Goal: Information Seeking & Learning: Learn about a topic

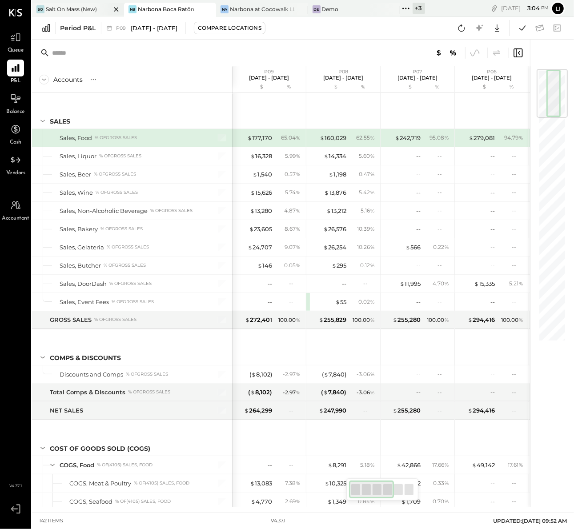
click at [66, 11] on div "Salt On Mass (New)" at bounding box center [71, 9] width 51 height 8
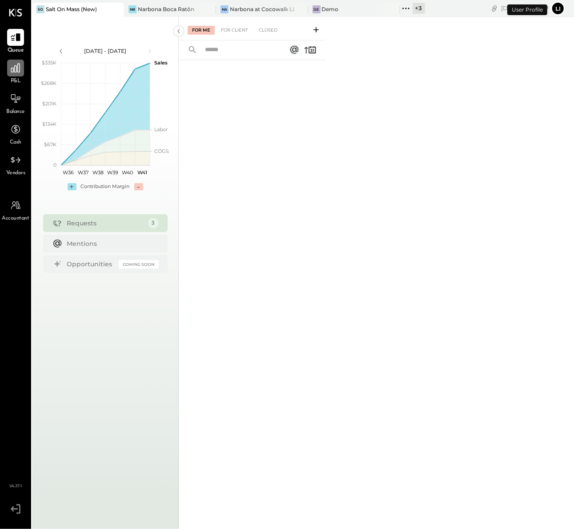
click at [10, 73] on icon at bounding box center [16, 68] width 12 height 12
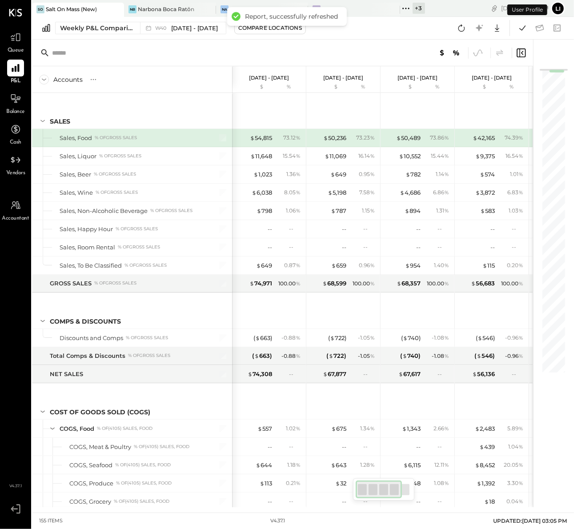
click at [259, 58] on div at bounding box center [282, 53] width 501 height 27
click at [156, 30] on div "W40 Sep 29 - Oct 5, 2025" at bounding box center [186, 28] width 63 height 8
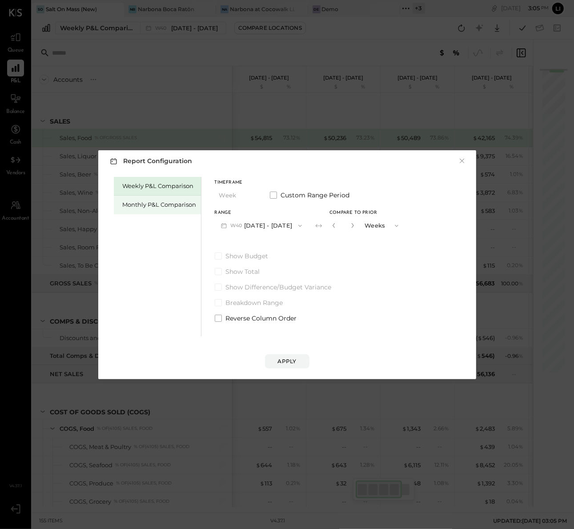
click at [173, 198] on div "Monthly P&L Comparison" at bounding box center [157, 205] width 87 height 19
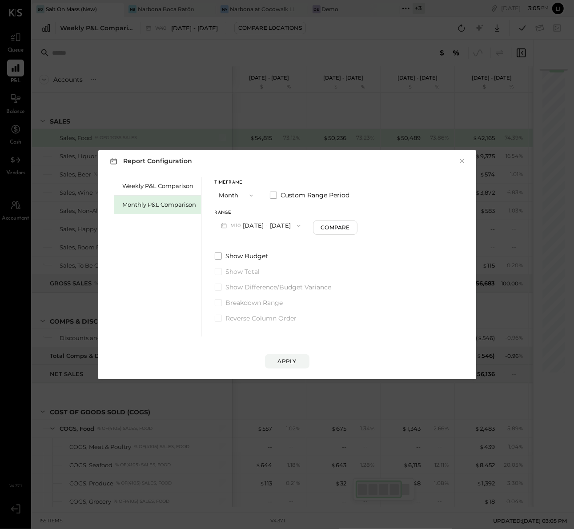
click at [295, 226] on icon "button" at bounding box center [298, 225] width 7 height 7
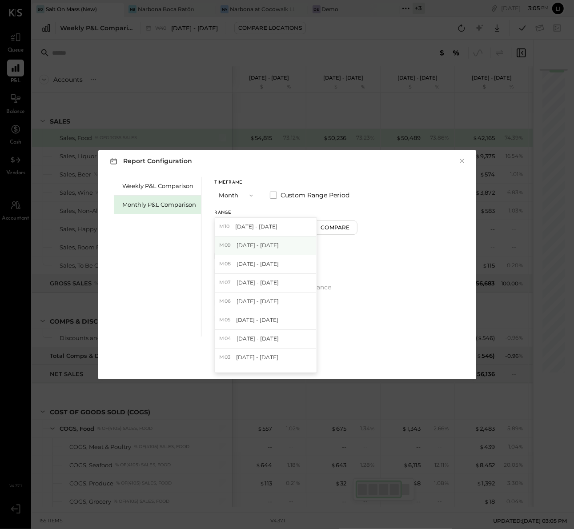
click at [263, 249] on span "[DATE] - [DATE]" at bounding box center [257, 245] width 42 height 8
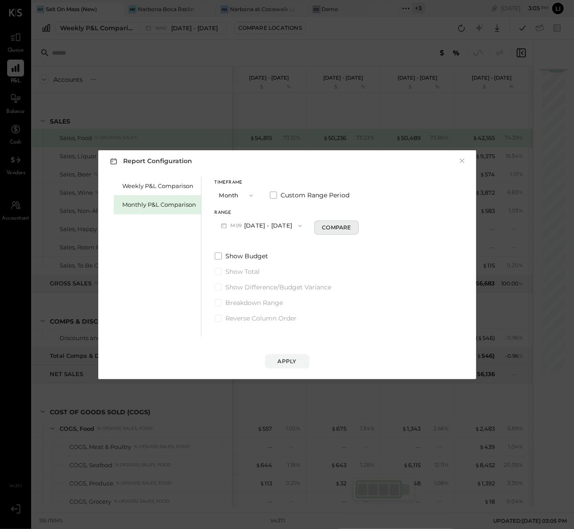
click at [339, 229] on div "Compare" at bounding box center [336, 228] width 29 height 8
click at [354, 227] on div "*" at bounding box center [353, 225] width 48 height 16
click at [350, 226] on icon "button" at bounding box center [352, 225] width 5 height 5
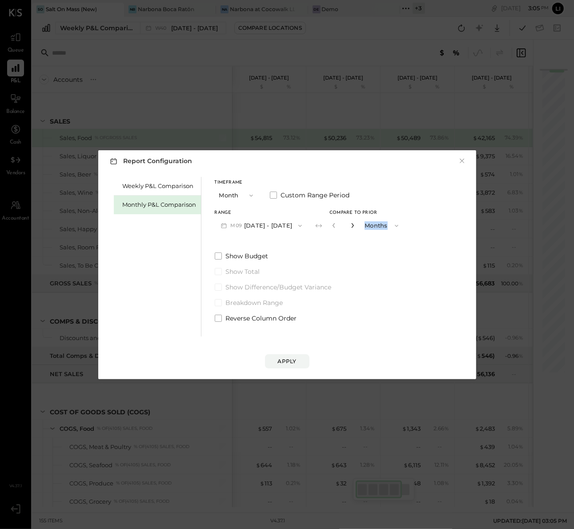
type input "*"
click at [294, 355] on button "Apply" at bounding box center [287, 361] width 44 height 14
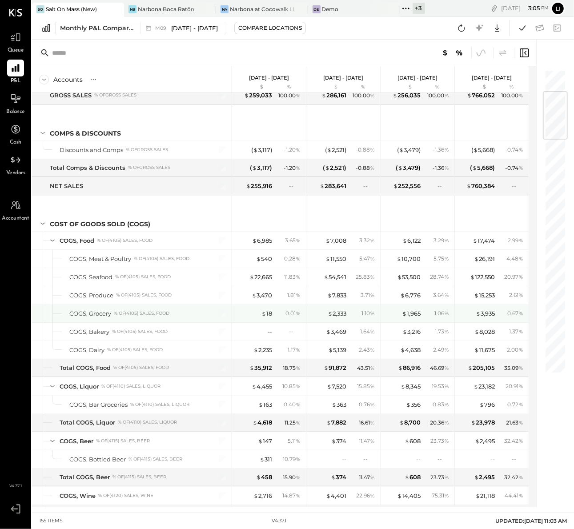
scroll to position [189, 0]
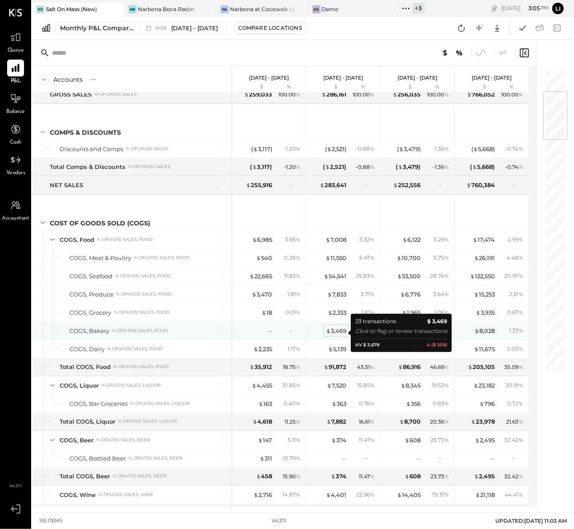
click at [345, 333] on div "$ 3,469" at bounding box center [336, 331] width 20 height 8
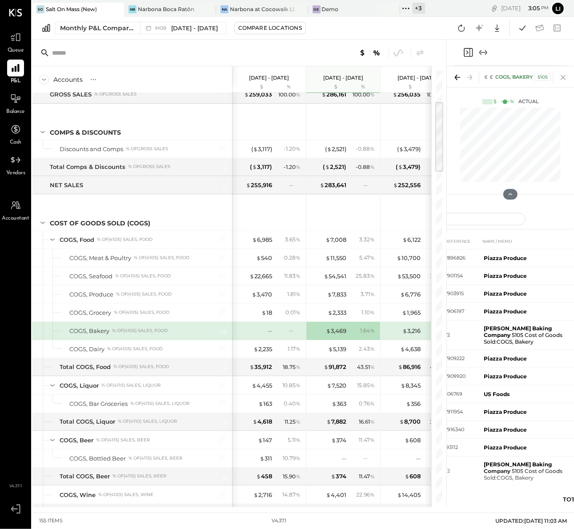
click at [560, 80] on icon at bounding box center [563, 77] width 12 height 12
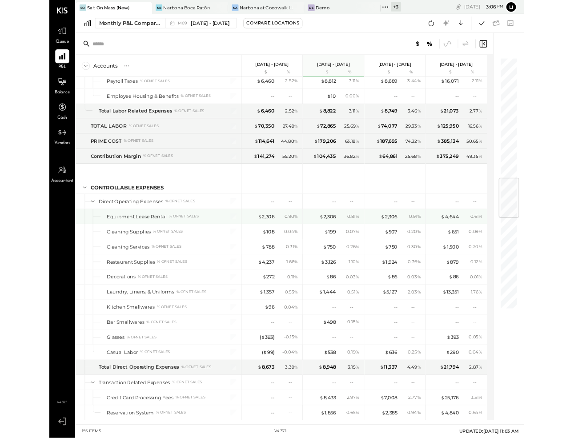
scroll to position [1243, 0]
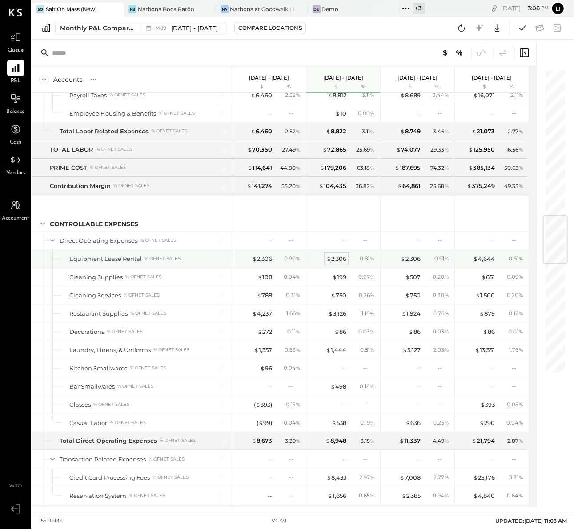
click at [339, 263] on div "$ 2,306" at bounding box center [336, 259] width 20 height 8
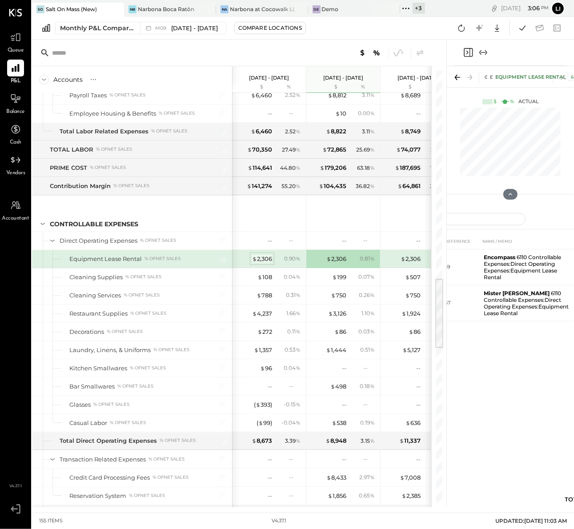
click at [263, 263] on div "$ 2,306" at bounding box center [262, 259] width 20 height 8
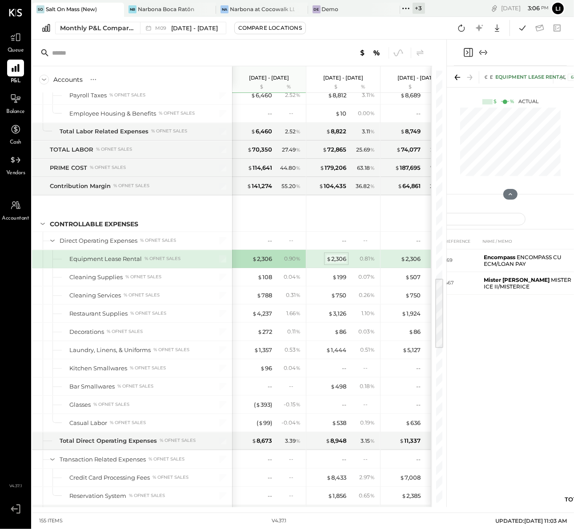
click at [337, 263] on div "$ 2,306" at bounding box center [336, 259] width 20 height 8
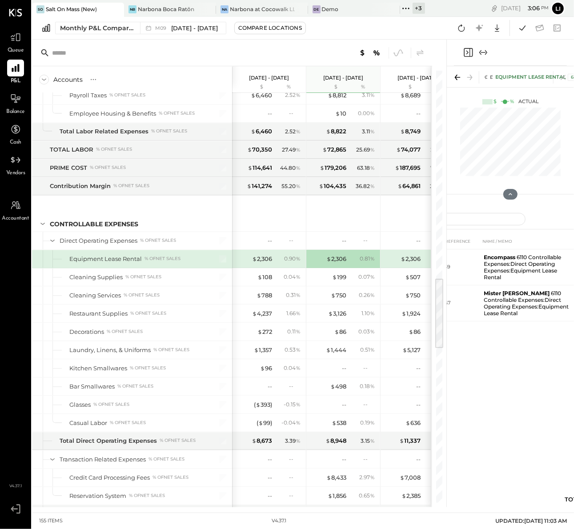
click at [263, 268] on div "$ 2,306 0.90 %" at bounding box center [269, 259] width 67 height 18
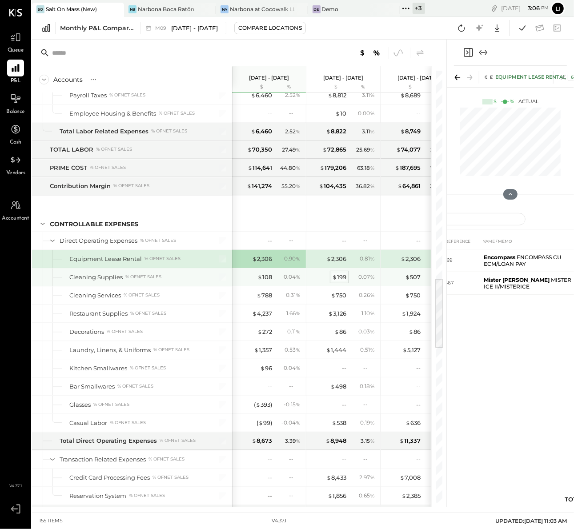
click at [341, 281] on div "$ 199" at bounding box center [339, 277] width 14 height 8
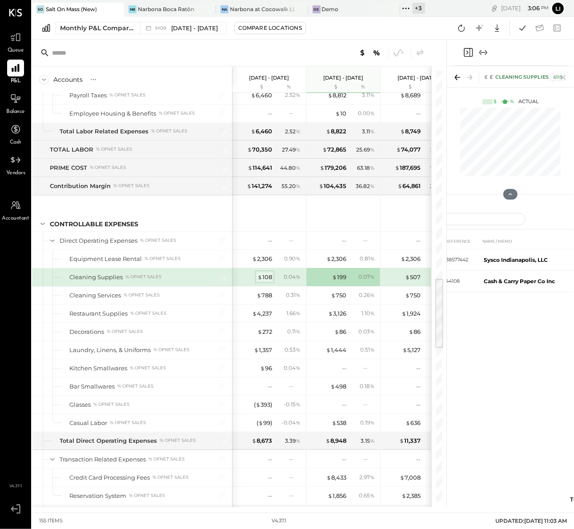
click at [265, 281] on div "$ 108" at bounding box center [264, 277] width 15 height 8
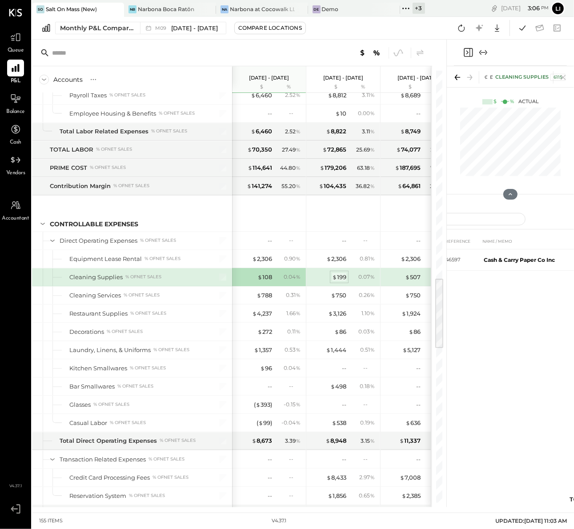
click at [335, 280] on span "$" at bounding box center [334, 276] width 5 height 7
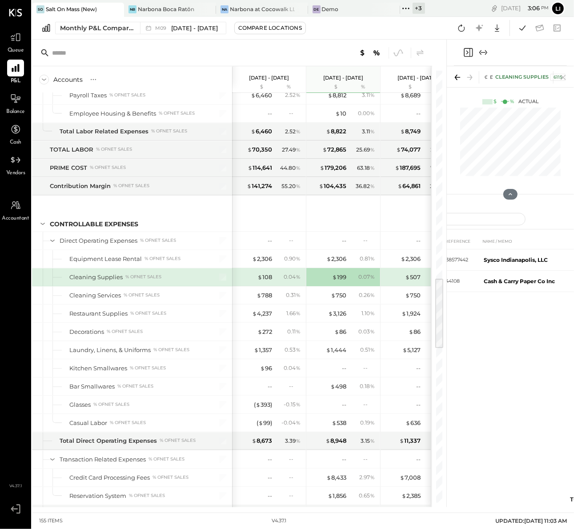
click at [515, 351] on div "DATE TYPE REFERENCE NAME / MEMO AMOUNT Aug 13, 25 BILL 438577442 Sysco Indianap…" at bounding box center [510, 372] width 258 height 279
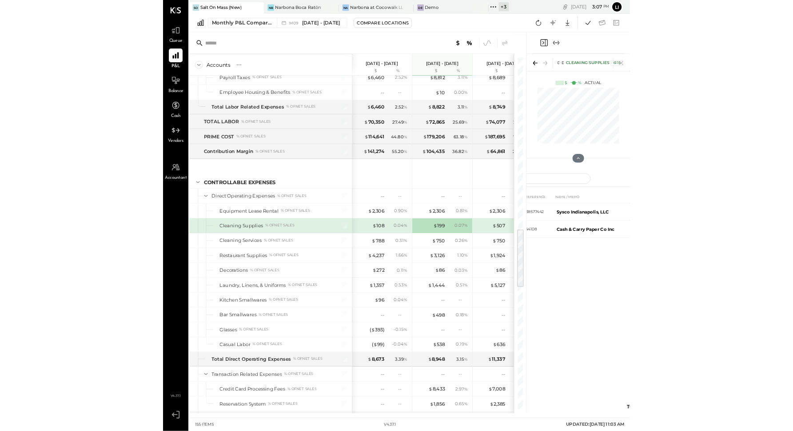
scroll to position [1243, 0]
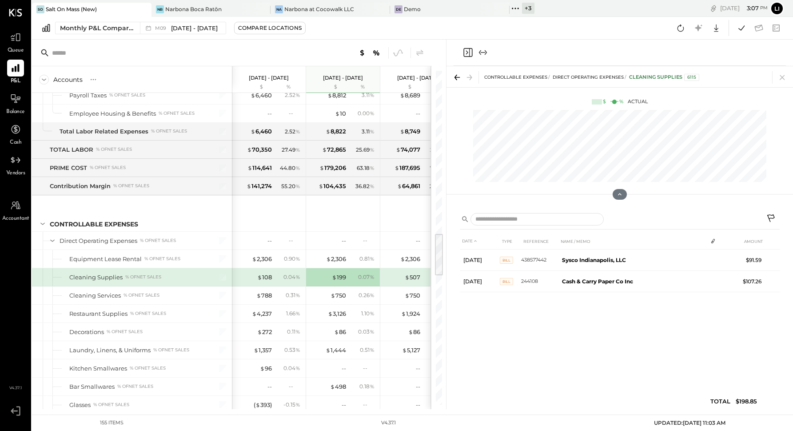
click at [573, 326] on div "DATE TYPE REFERENCE NAME / MEMO AMOUNT Aug 13, 25 BILL 438577442 Sysco Indianap…" at bounding box center [620, 323] width 320 height 180
click at [265, 255] on div "$ 2,306" at bounding box center [262, 259] width 20 height 8
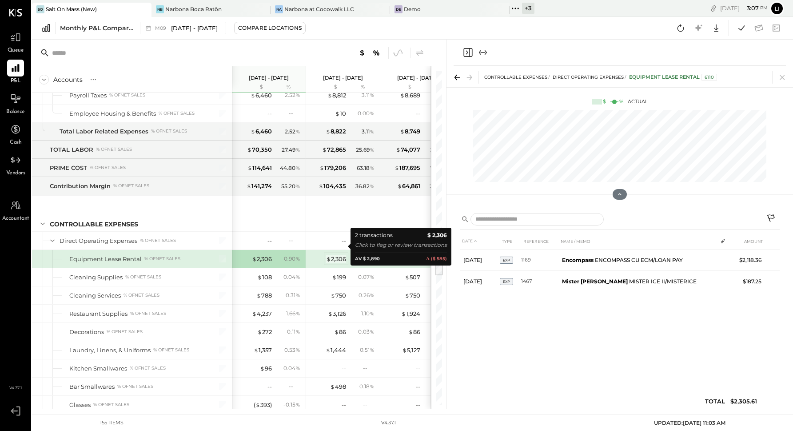
click at [330, 255] on div "$ 2,306" at bounding box center [336, 259] width 20 height 8
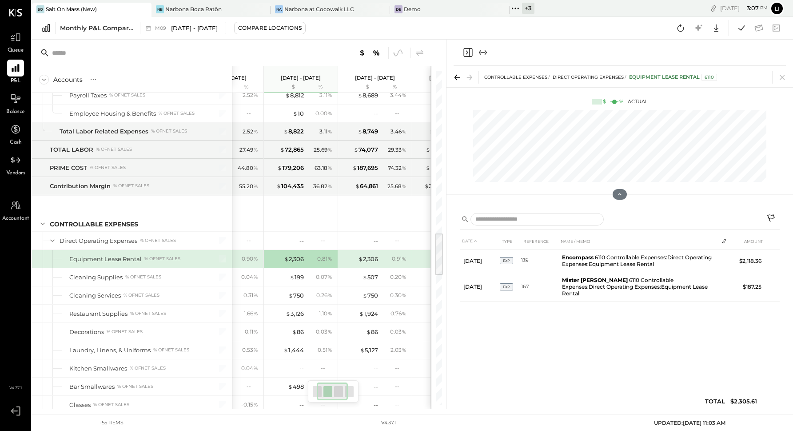
scroll to position [0, 43]
click at [365, 256] on div "$ 2,306" at bounding box center [368, 260] width 20 height 8
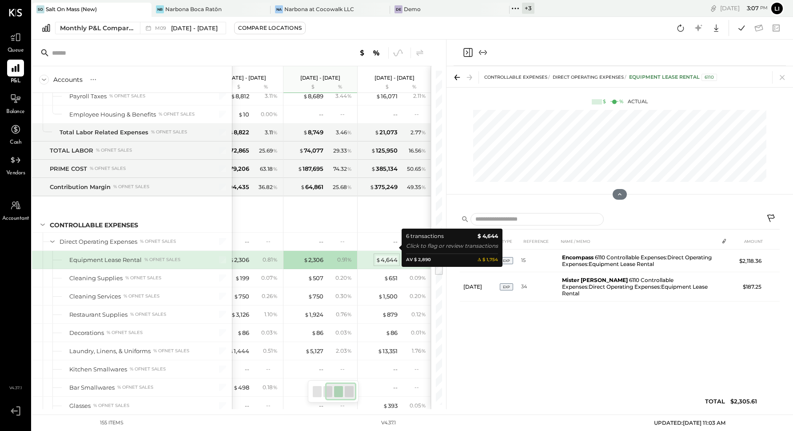
click at [387, 256] on div "$ 4,644" at bounding box center [387, 260] width 22 height 8
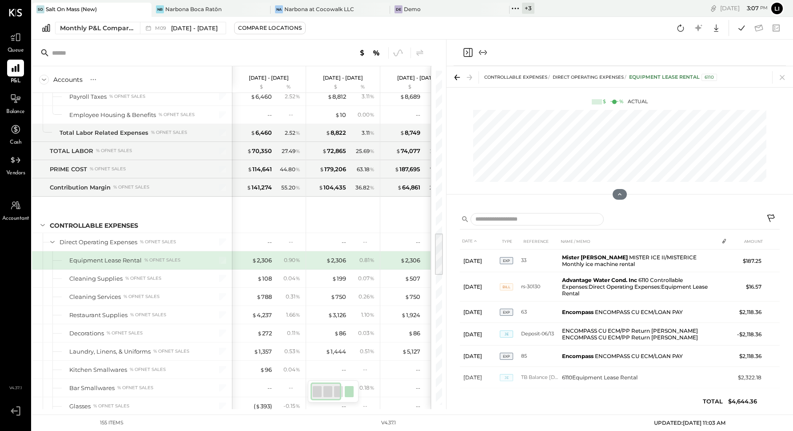
scroll to position [1243, 0]
click at [347, 250] on div "$ 2,306 0.81 %" at bounding box center [344, 259] width 67 height 18
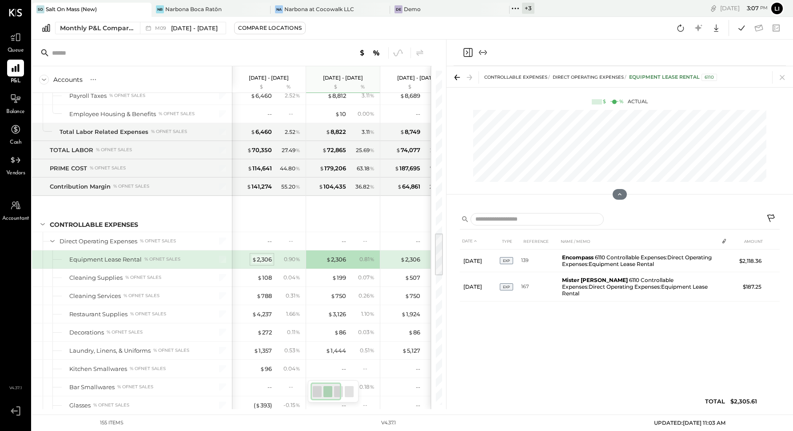
click at [263, 255] on div "$ 2,306" at bounding box center [262, 259] width 20 height 8
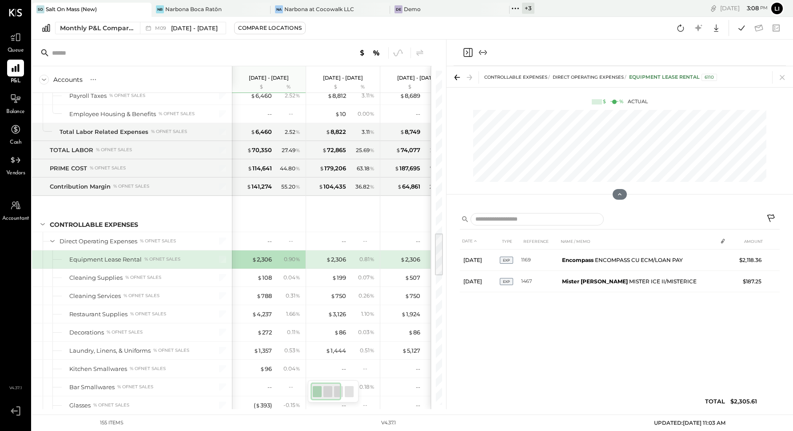
click at [573, 355] on div "DATE TYPE REFERENCE NAME / MEMO AMOUNT Sep 2, 25 EXP 1169 Encompass ENCOMPASS C…" at bounding box center [620, 323] width 320 height 180
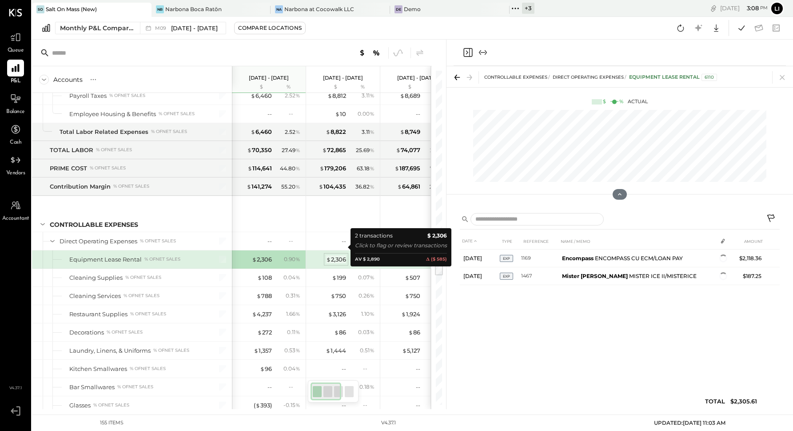
click at [340, 255] on div "$ 2,306" at bounding box center [336, 259] width 20 height 8
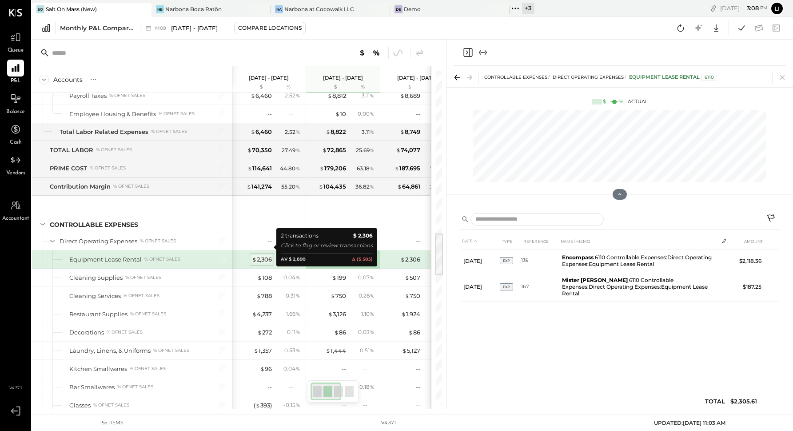
click at [255, 256] on span "$" at bounding box center [254, 259] width 5 height 7
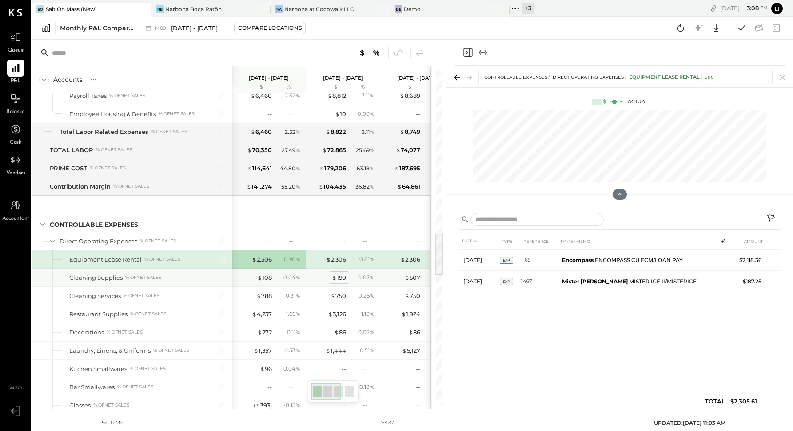
click at [336, 273] on div "$ 199" at bounding box center [339, 277] width 14 height 8
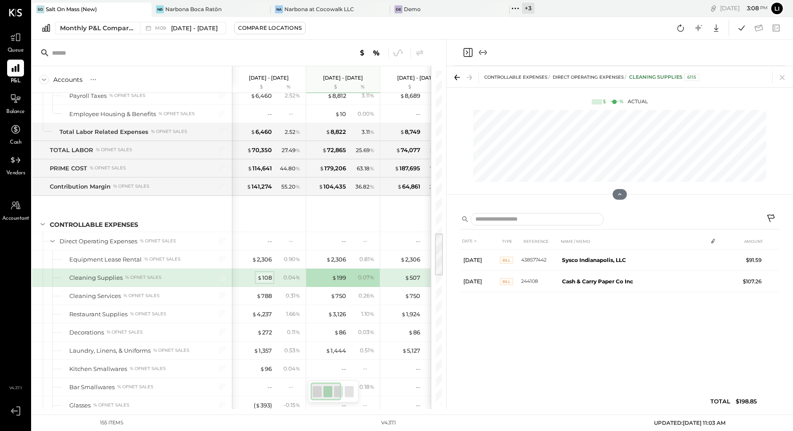
click at [261, 274] on span "$" at bounding box center [259, 277] width 5 height 7
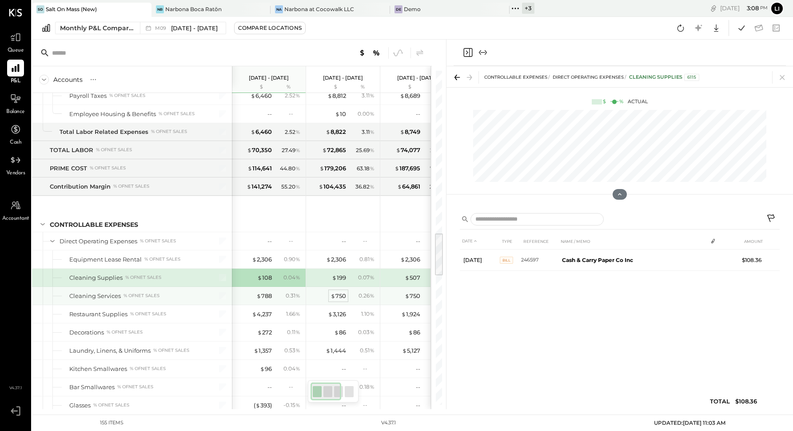
click at [341, 291] on div "$ 750" at bounding box center [339, 295] width 16 height 8
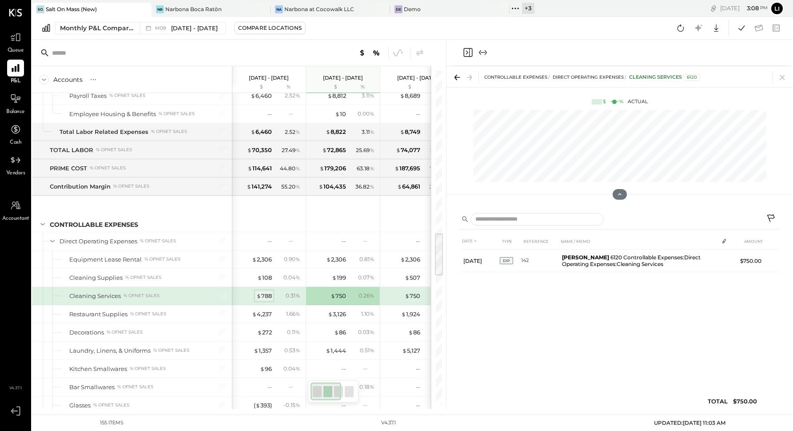
click at [266, 291] on div "$ 788" at bounding box center [264, 295] width 16 height 8
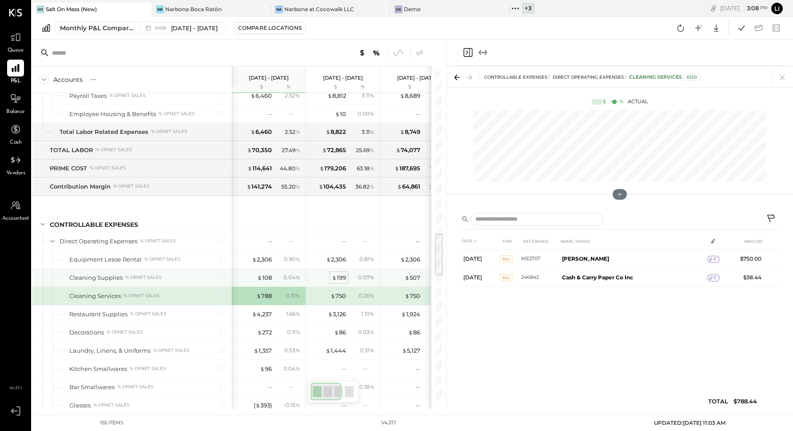
click at [343, 273] on div "$ 199" at bounding box center [339, 277] width 14 height 8
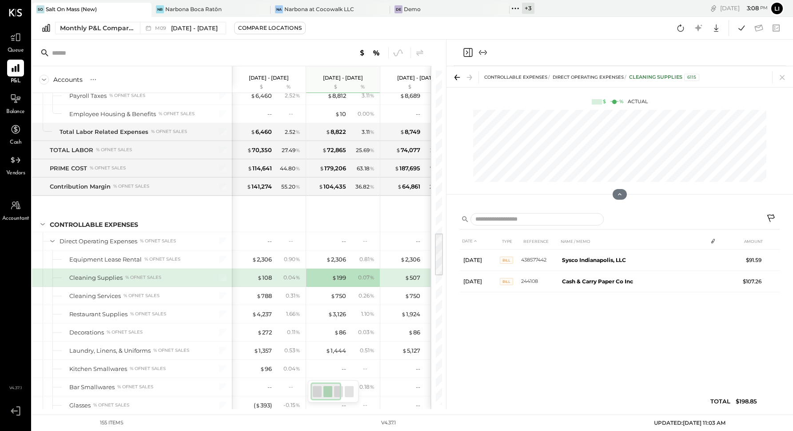
click at [275, 273] on div "0.04 %" at bounding box center [288, 277] width 29 height 8
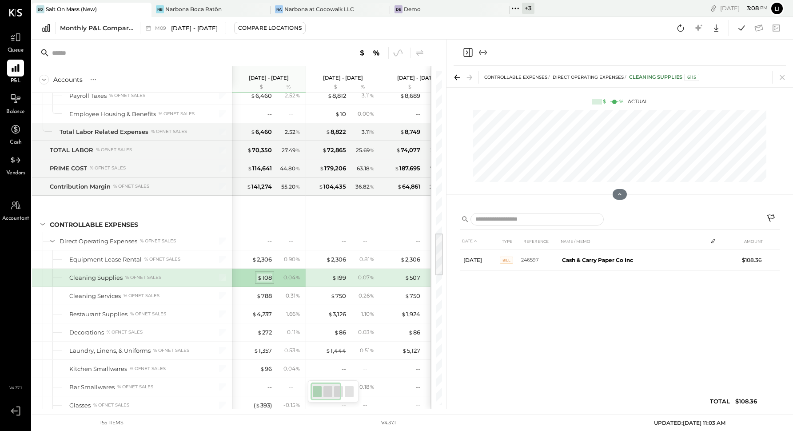
click at [267, 273] on div "$ 108" at bounding box center [264, 277] width 15 height 8
click at [262, 291] on div "$ 788" at bounding box center [264, 295] width 16 height 8
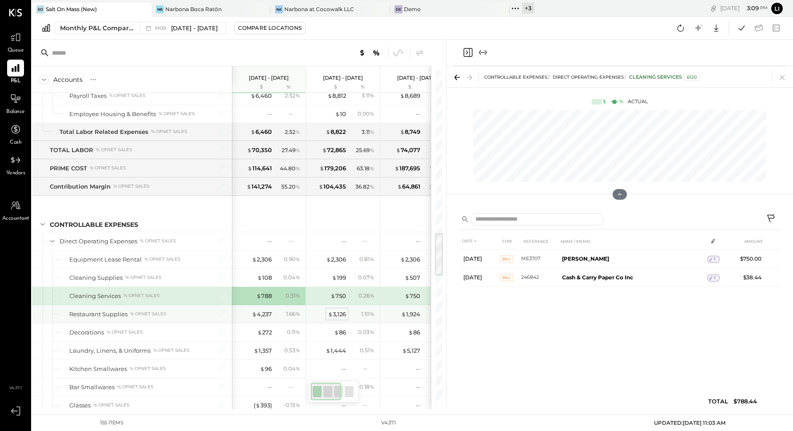
click at [328, 310] on div "$ 3,126" at bounding box center [337, 314] width 18 height 8
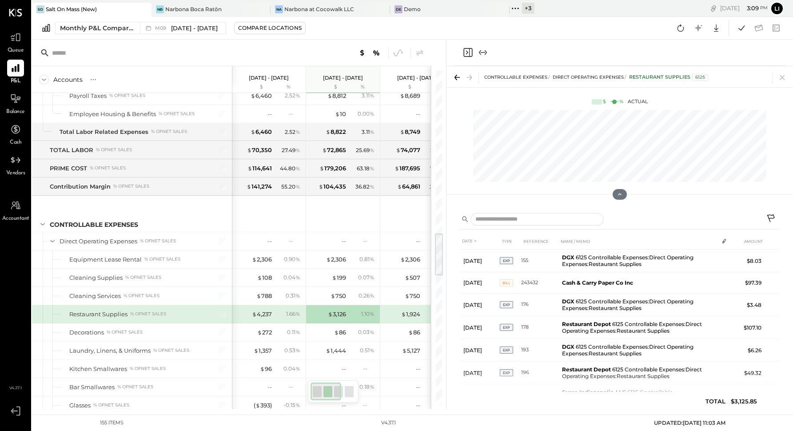
click at [263, 305] on div "$ 4,237 1.66 %" at bounding box center [269, 314] width 67 height 18
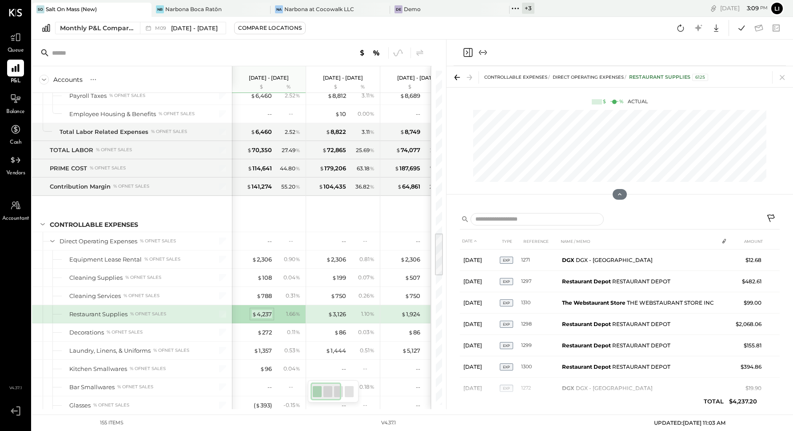
click at [264, 310] on div "$ 4,237" at bounding box center [262, 314] width 20 height 8
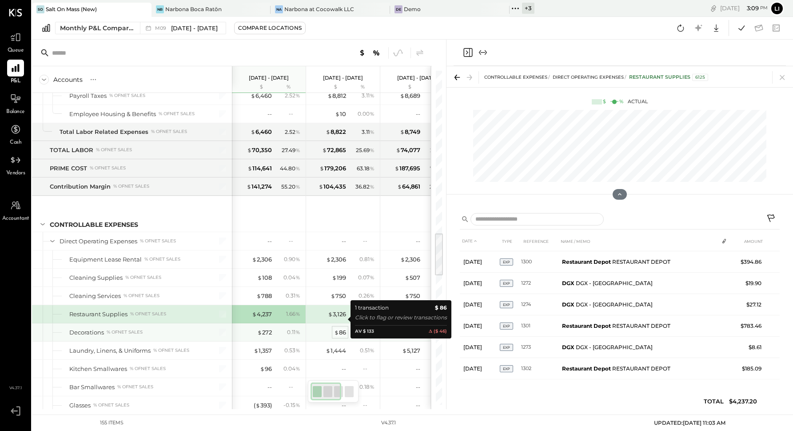
scroll to position [70, 0]
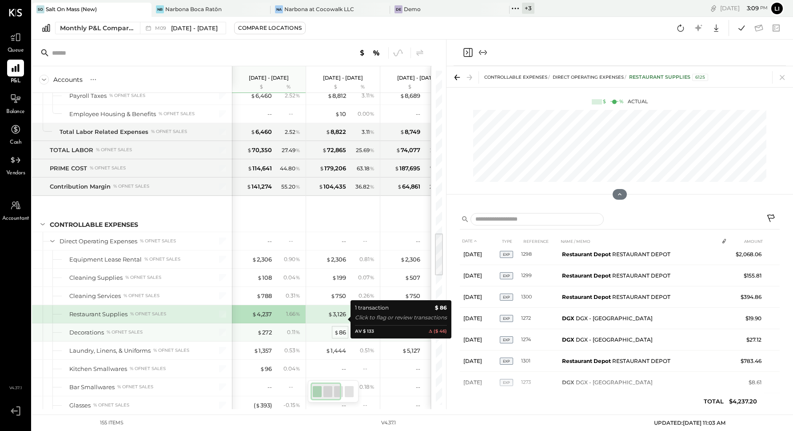
click at [338, 328] on span "$" at bounding box center [336, 331] width 5 height 7
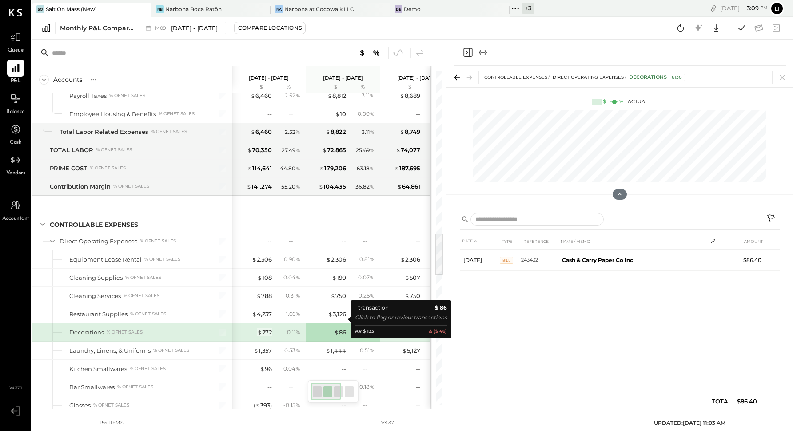
scroll to position [0, 0]
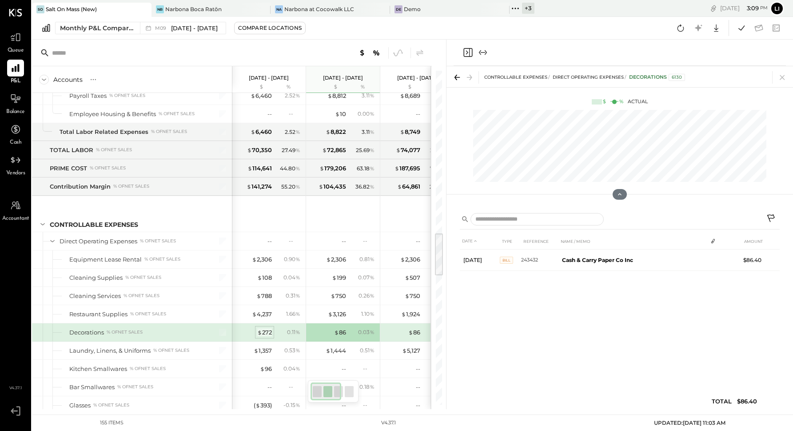
click at [262, 328] on div "$ 272" at bounding box center [264, 332] width 15 height 8
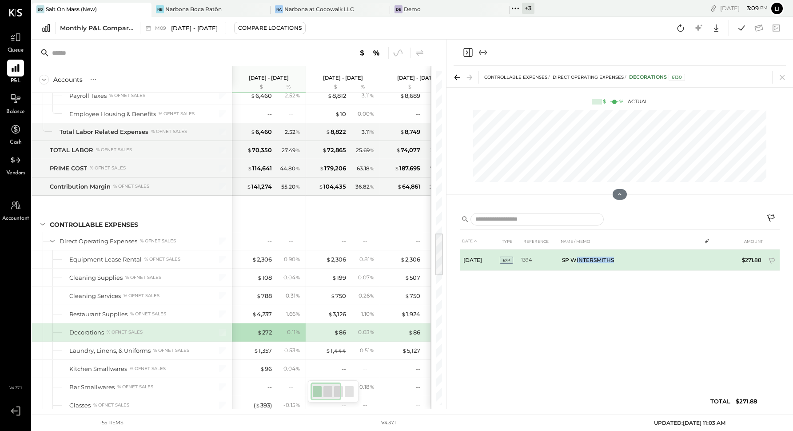
drag, startPoint x: 617, startPoint y: 261, endPoint x: 574, endPoint y: 257, distance: 43.3
click at [573, 257] on td "SP WINTERSMITHS" at bounding box center [630, 259] width 143 height 21
drag, startPoint x: 568, startPoint y: 260, endPoint x: 610, endPoint y: 263, distance: 41.5
click at [573, 263] on td "SP WINTERSMITHS" at bounding box center [630, 259] width 143 height 21
copy td "WINTERSMITHS"
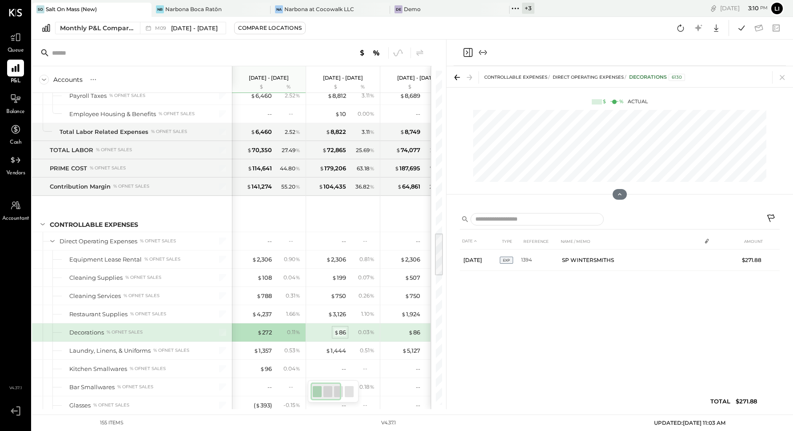
click at [337, 328] on span "$" at bounding box center [336, 331] width 5 height 7
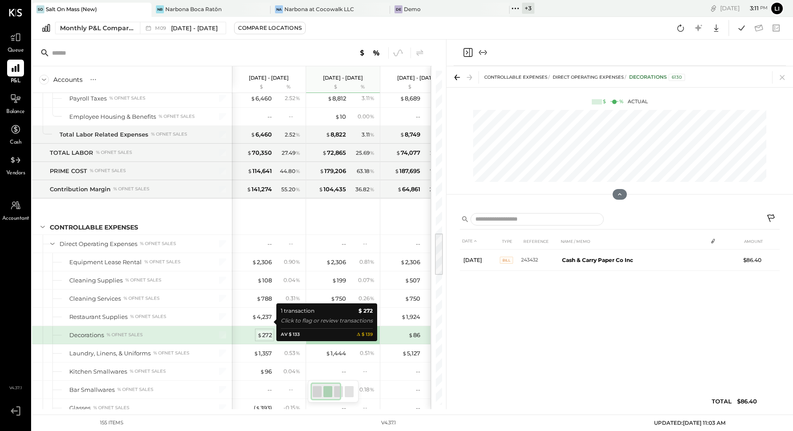
click at [260, 331] on span "$" at bounding box center [259, 334] width 5 height 7
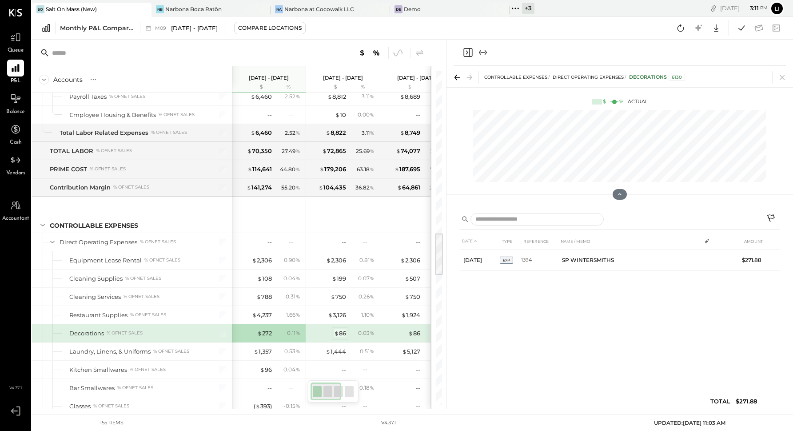
click at [338, 329] on span "$" at bounding box center [336, 332] width 5 height 7
click at [573, 355] on div "DATE TYPE REFERENCE NAME / MEMO AMOUNT Aug 8, 25 BILL 243432 Cash & Carry Paper…" at bounding box center [620, 323] width 320 height 180
click at [573, 329] on div "DATE TYPE REFERENCE NAME / MEMO AMOUNT Aug 8, 25 BILL 243432 Cash & Carry Paper…" at bounding box center [620, 323] width 320 height 180
click at [573, 315] on div "DATE TYPE REFERENCE NAME / MEMO AMOUNT Aug 8, 25 BILL 243432 Cash & Carry Paper…" at bounding box center [620, 323] width 320 height 180
click at [417, 329] on div "$ 86" at bounding box center [414, 333] width 12 height 8
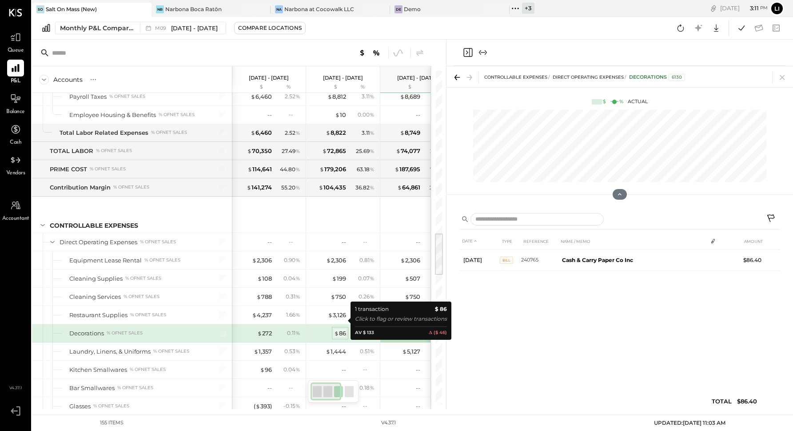
click at [338, 329] on span "$" at bounding box center [336, 332] width 5 height 7
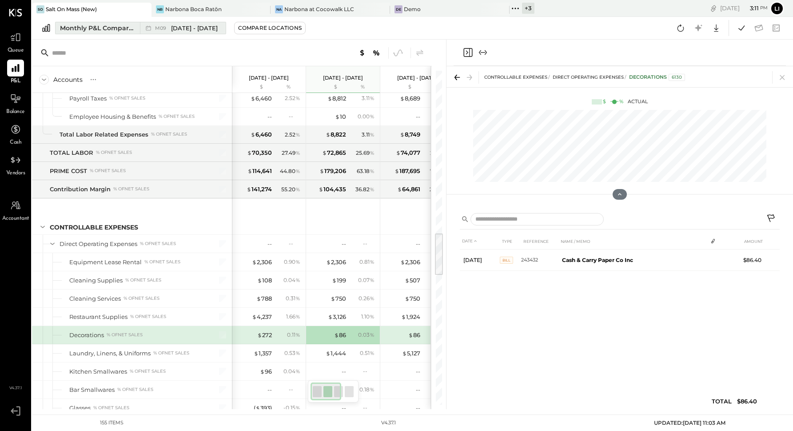
click at [197, 32] on div "M09 Sep 1 - 30, 2025" at bounding box center [180, 28] width 81 height 12
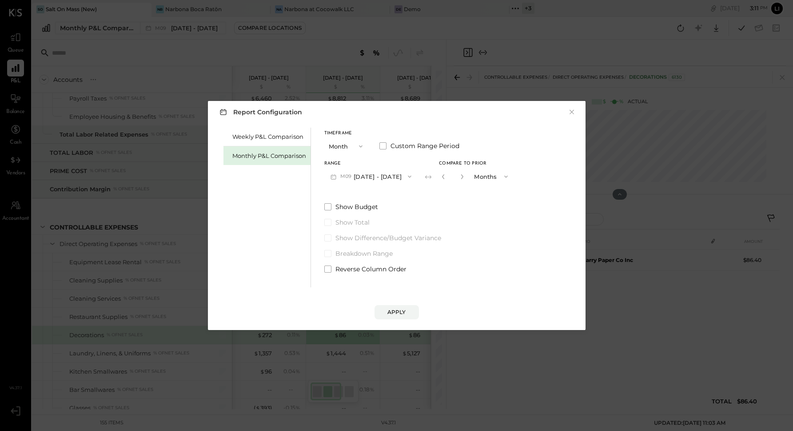
click at [460, 180] on button "button" at bounding box center [462, 177] width 7 height 10
type input "*"
click at [403, 308] on div "Apply" at bounding box center [396, 312] width 19 height 8
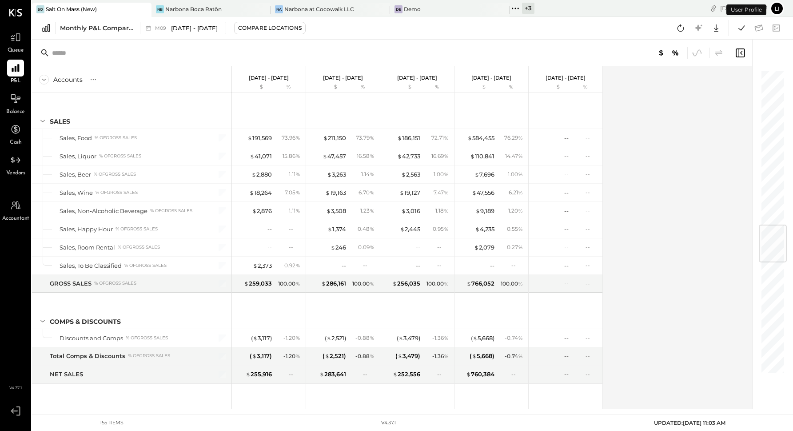
scroll to position [1302, 0]
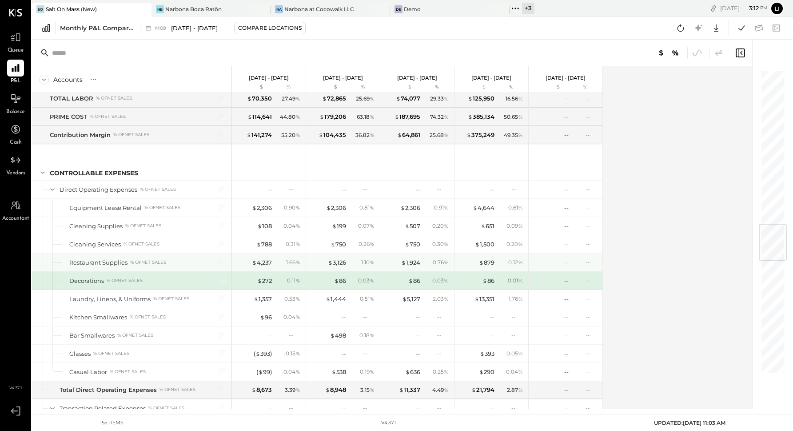
scroll to position [1290, 0]
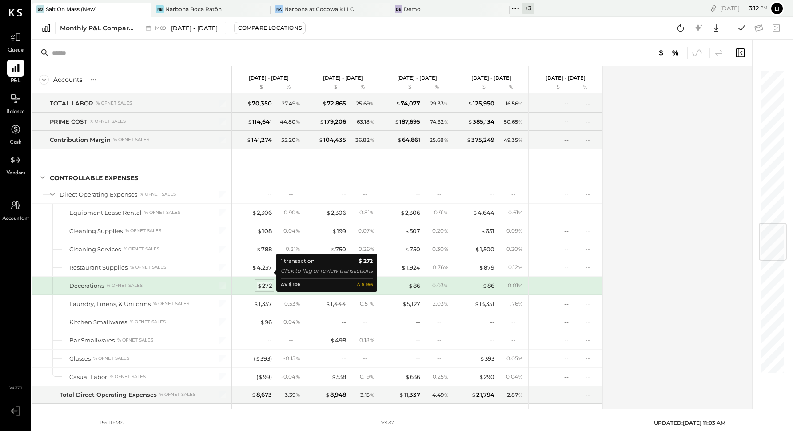
click at [264, 281] on div "$ 272" at bounding box center [264, 285] width 15 height 8
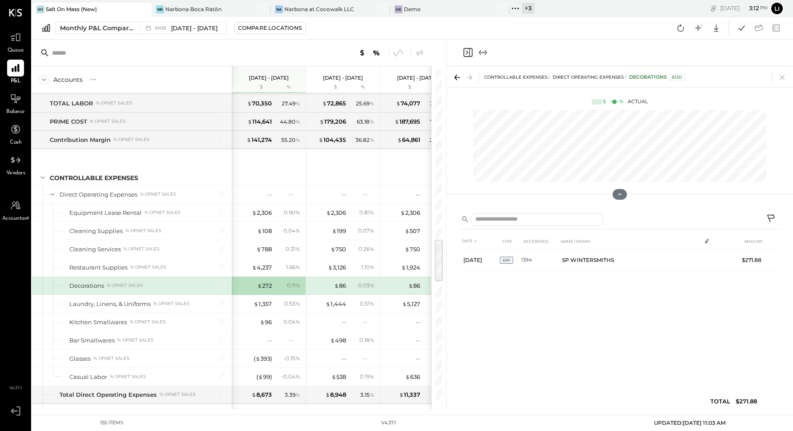
click at [573, 336] on div "DATE TYPE REFERENCE NAME / MEMO AMOUNT Sep 1, 25 EXP 1394 SP WINTERSMITHS $271.…" at bounding box center [620, 323] width 320 height 180
click at [573, 338] on div "DATE TYPE REFERENCE NAME / MEMO AMOUNT Sep 1, 25 EXP 1394 SP WINTERSMITHS $271.…" at bounding box center [620, 323] width 320 height 180
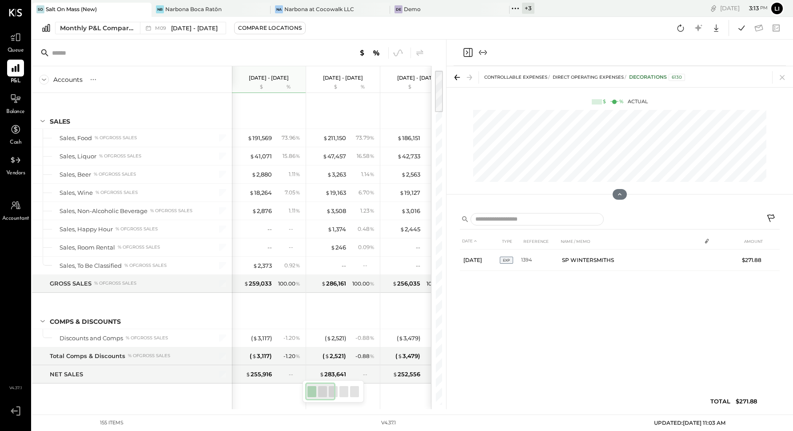
click at [468, 50] on icon "Close panel" at bounding box center [468, 52] width 11 height 11
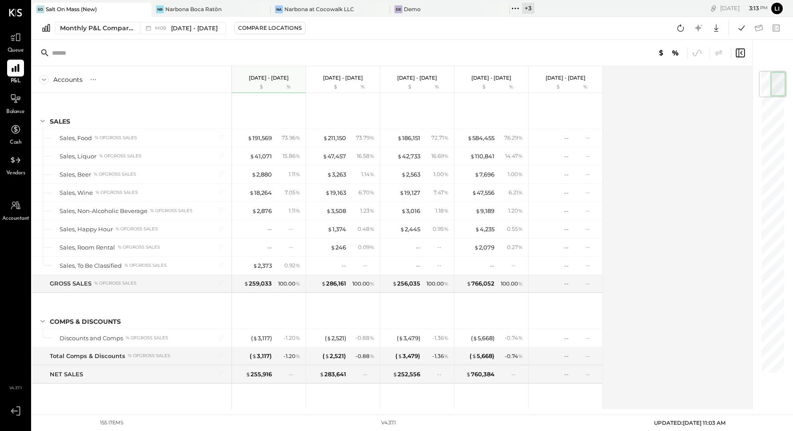
scroll to position [2177, 0]
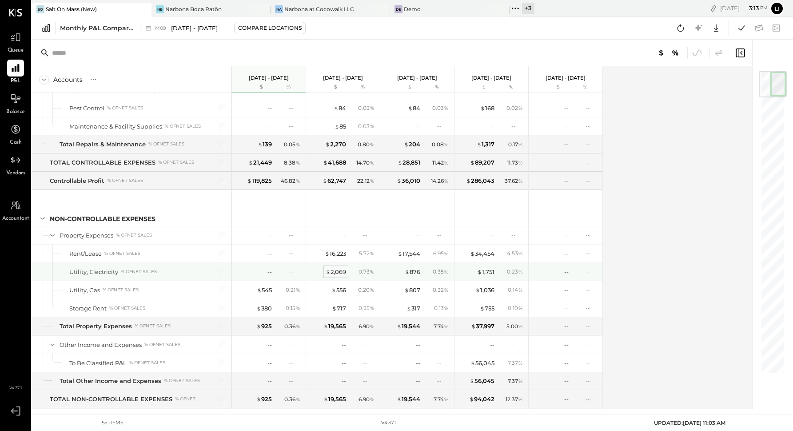
click at [341, 268] on div "$ 2,069" at bounding box center [336, 272] width 20 height 8
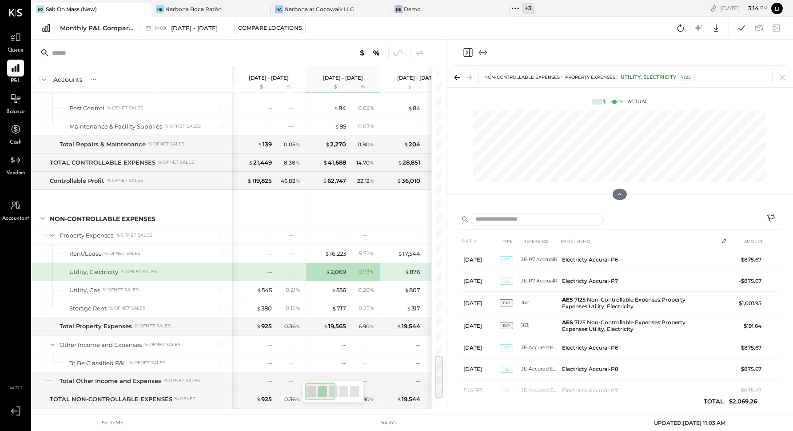
scroll to position [22, 0]
click at [413, 268] on div "$ 876" at bounding box center [413, 272] width 16 height 8
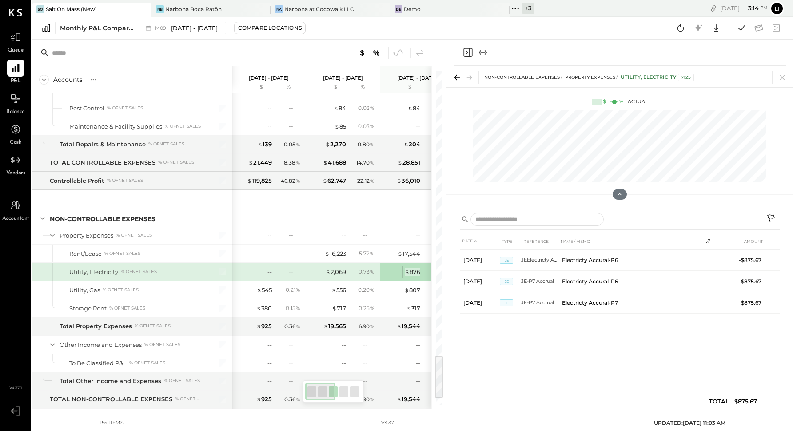
scroll to position [0, 0]
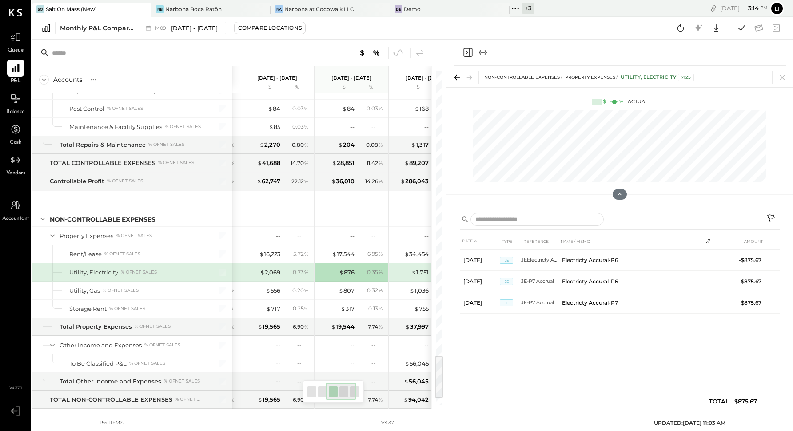
scroll to position [0, 137]
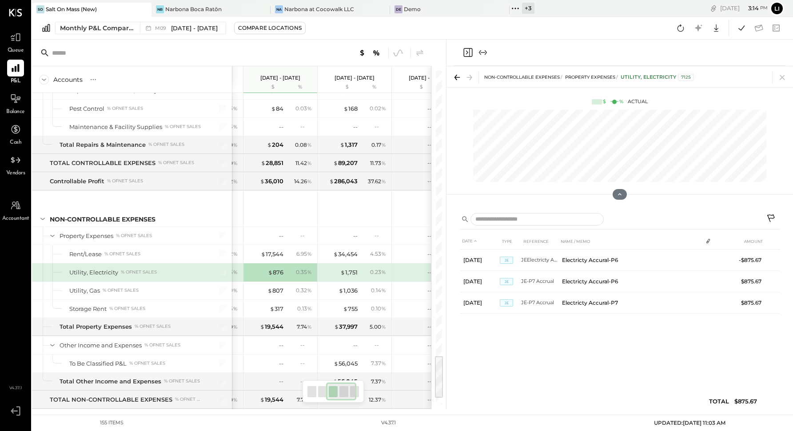
click at [339, 268] on div "$ 1,751" at bounding box center [340, 272] width 36 height 8
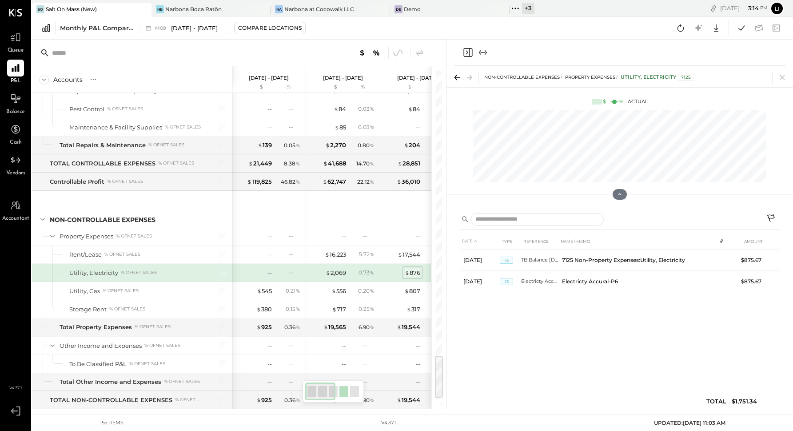
click at [410, 268] on div "$ 876" at bounding box center [413, 272] width 16 height 8
click at [336, 268] on div "$ 2,069" at bounding box center [336, 272] width 20 height 8
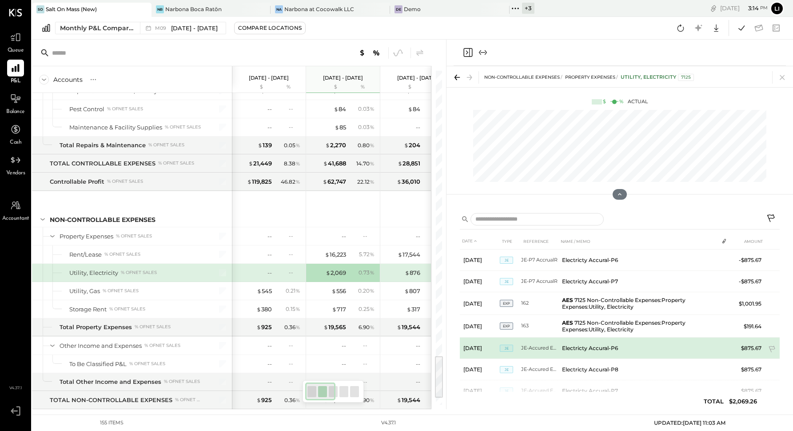
scroll to position [22, 0]
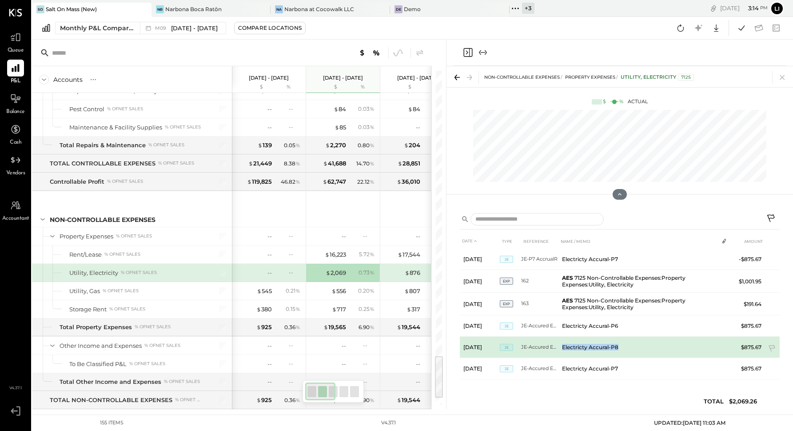
drag, startPoint x: 624, startPoint y: 343, endPoint x: 563, endPoint y: 348, distance: 61.1
click at [563, 348] on td "Electricty Accural-P8" at bounding box center [639, 346] width 160 height 21
copy td "Electricty Accural-P8"
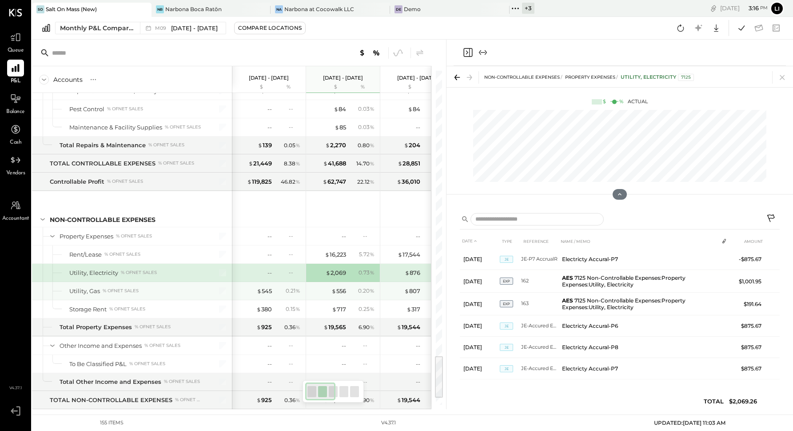
click at [340, 282] on div "$ 556 0.20 %" at bounding box center [344, 291] width 67 height 18
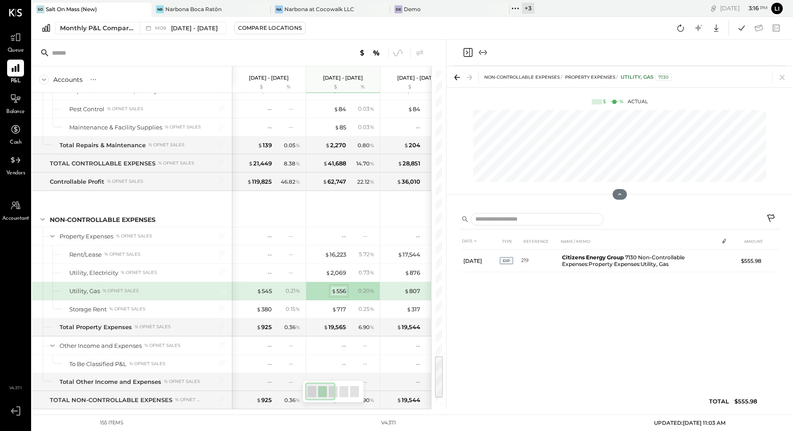
scroll to position [0, 0]
click at [340, 287] on div "$ 556" at bounding box center [338, 291] width 15 height 8
click at [264, 287] on div "$ 545" at bounding box center [264, 291] width 15 height 8
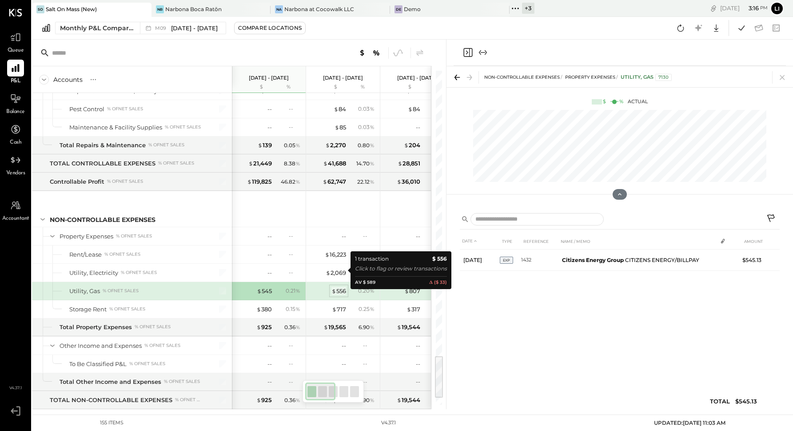
click at [336, 287] on div "$ 556" at bounding box center [338, 291] width 15 height 8
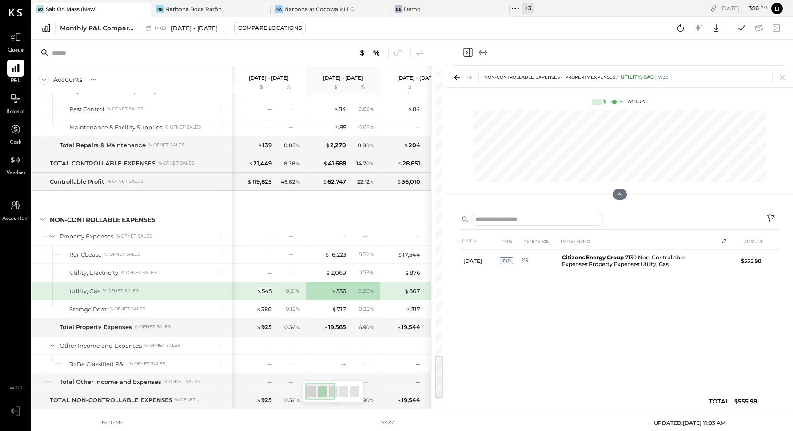
click at [259, 287] on span "$" at bounding box center [259, 290] width 5 height 7
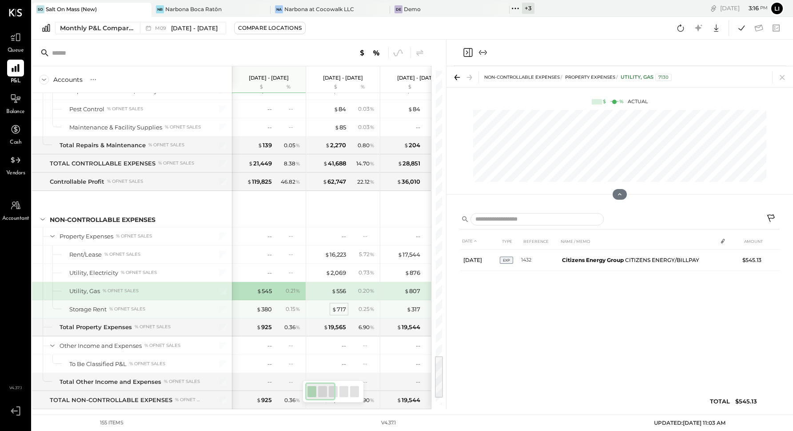
click at [338, 305] on div "$ 717" at bounding box center [339, 309] width 14 height 8
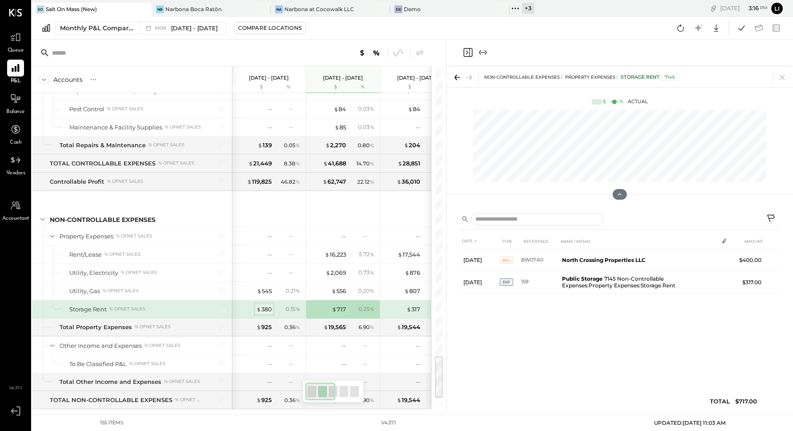
click at [266, 305] on div "$ 380" at bounding box center [264, 309] width 16 height 8
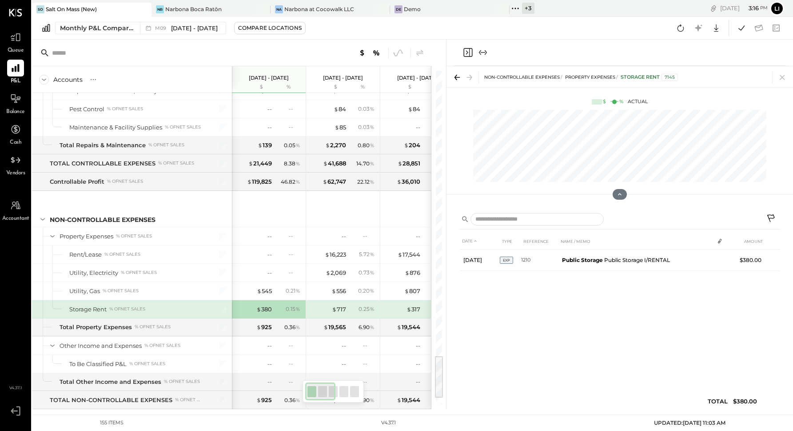
click at [338, 300] on div "$ 717 0.25 %" at bounding box center [344, 309] width 67 height 18
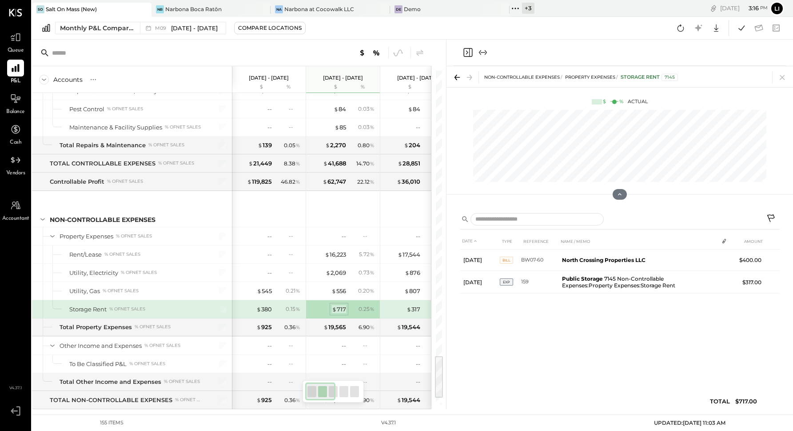
click at [340, 305] on div "$ 717" at bounding box center [339, 309] width 14 height 8
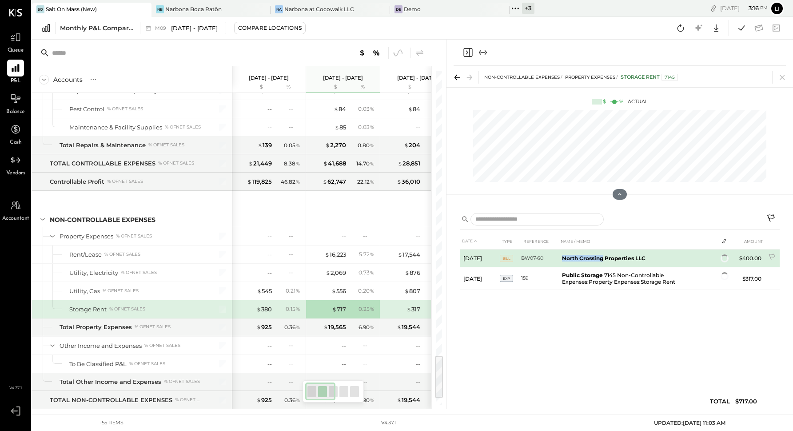
drag, startPoint x: 562, startPoint y: 258, endPoint x: 604, endPoint y: 258, distance: 41.8
click at [573, 258] on b "North Crossing Properties LLC" at bounding box center [604, 258] width 84 height 7
copy b "North Crossing"
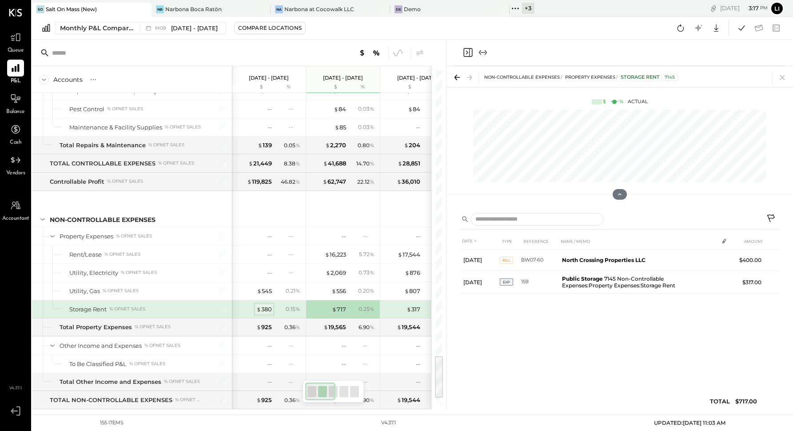
click at [269, 305] on div "$ 380" at bounding box center [264, 309] width 16 height 8
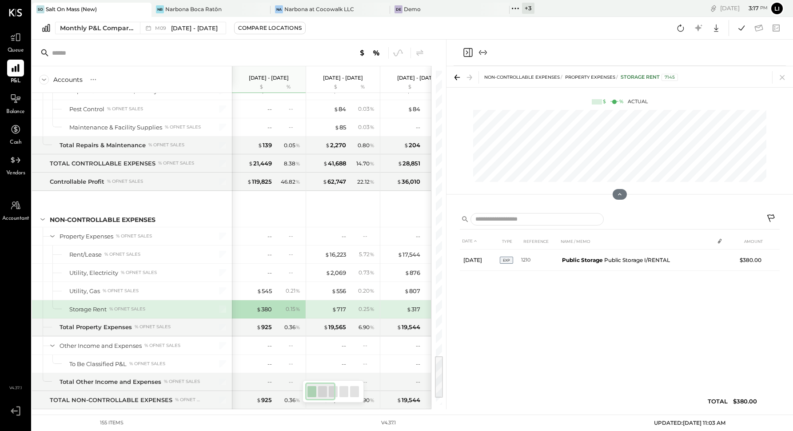
click at [397, 300] on div "$ 317 0.13 %" at bounding box center [418, 309] width 67 height 18
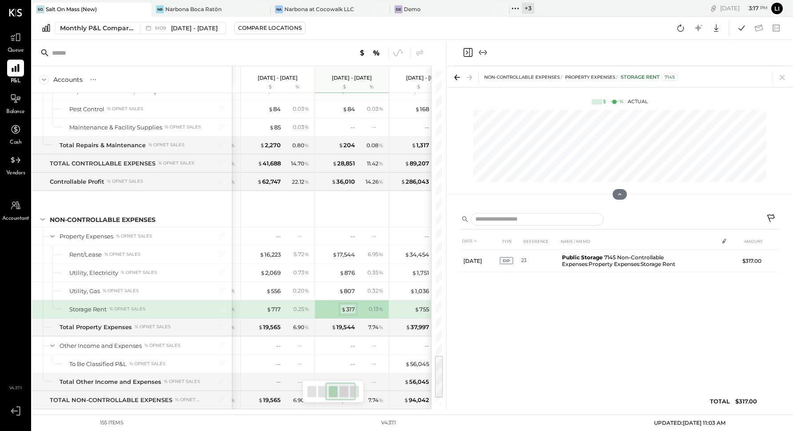
scroll to position [2175, 0]
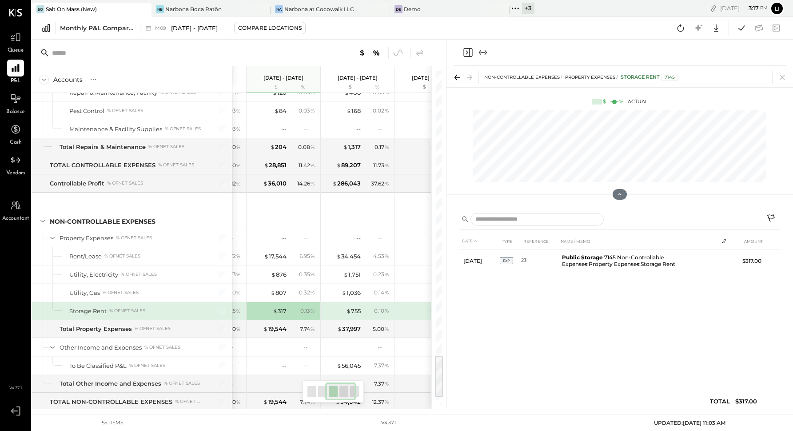
click at [344, 307] on div "$ 755" at bounding box center [343, 311] width 36 height 8
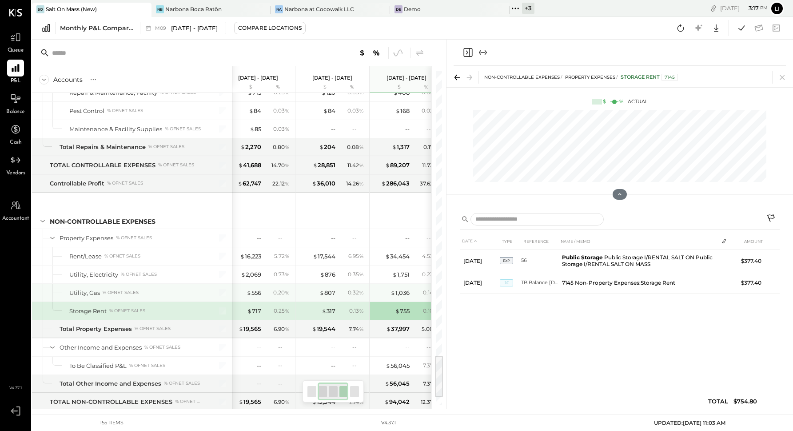
scroll to position [0, 84]
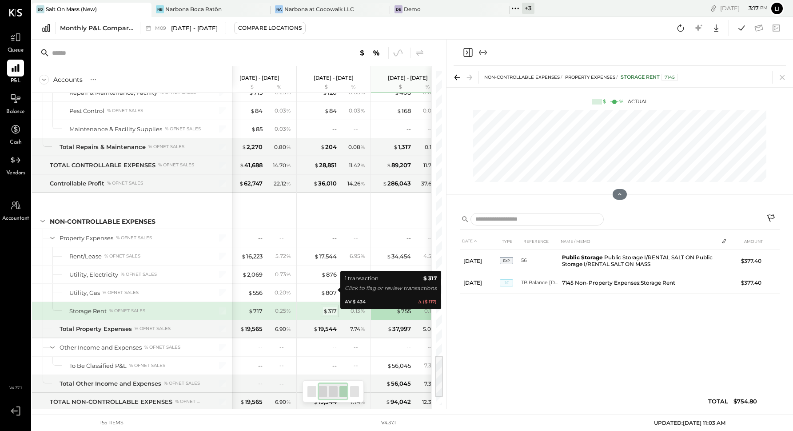
click at [330, 307] on div "$ 317" at bounding box center [330, 311] width 14 height 8
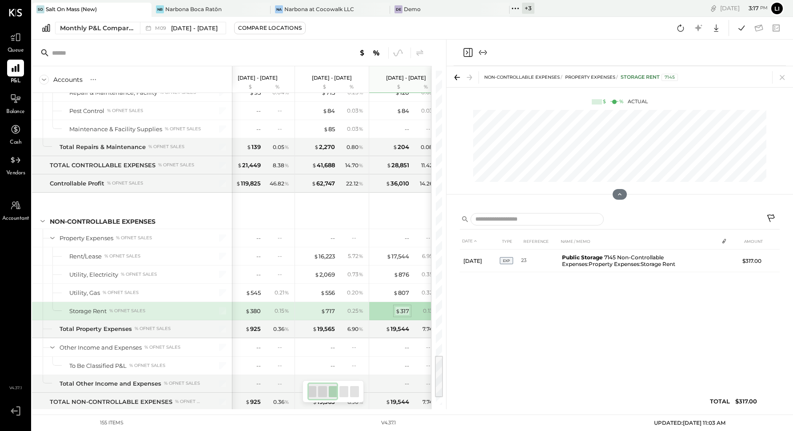
scroll to position [2173, 0]
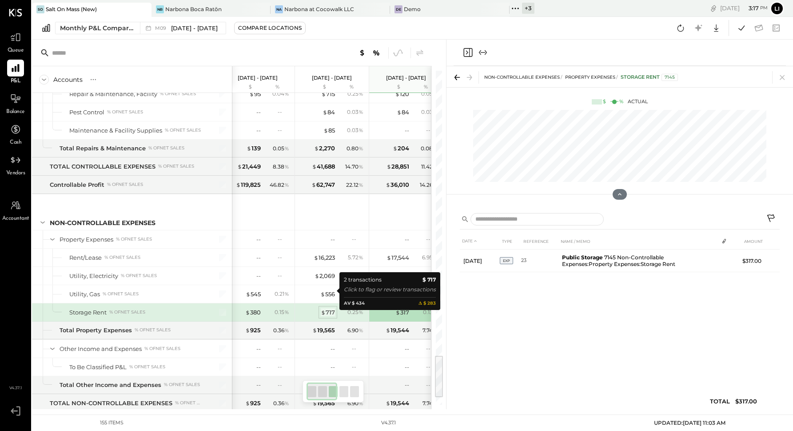
click at [330, 308] on div "$ 717" at bounding box center [328, 312] width 14 height 8
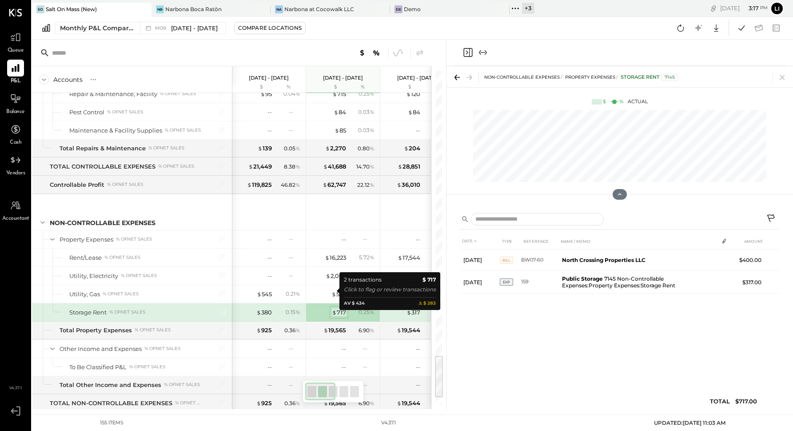
scroll to position [2172, 0]
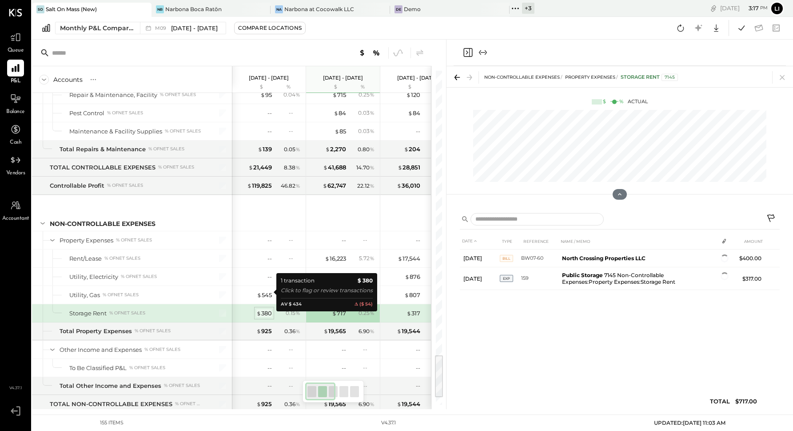
click at [264, 309] on div "$ 380" at bounding box center [264, 313] width 16 height 8
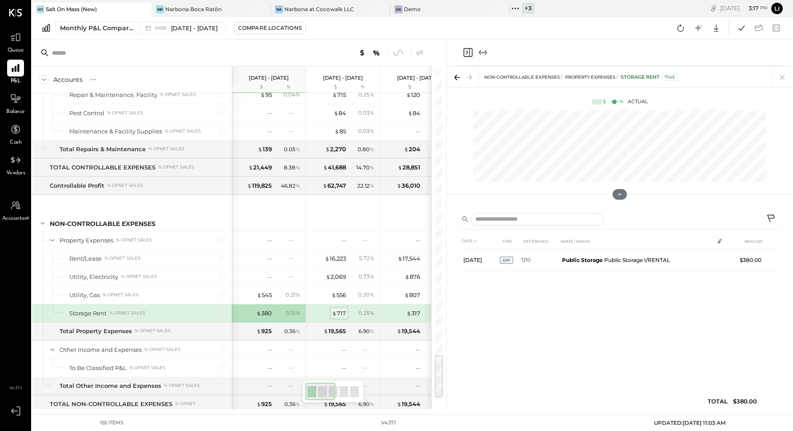
click at [343, 309] on div "$ 717" at bounding box center [339, 313] width 14 height 8
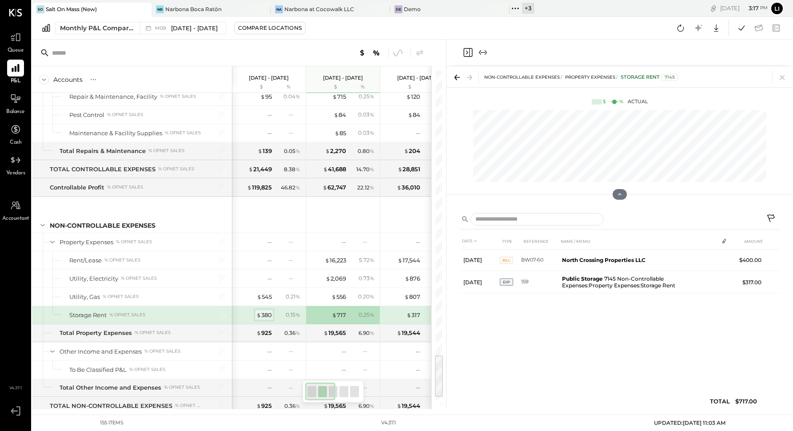
click at [263, 311] on div "$ 380" at bounding box center [264, 315] width 16 height 8
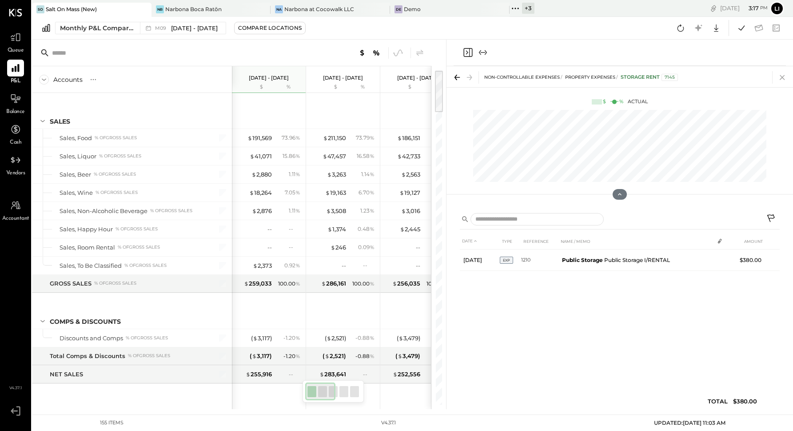
click at [573, 76] on icon at bounding box center [782, 77] width 12 height 12
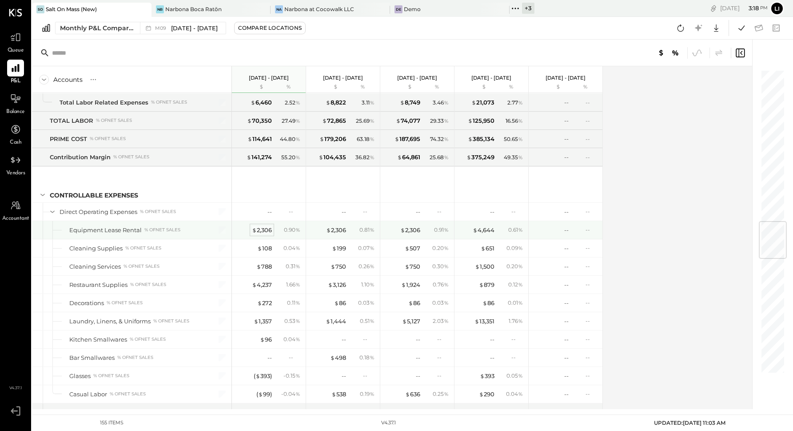
click at [266, 226] on div "$ 2,306" at bounding box center [262, 230] width 20 height 8
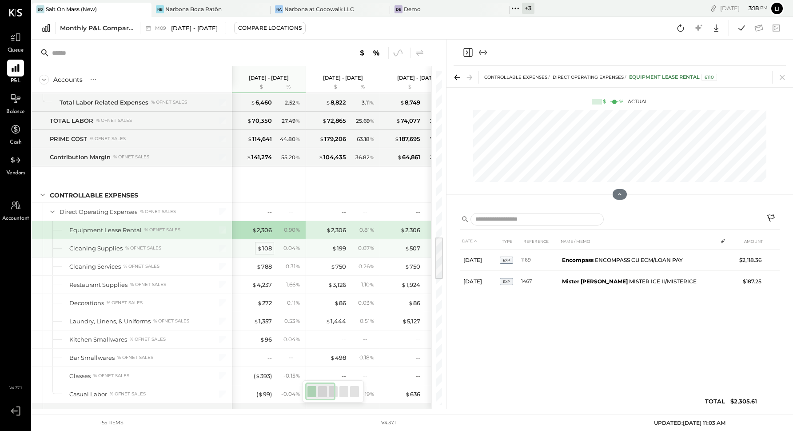
click at [265, 244] on div "$ 108" at bounding box center [264, 248] width 15 height 8
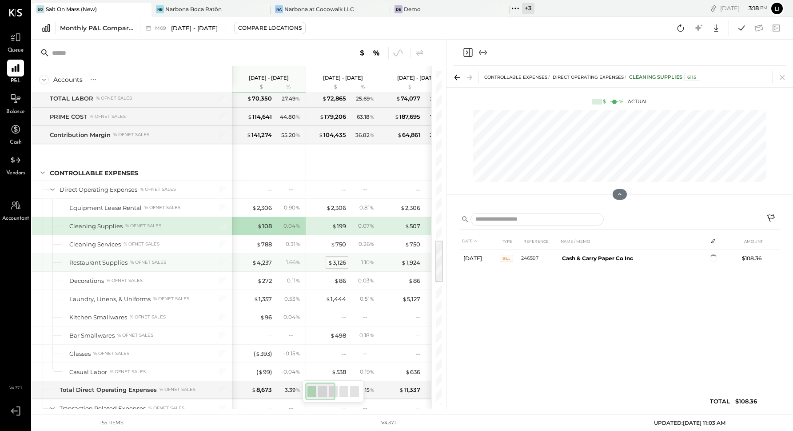
click at [335, 258] on div "$ 3,126" at bounding box center [337, 262] width 18 height 8
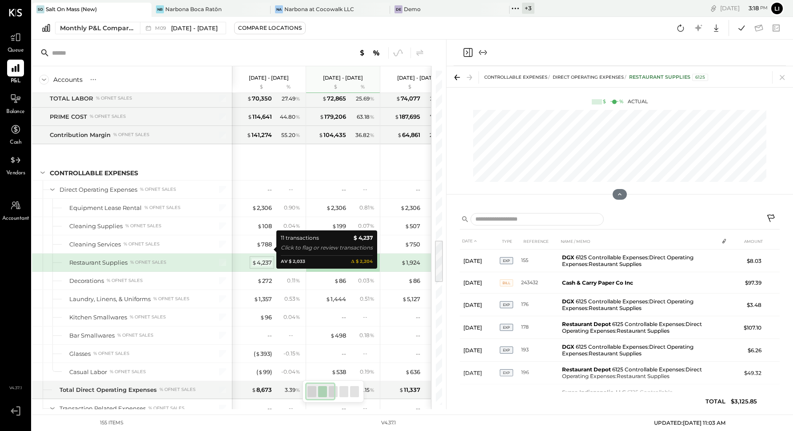
click at [261, 258] on div "$ 4,237" at bounding box center [262, 262] width 20 height 8
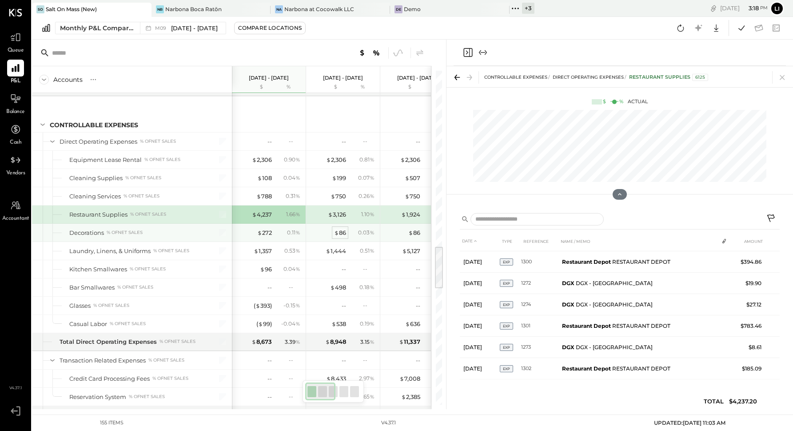
click at [343, 228] on div "$ 86" at bounding box center [340, 232] width 12 height 8
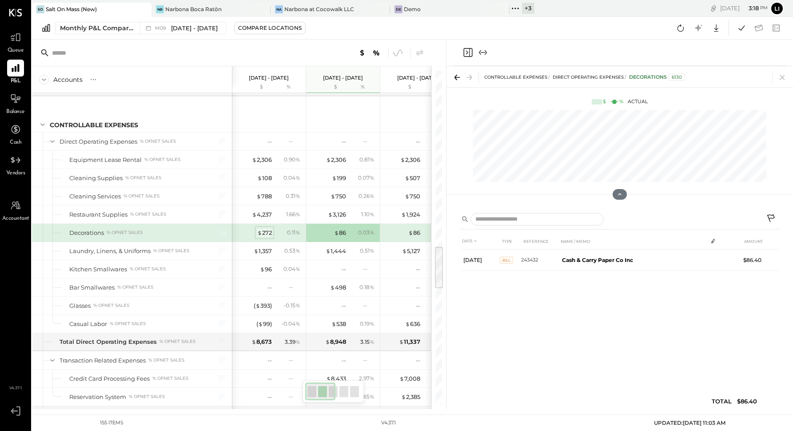
click at [269, 228] on div "$ 272" at bounding box center [264, 232] width 15 height 8
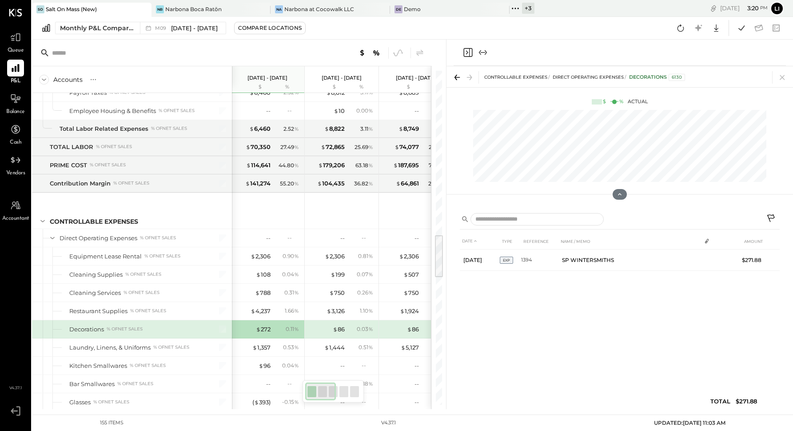
scroll to position [1360, 0]
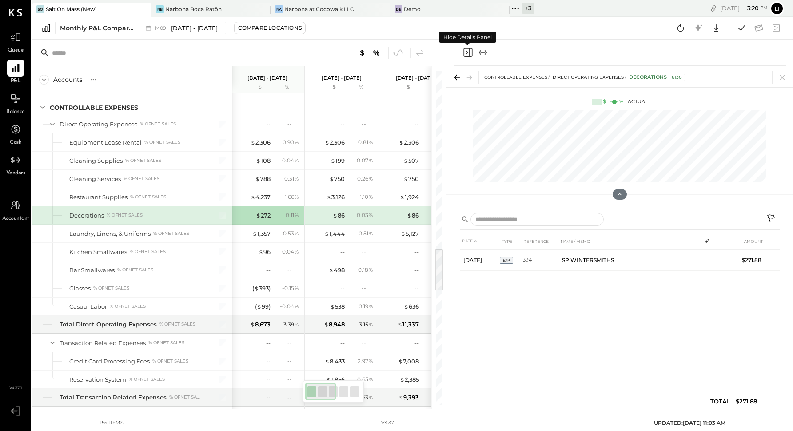
click at [471, 54] on icon "Close panel" at bounding box center [468, 52] width 11 height 11
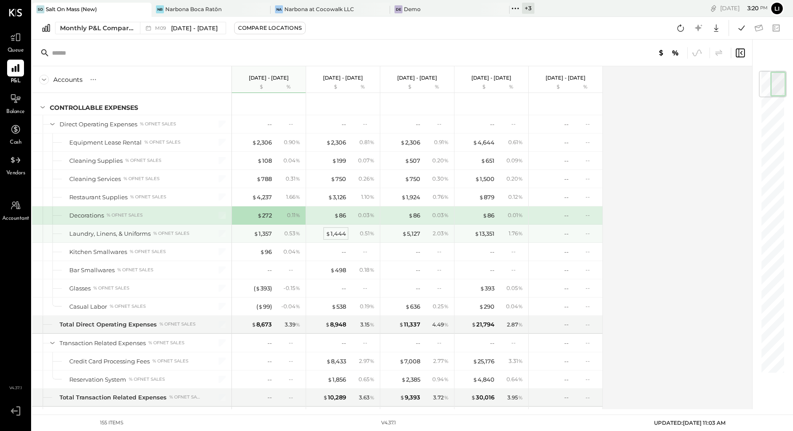
click at [339, 229] on div "$ 1,444" at bounding box center [336, 233] width 20 height 8
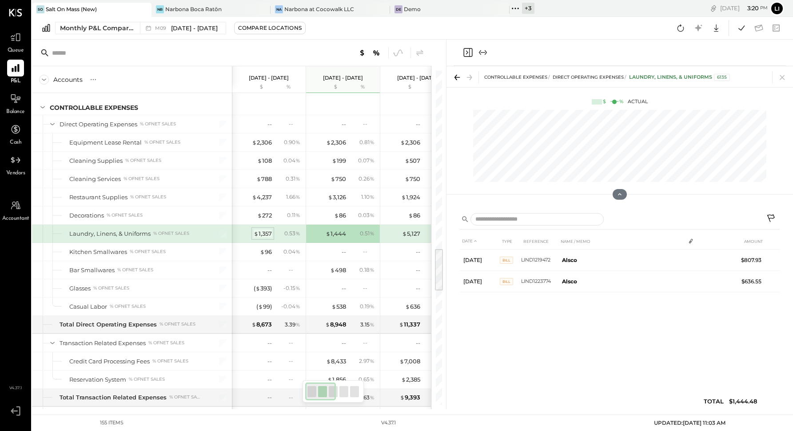
click at [262, 229] on div "$ 1,357" at bounding box center [263, 233] width 18 height 8
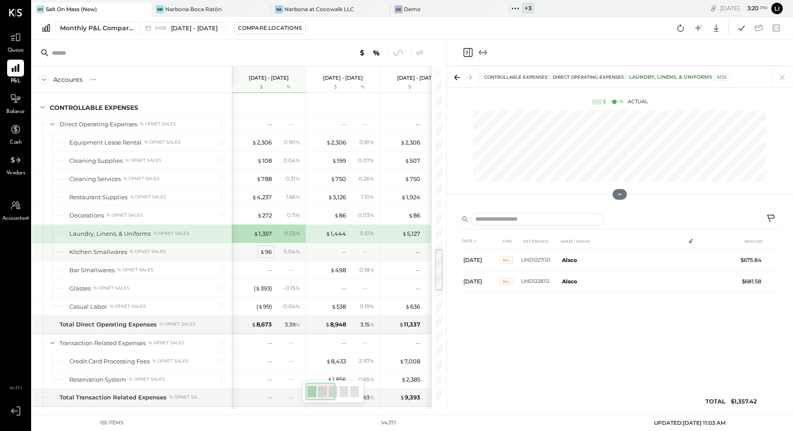
click at [266, 248] on div "$ 96" at bounding box center [266, 252] width 12 height 8
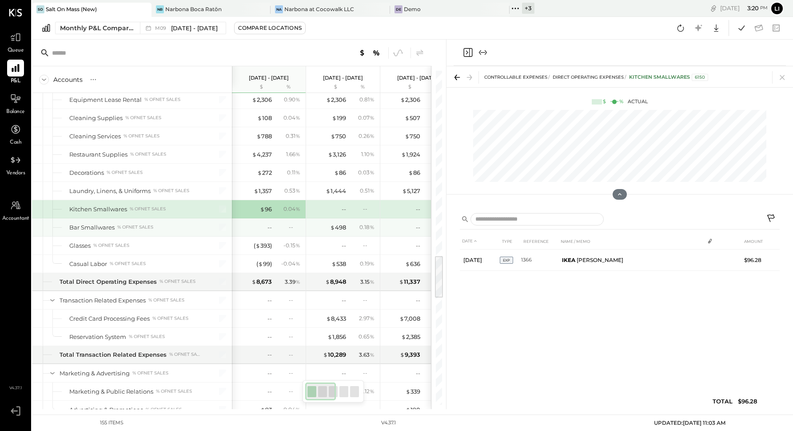
scroll to position [1416, 0]
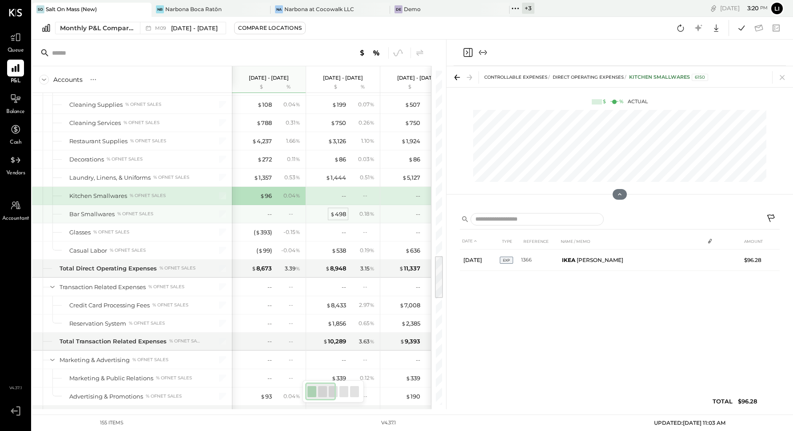
click at [338, 210] on div "$ 498" at bounding box center [338, 214] width 16 height 8
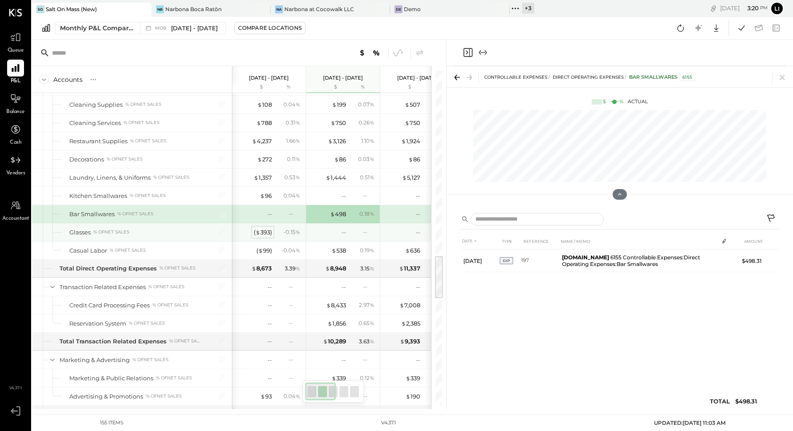
click at [264, 228] on div "( $ 393 )" at bounding box center [263, 232] width 18 height 8
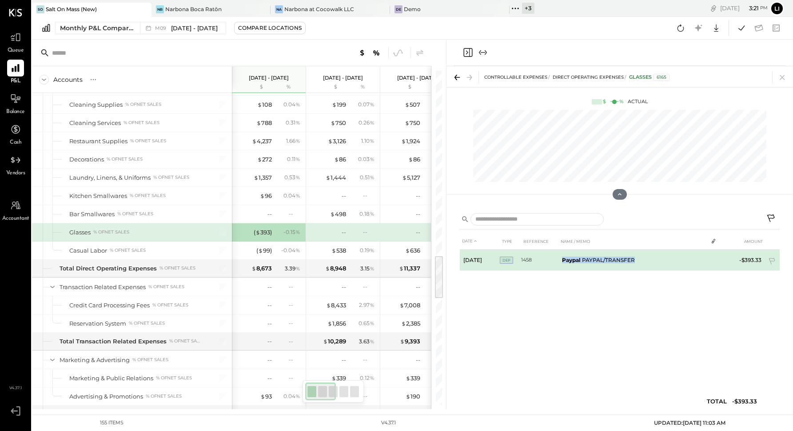
drag, startPoint x: 563, startPoint y: 259, endPoint x: 635, endPoint y: 263, distance: 72.1
click at [573, 263] on td "Paypal PAYPAL/TRANSFER" at bounding box center [633, 259] width 149 height 21
copy td "Paypal PAYPAL/TRANSFER"
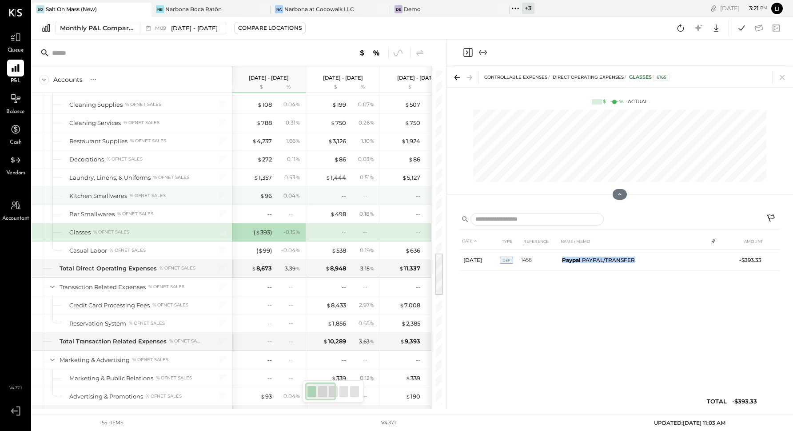
scroll to position [1394, 0]
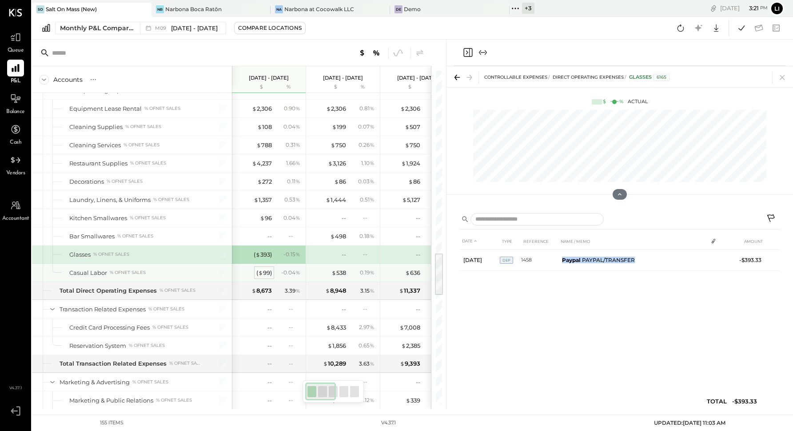
click at [267, 268] on div "( $ 99 )" at bounding box center [264, 272] width 16 height 8
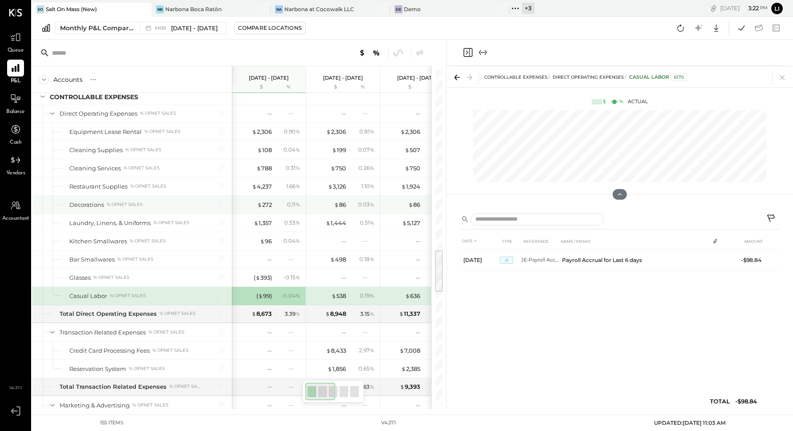
scroll to position [1370, 0]
click at [573, 328] on div "DATE TYPE REFERENCE NAME / MEMO AMOUNT Sep 1, 25 JE JE-Payroll AccrualP8R Payro…" at bounding box center [620, 323] width 320 height 180
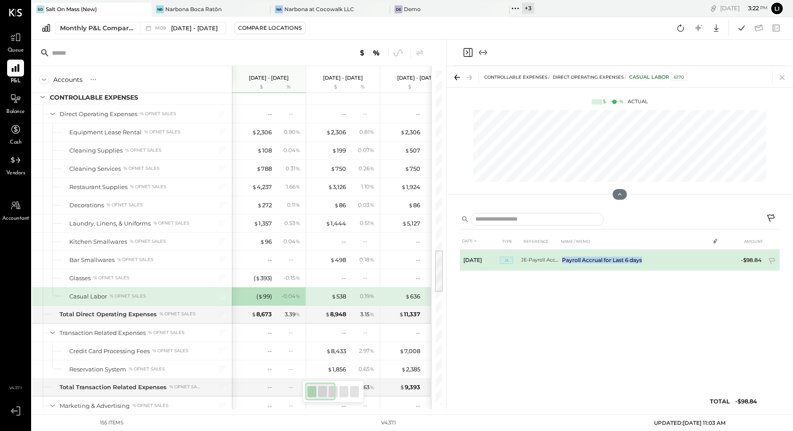
drag, startPoint x: 644, startPoint y: 259, endPoint x: 564, endPoint y: 261, distance: 79.6
click at [564, 261] on td "Payroll Accrual for Last 6 days" at bounding box center [634, 259] width 151 height 21
copy td "ayroll Accrual for Last 6 days"
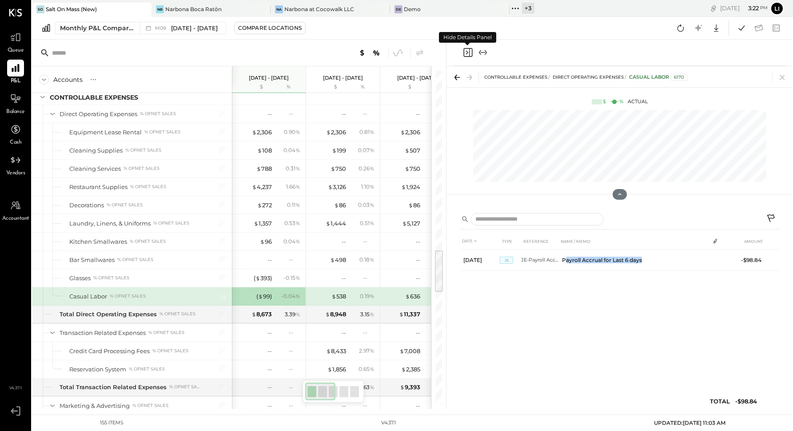
click at [467, 54] on icon "Close panel" at bounding box center [468, 52] width 11 height 11
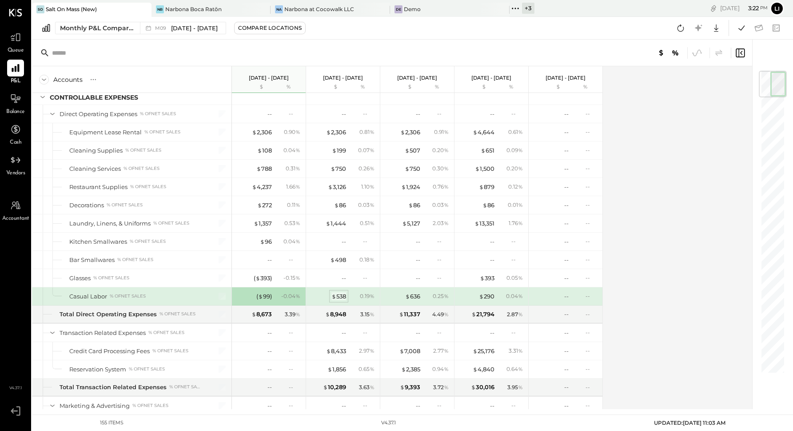
click at [340, 292] on div "$ 538" at bounding box center [338, 296] width 15 height 8
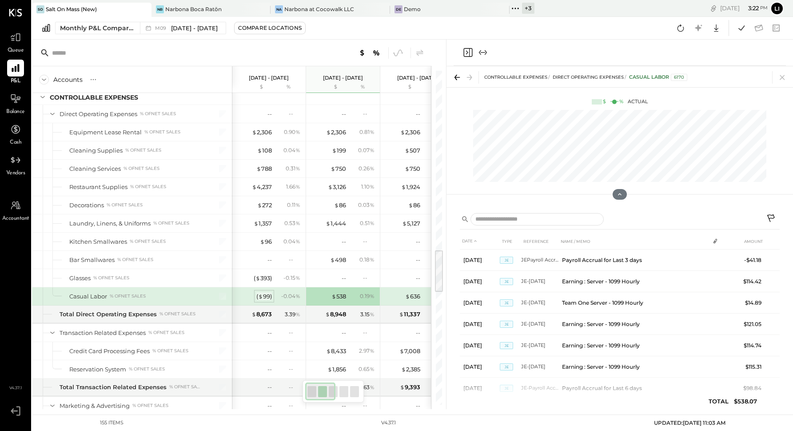
click at [266, 292] on div "( $ 99 )" at bounding box center [264, 296] width 16 height 8
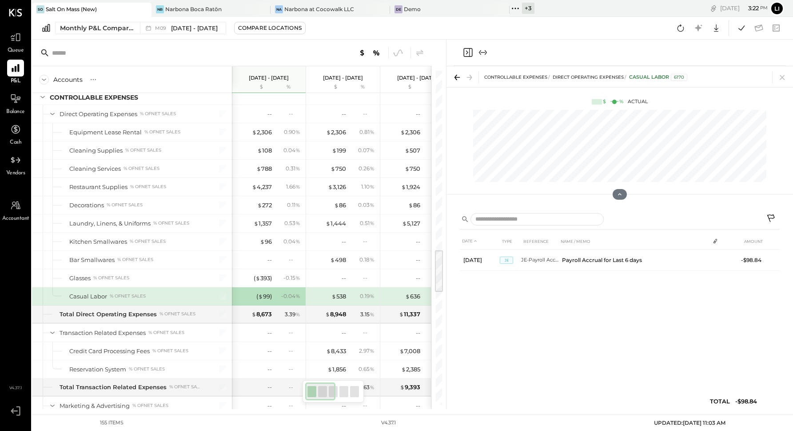
click at [573, 339] on div "DATE TYPE REFERENCE NAME / MEMO AMOUNT Sep 1, 25 JE JE-Payroll AccrualP8R Payro…" at bounding box center [620, 323] width 320 height 180
click at [267, 274] on div "( $ 393 )" at bounding box center [263, 278] width 18 height 8
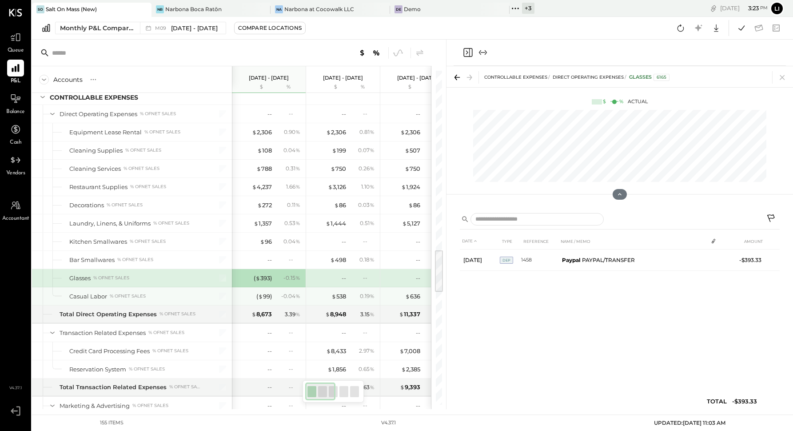
click at [266, 287] on div "( $ 99 ) - 0.04 %" at bounding box center [269, 296] width 67 height 18
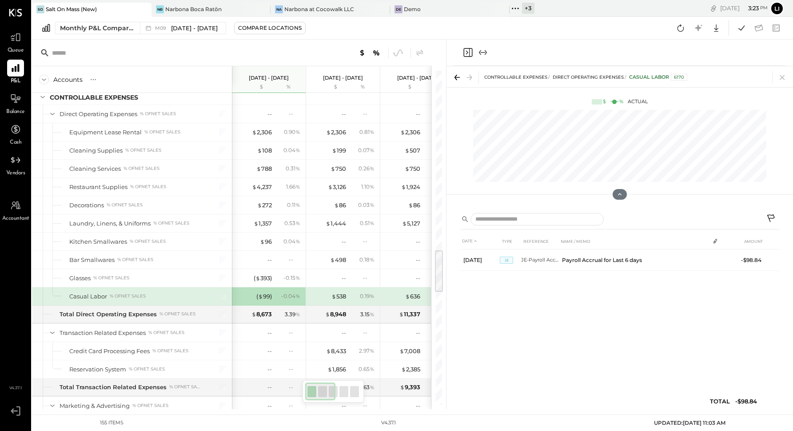
click at [265, 292] on div "( $ 99 )" at bounding box center [264, 296] width 16 height 8
click at [340, 292] on div "$ 538" at bounding box center [338, 296] width 15 height 8
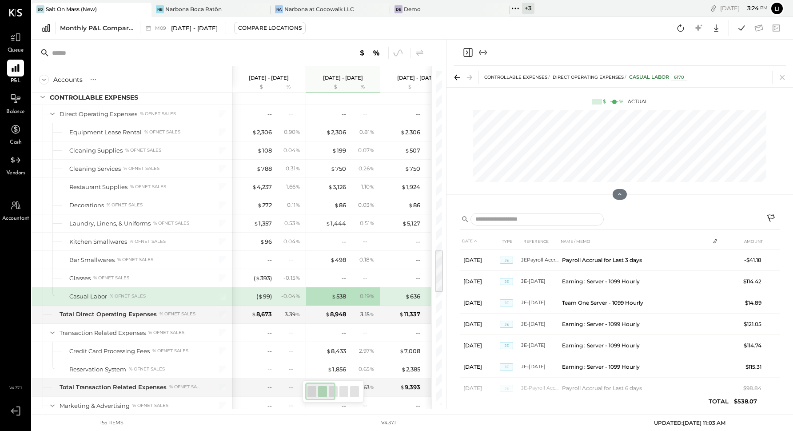
click at [463, 57] on icon "Close panel" at bounding box center [468, 52] width 11 height 11
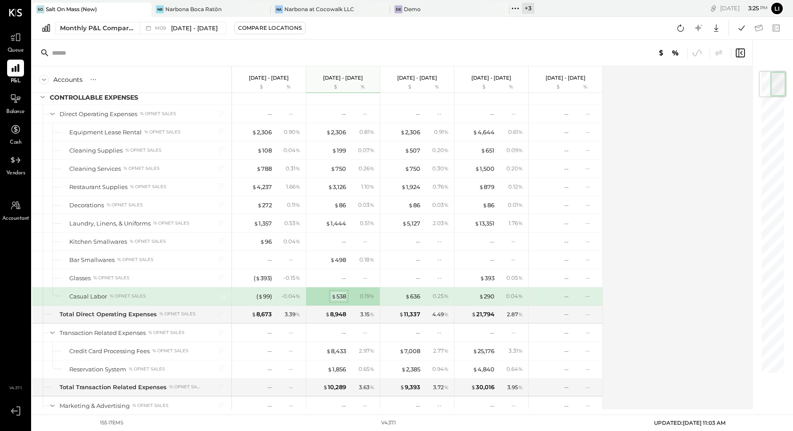
click at [337, 292] on div "$ 538" at bounding box center [338, 296] width 15 height 8
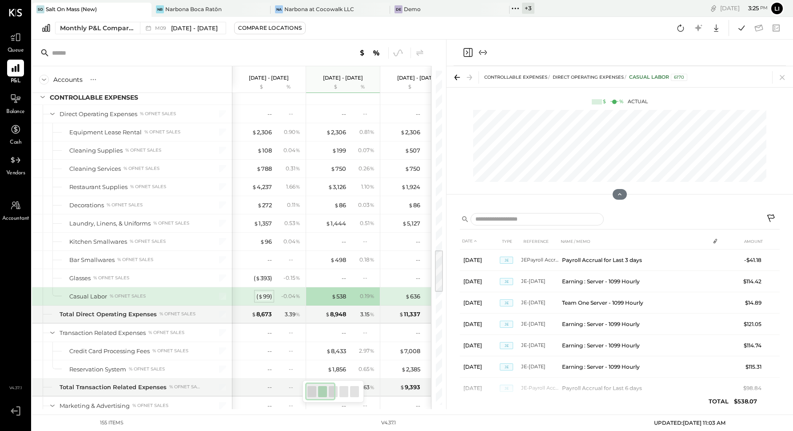
click at [268, 292] on div "( $ 99 )" at bounding box center [264, 296] width 16 height 8
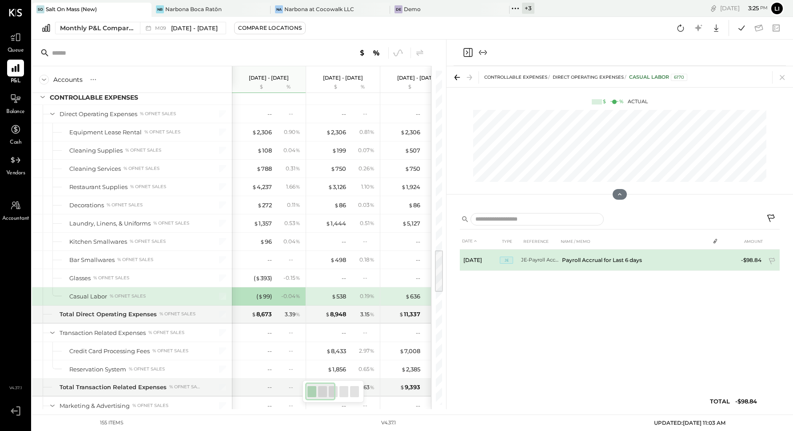
click at [573, 257] on td "Payroll Accrual for Last 6 days" at bounding box center [634, 259] width 151 height 21
click at [536, 264] on td "JE-Payroll AccrualP8R" at bounding box center [539, 259] width 37 height 21
click at [573, 256] on td "Payroll Accrual for Last 6 days" at bounding box center [634, 258] width 151 height 18
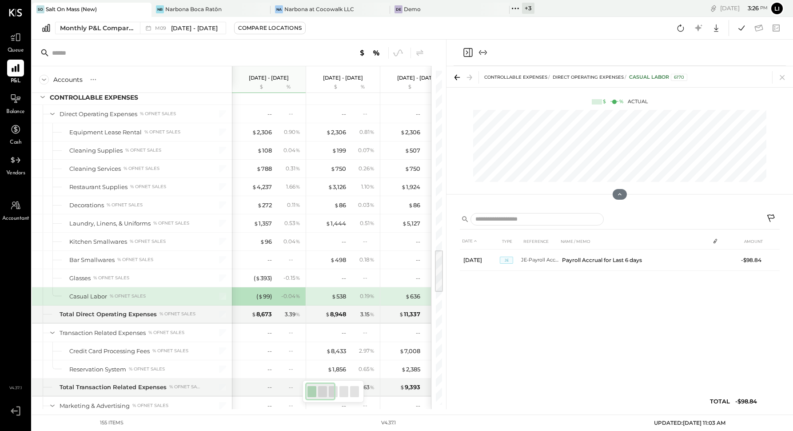
click at [326, 292] on div "$ 538" at bounding box center [329, 296] width 36 height 8
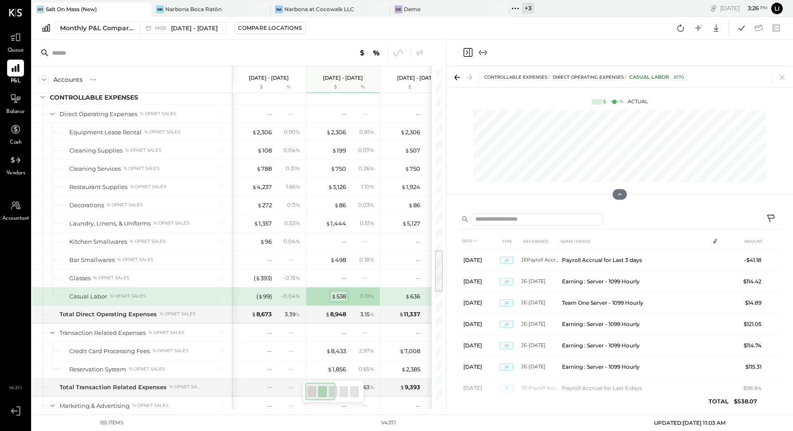
click at [335, 292] on span "$" at bounding box center [333, 295] width 5 height 7
click at [409, 292] on div "$ 636" at bounding box center [412, 296] width 15 height 8
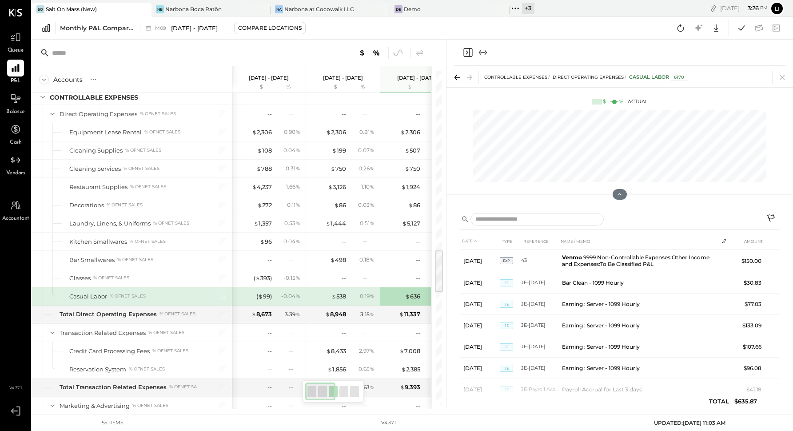
click at [468, 53] on icon "Close panel" at bounding box center [468, 52] width 11 height 11
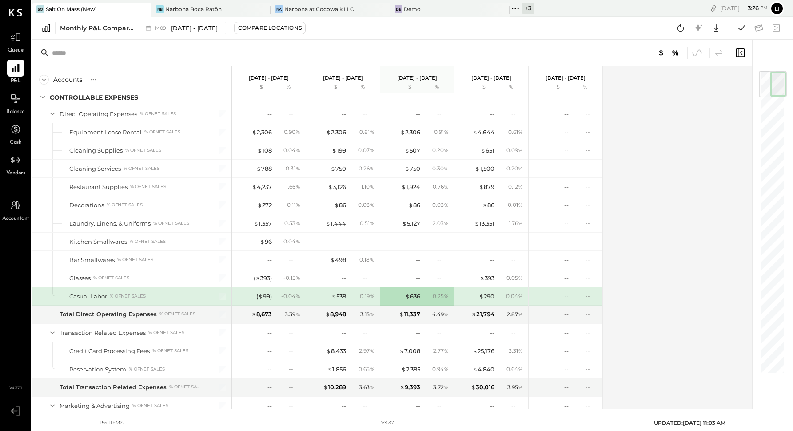
click at [346, 287] on div "$ 538 0.19 %" at bounding box center [344, 296] width 67 height 18
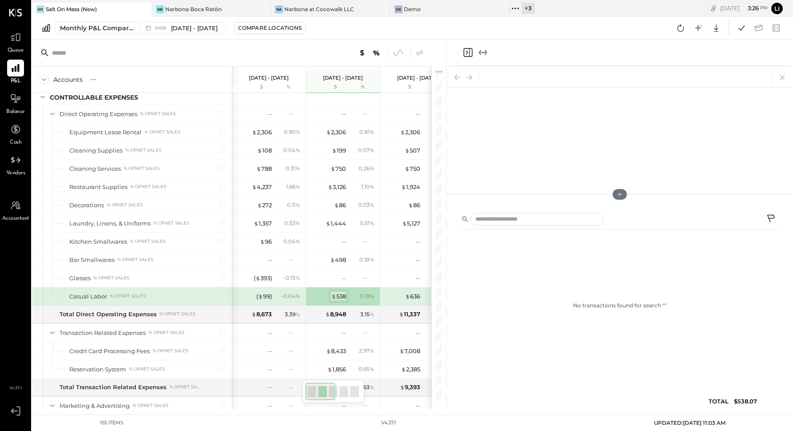
click at [339, 292] on div "$ 538" at bounding box center [338, 296] width 15 height 8
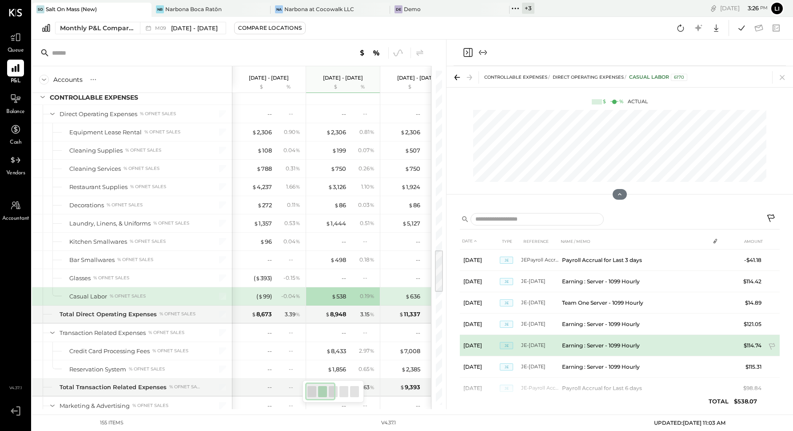
scroll to position [19, 0]
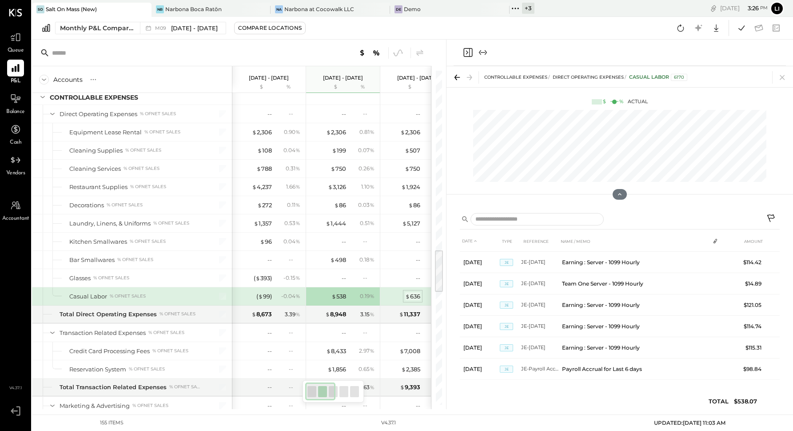
click at [409, 292] on span "$" at bounding box center [407, 295] width 5 height 7
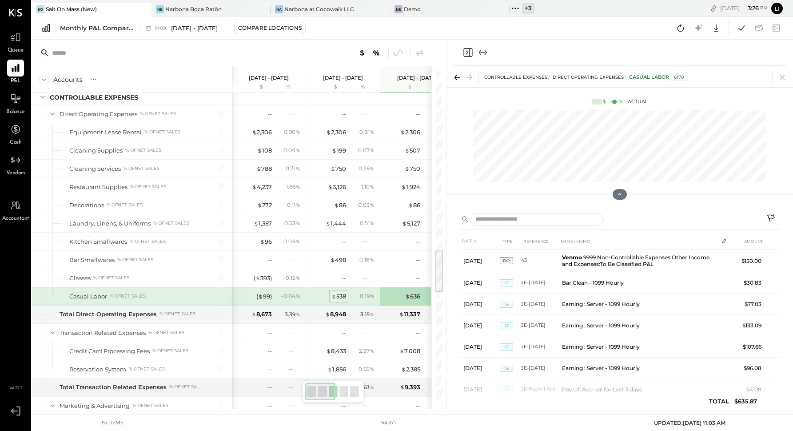
click at [336, 292] on div "$ 538" at bounding box center [338, 296] width 15 height 8
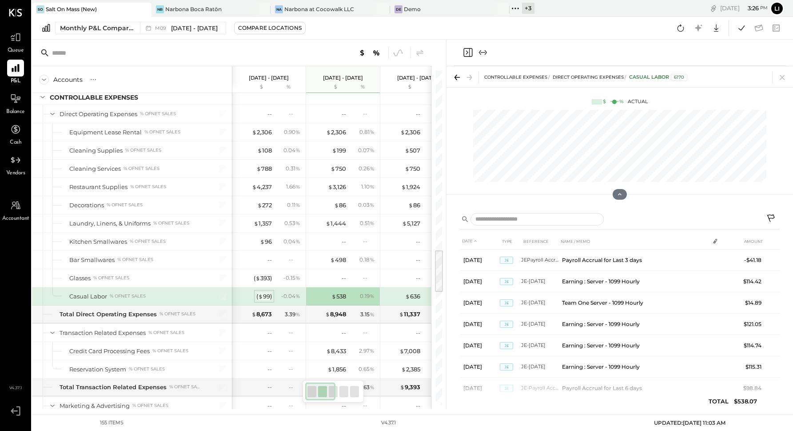
click at [269, 292] on div "( $ 99 )" at bounding box center [264, 296] width 16 height 8
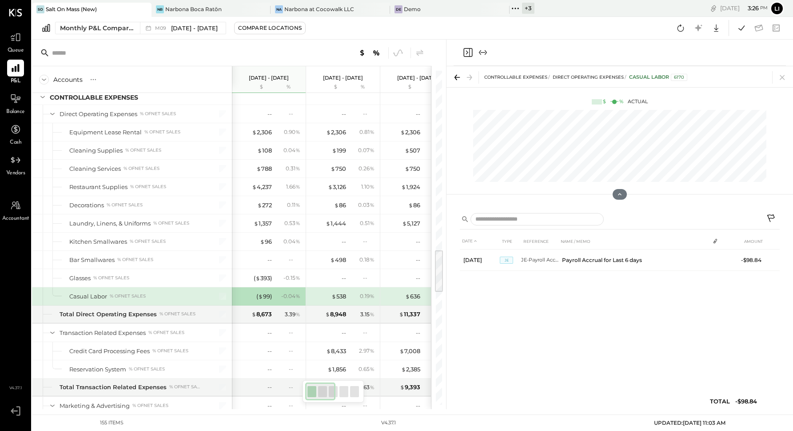
click at [467, 49] on icon "Close panel" at bounding box center [468, 52] width 11 height 11
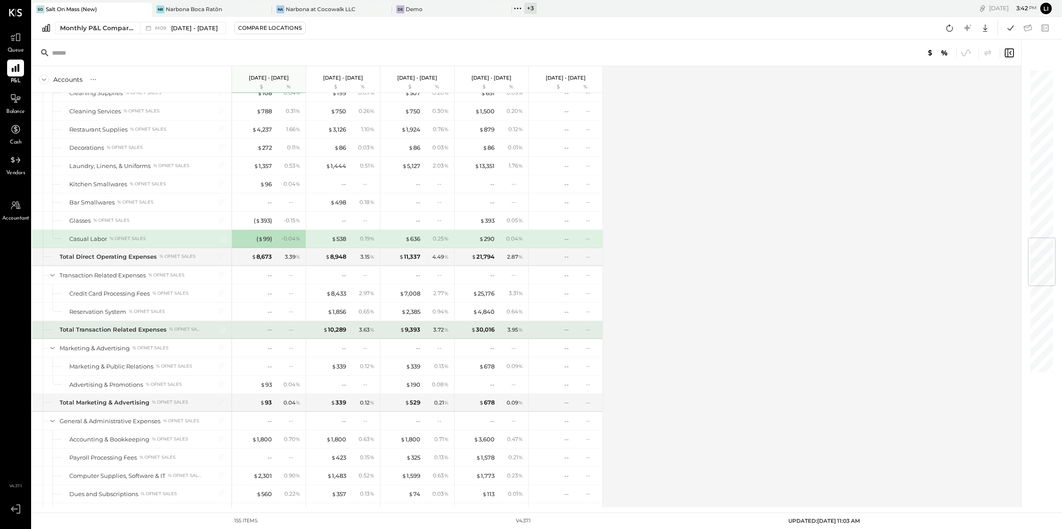
scroll to position [1432, 0]
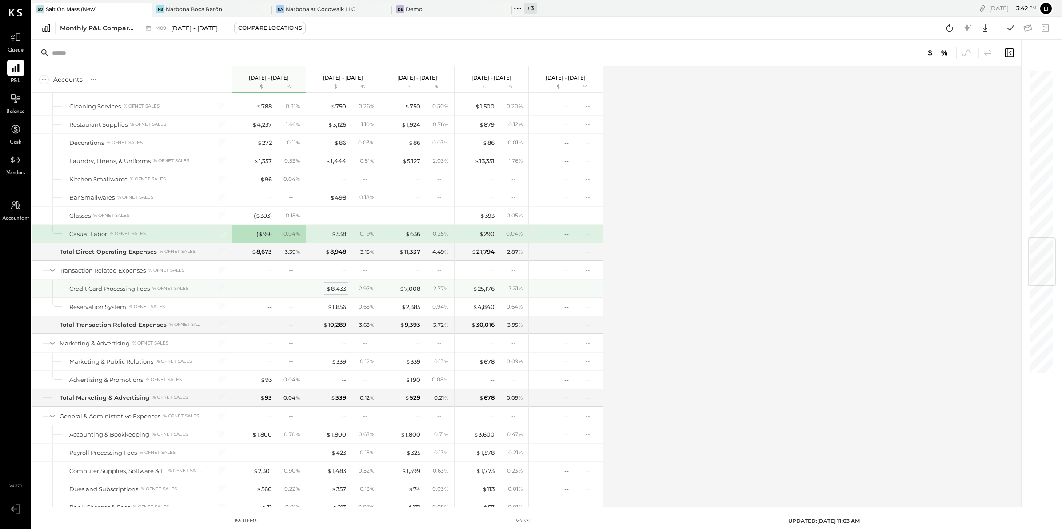
click at [343, 293] on div "$ 8,433" at bounding box center [336, 288] width 20 height 8
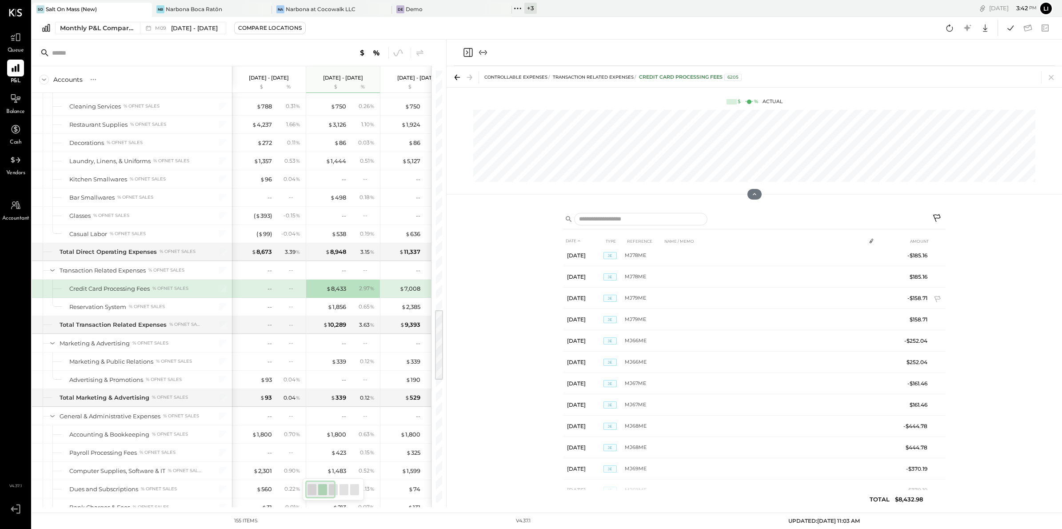
scroll to position [1081, 0]
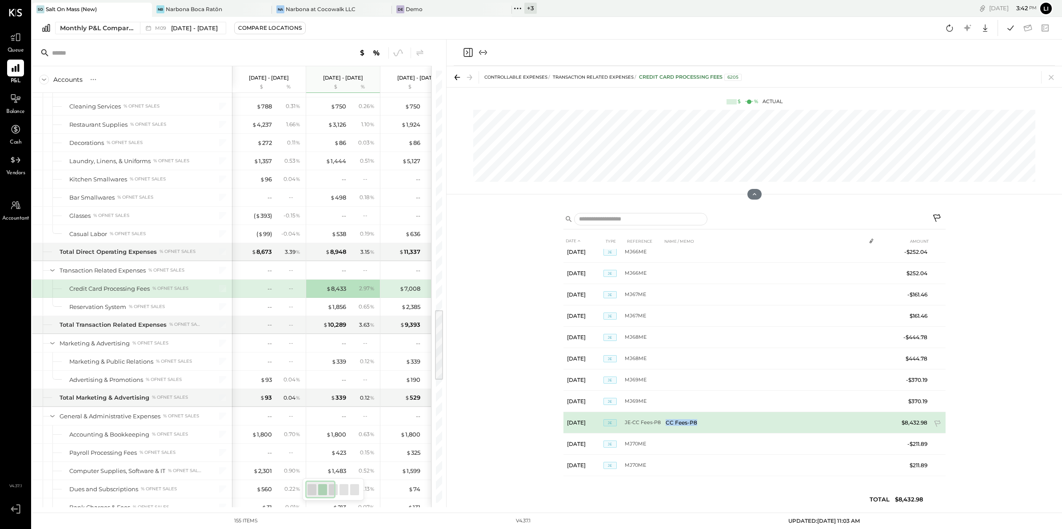
drag, startPoint x: 697, startPoint y: 423, endPoint x: 667, endPoint y: 424, distance: 29.8
click at [573, 424] on td "CC Fees-P8" at bounding box center [764, 422] width 204 height 21
copy td "C Fees-P8"
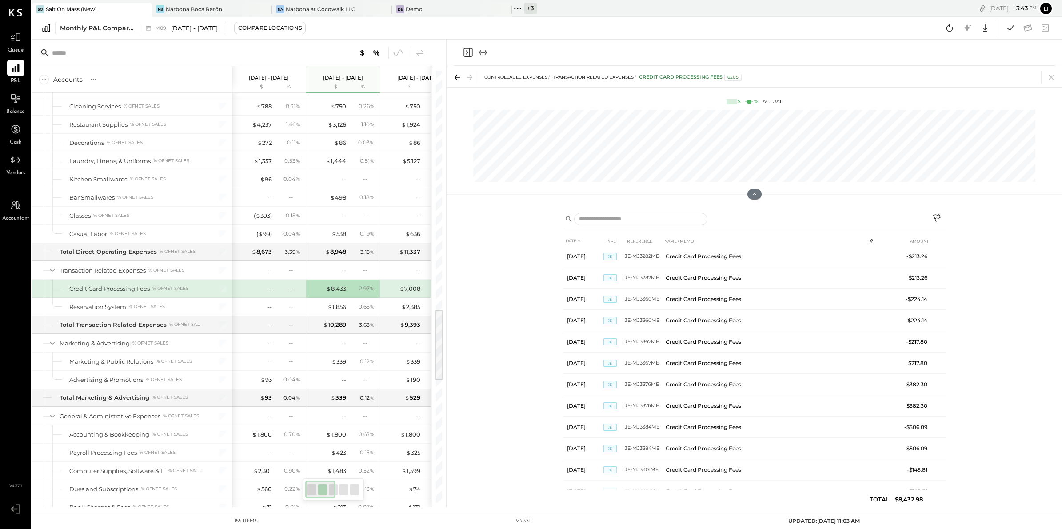
scroll to position [0, 0]
click at [487, 293] on div "DATE TYPE REFERENCE NAME / MEMO AMOUNT Aug 1, 25 JE JE-MJ3267ME Credit Card Pro…" at bounding box center [754, 357] width 615 height 300
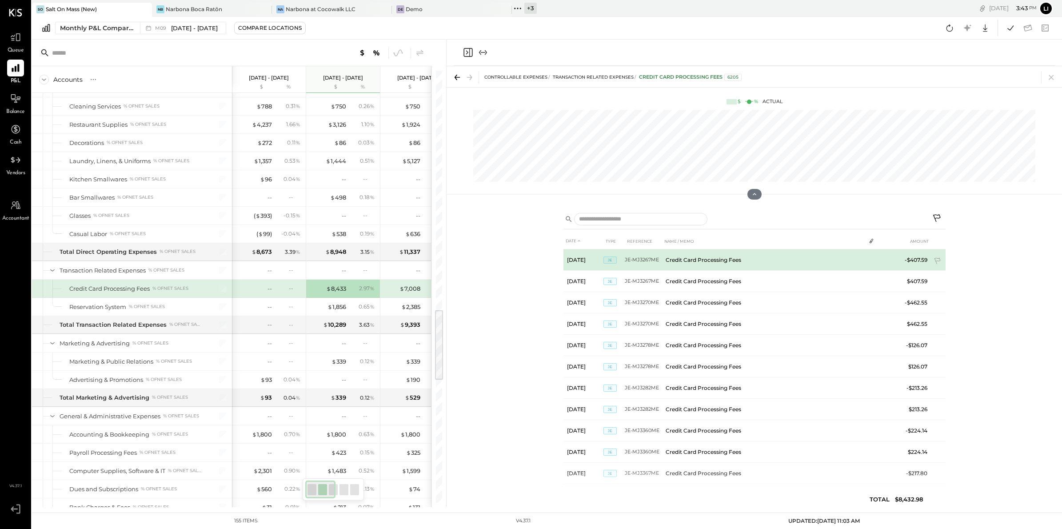
click at [573, 264] on td "JE-MJ3267ME" at bounding box center [643, 259] width 37 height 21
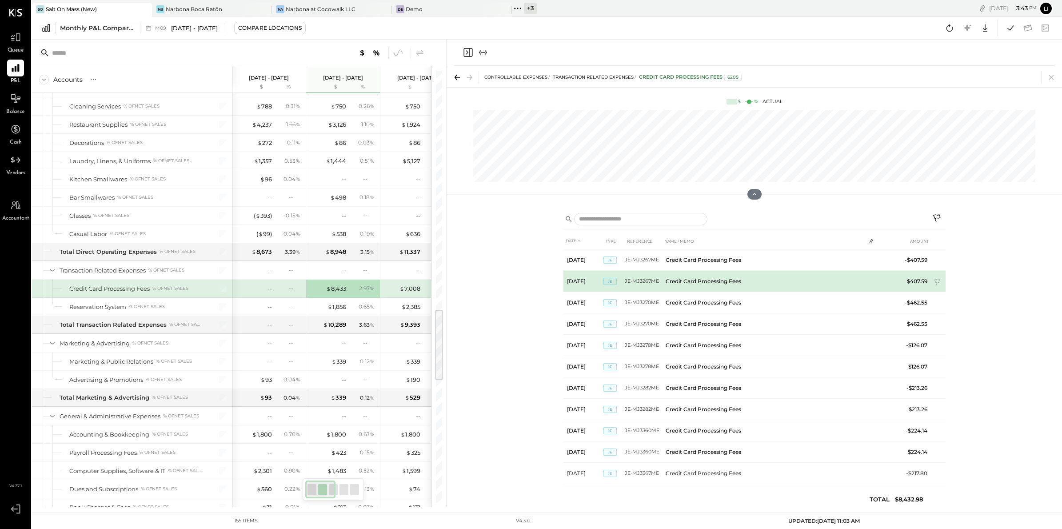
click at [573, 278] on td "$407.59" at bounding box center [914, 281] width 34 height 21
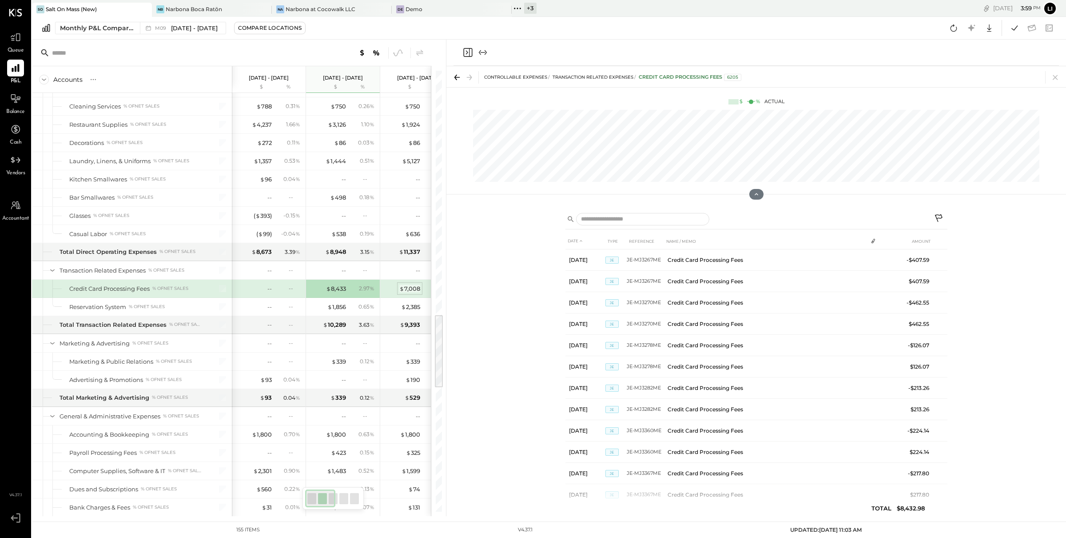
click at [411, 293] on div "$ 7,008" at bounding box center [409, 288] width 21 height 8
click at [408, 311] on div "$ 2,385" at bounding box center [410, 307] width 19 height 8
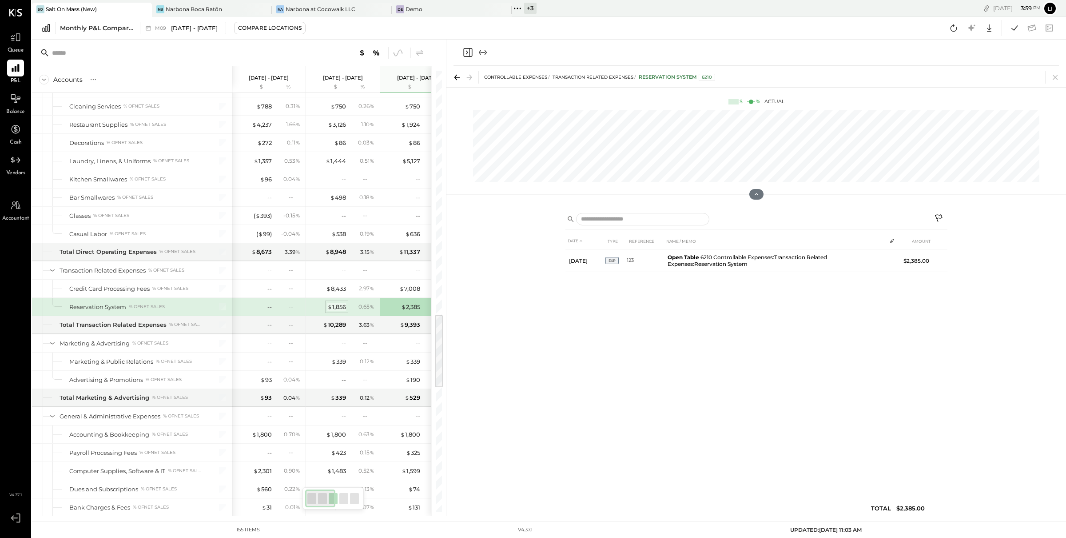
click at [338, 311] on div "$ 1,856" at bounding box center [336, 307] width 19 height 8
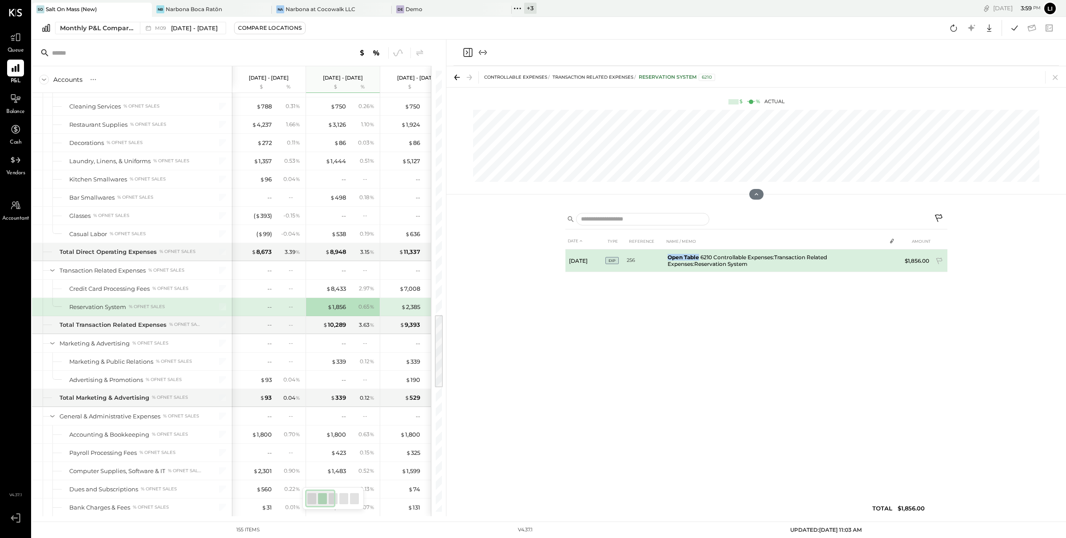
drag, startPoint x: 669, startPoint y: 256, endPoint x: 698, endPoint y: 258, distance: 29.4
click at [573, 258] on b "Open Table" at bounding box center [684, 257] width 32 height 7
copy b "Open Table"
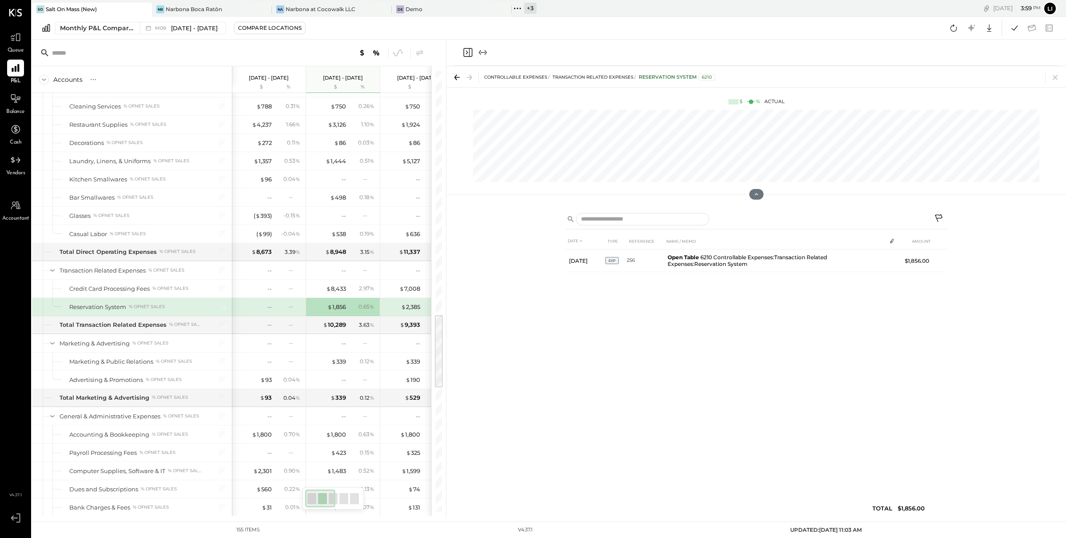
click at [553, 337] on div "DATE TYPE REFERENCE NAME / MEMO AMOUNT Aug 28, 25 EXP 256 Open Table 6210 Contr…" at bounding box center [757, 361] width 620 height 309
click at [470, 52] on icon "Close panel" at bounding box center [468, 52] width 11 height 11
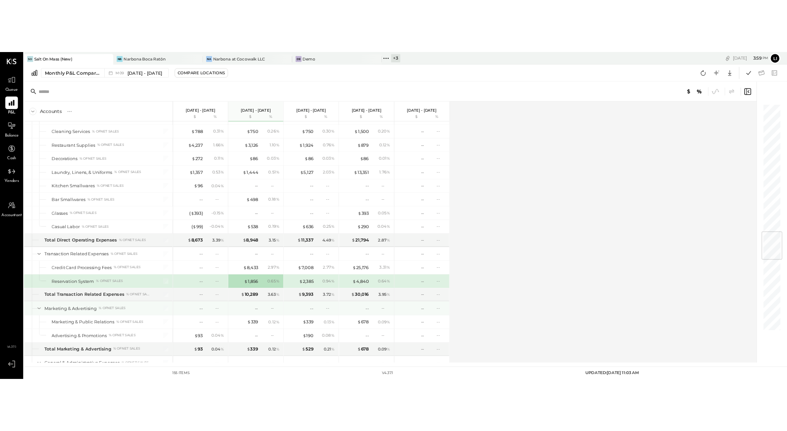
scroll to position [1432, 0]
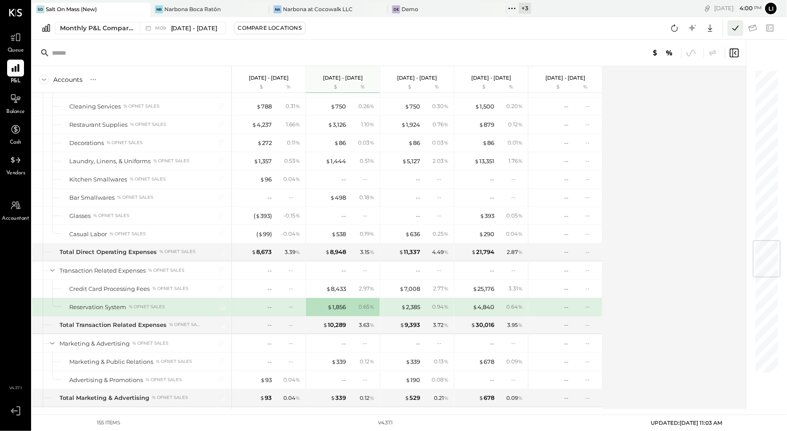
click at [573, 28] on icon at bounding box center [736, 28] width 12 height 12
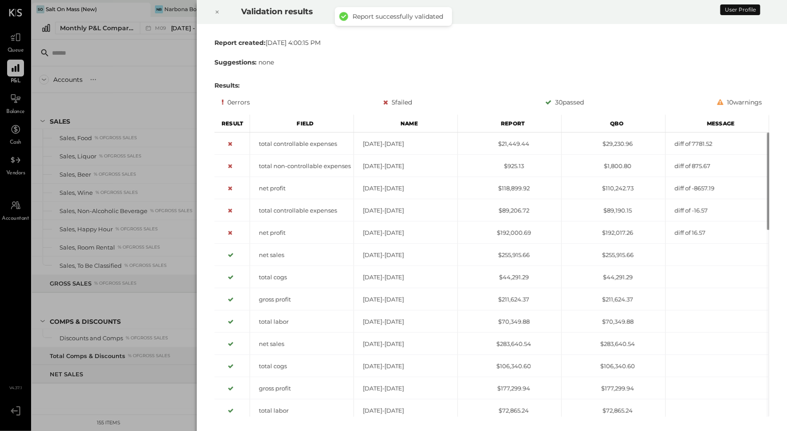
scroll to position [1465, 0]
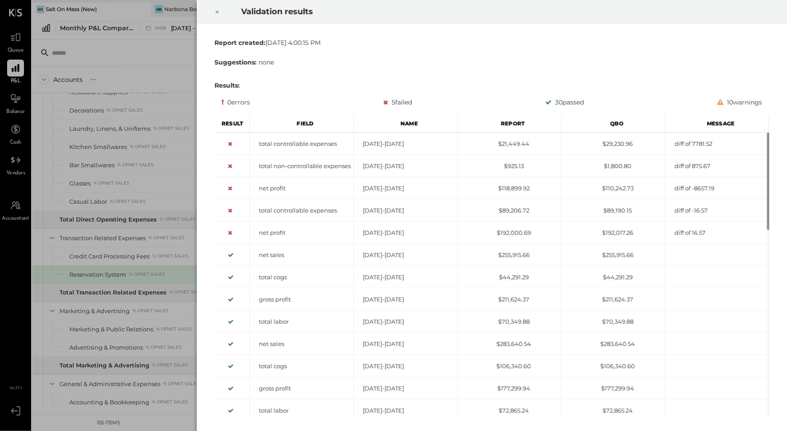
click at [218, 14] on icon at bounding box center [217, 12] width 5 height 11
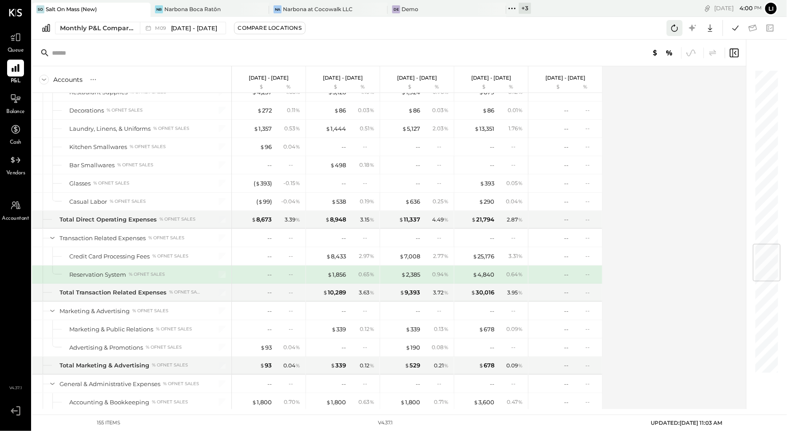
click at [573, 33] on icon at bounding box center [675, 28] width 12 height 12
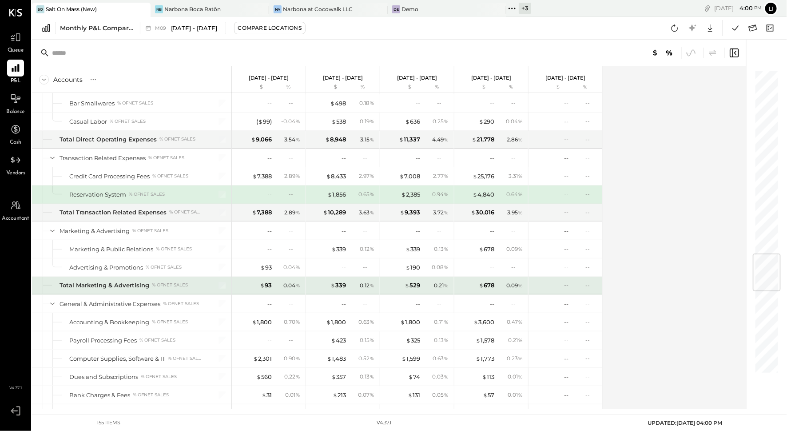
scroll to position [1530, 0]
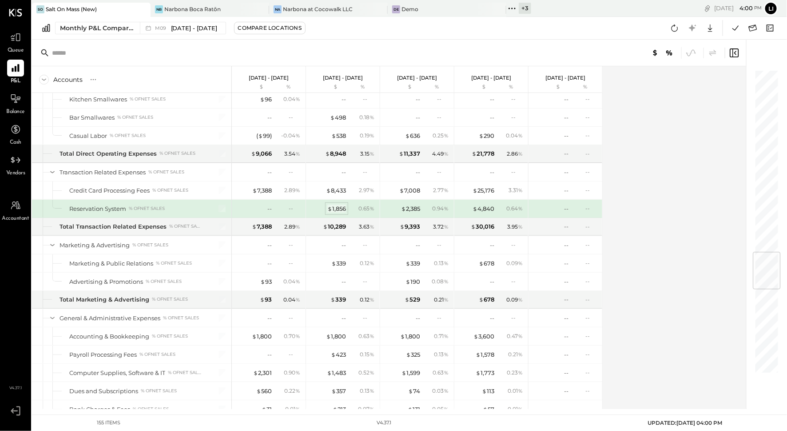
click at [339, 204] on div "$ 1,856" at bounding box center [336, 208] width 19 height 8
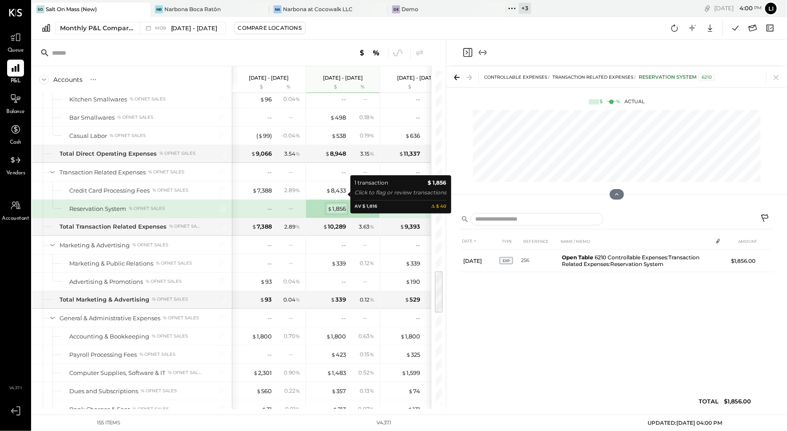
click at [339, 204] on div "$ 1,856" at bounding box center [336, 208] width 19 height 8
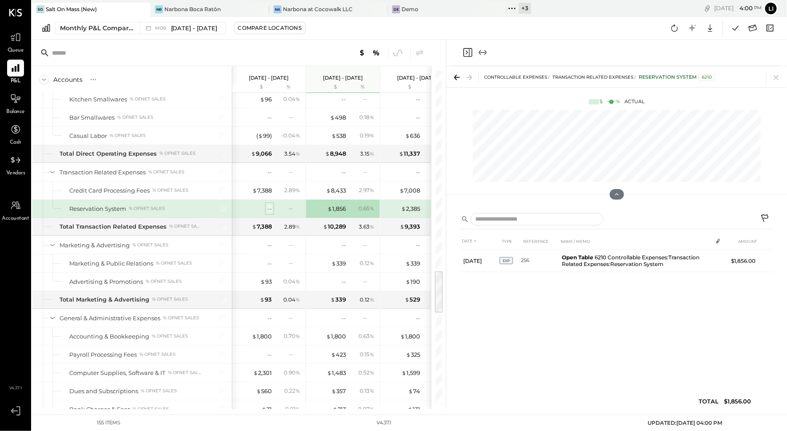
click at [271, 204] on div "--" at bounding box center [270, 208] width 4 height 8
click at [258, 204] on div "--" at bounding box center [254, 208] width 36 height 8
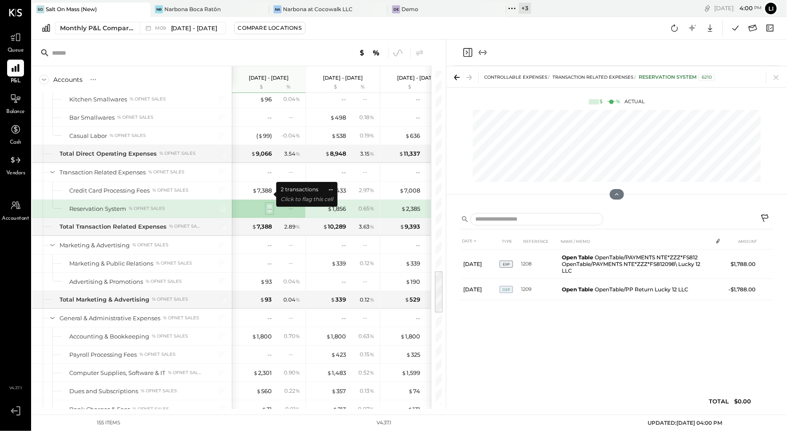
click at [269, 204] on div "--" at bounding box center [270, 208] width 4 height 8
click at [334, 204] on div "$ 1,856" at bounding box center [336, 208] width 19 height 8
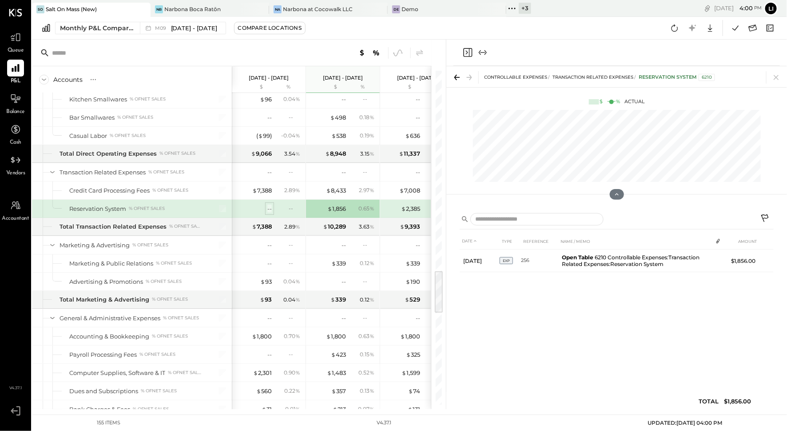
click at [270, 204] on div "--" at bounding box center [270, 208] width 4 height 8
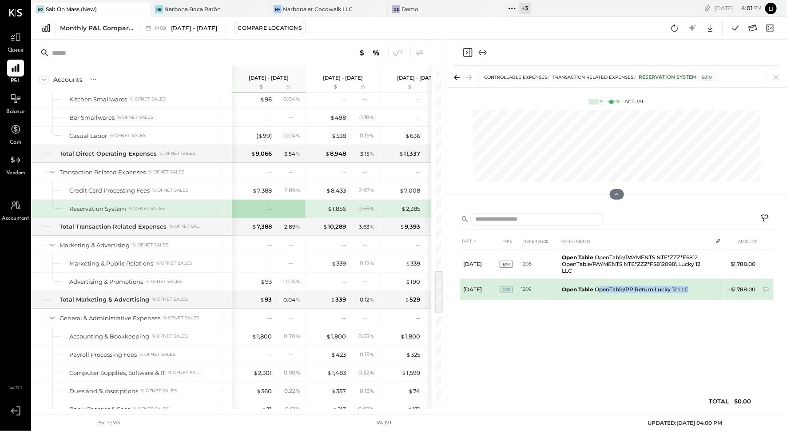
drag, startPoint x: 598, startPoint y: 288, endPoint x: 690, endPoint y: 289, distance: 91.5
click at [573, 289] on td "Open Table OpenTable/PP Return Lucky 12 LLC" at bounding box center [636, 289] width 154 height 21
copy td "penTable/PP Return Lucky 12 LLC"
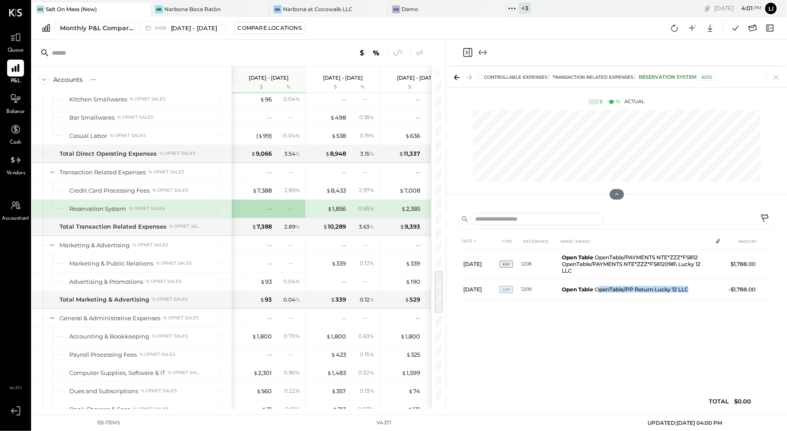
click at [469, 49] on icon "Close panel" at bounding box center [468, 52] width 11 height 11
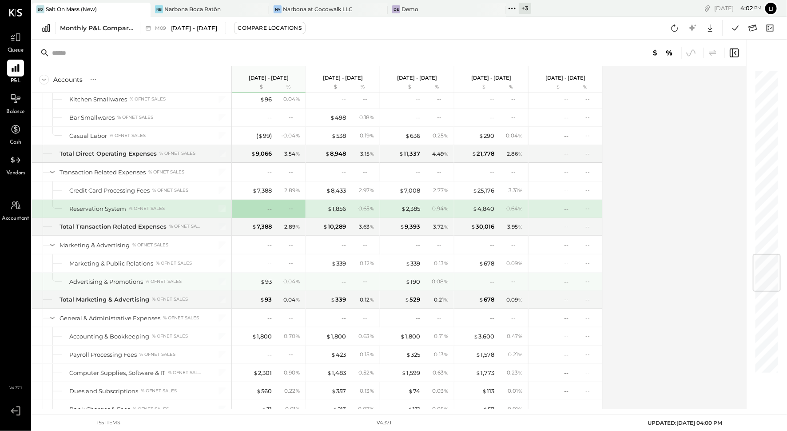
scroll to position [1556, 0]
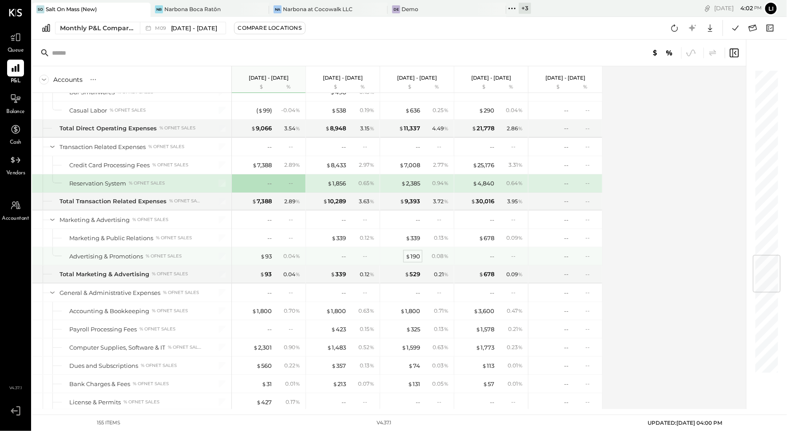
click at [410, 252] on span "$" at bounding box center [408, 255] width 5 height 7
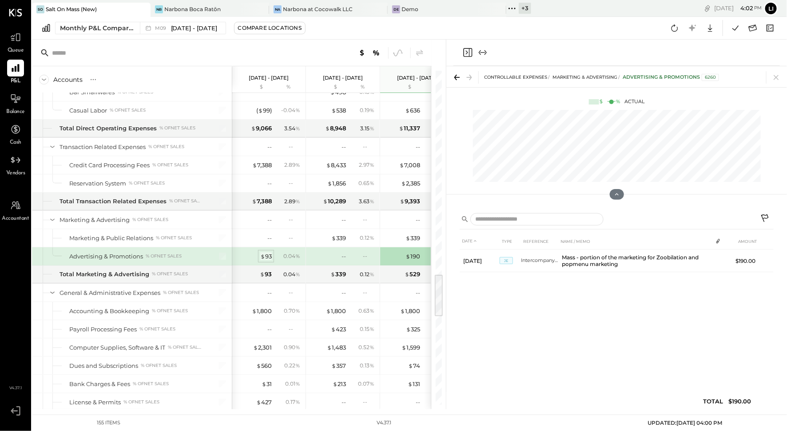
click at [268, 252] on div "$ 93" at bounding box center [266, 256] width 12 height 8
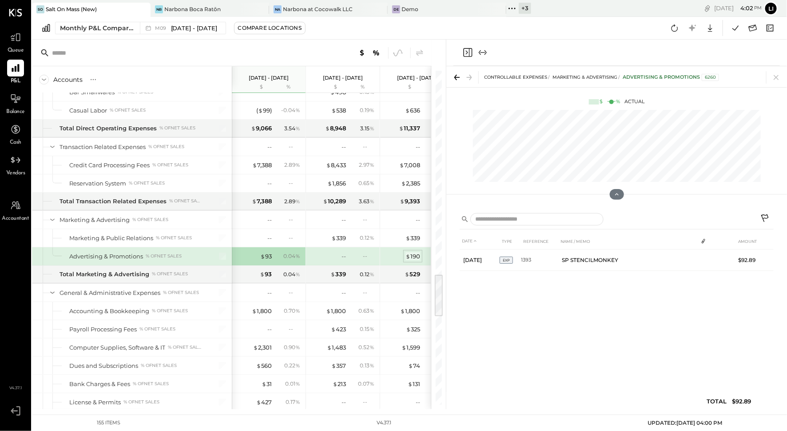
click at [414, 252] on div "$ 190" at bounding box center [413, 256] width 15 height 8
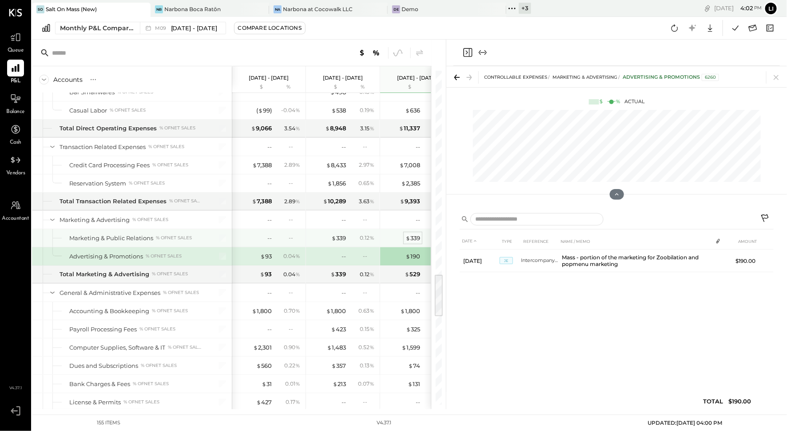
click at [407, 234] on span "$" at bounding box center [408, 237] width 5 height 7
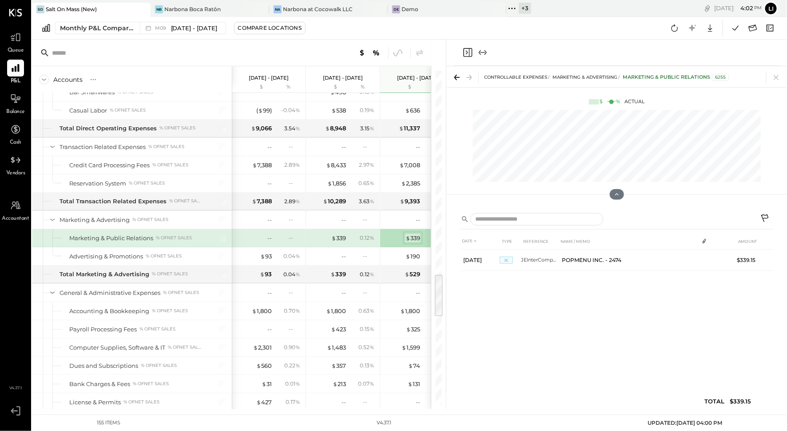
click at [415, 234] on div "$ 339" at bounding box center [413, 238] width 15 height 8
click at [338, 234] on div "$ 339" at bounding box center [338, 238] width 15 height 8
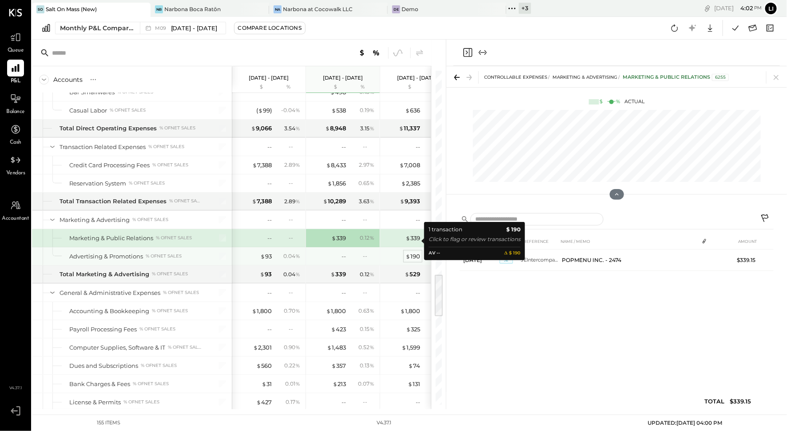
click at [408, 252] on span "$" at bounding box center [408, 255] width 5 height 7
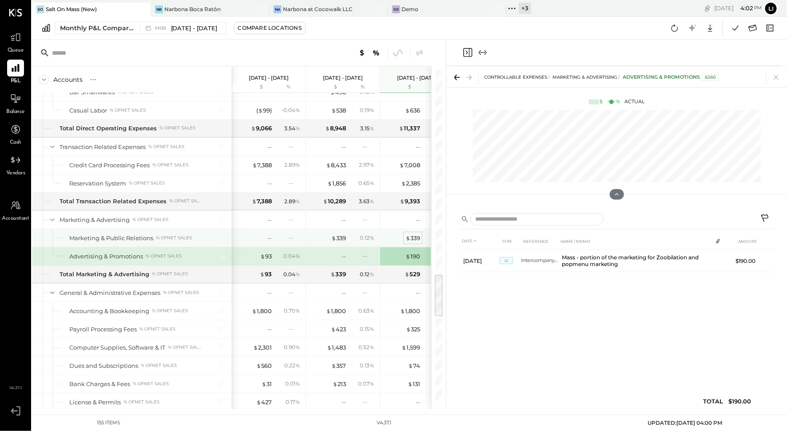
click at [408, 234] on span "$" at bounding box center [408, 237] width 5 height 7
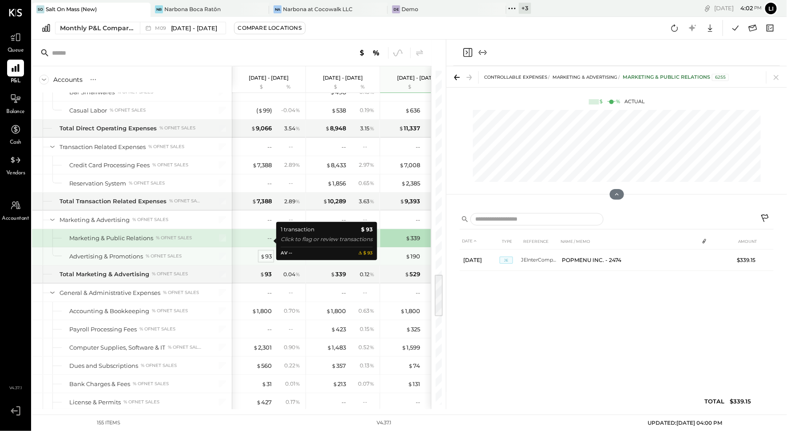
click at [266, 252] on div "$ 93" at bounding box center [266, 256] width 12 height 8
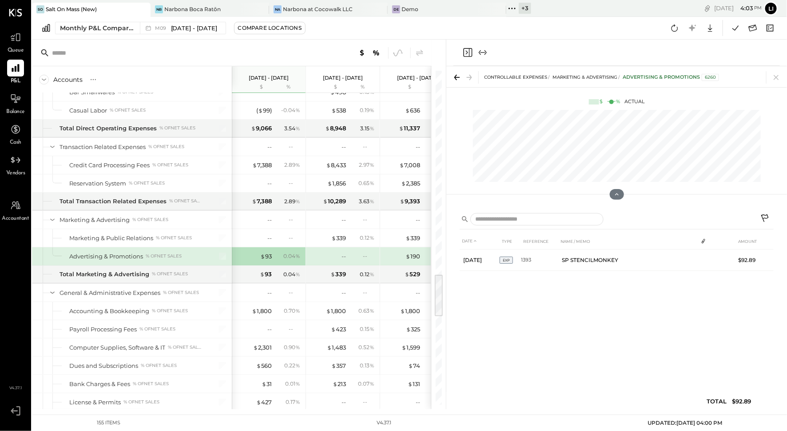
click at [573, 330] on div "DATE TYPE REFERENCE NAME / MEMO AMOUNT Sep 8, 25 EXP 1393 SP STENCILMONKEY $92.…" at bounding box center [617, 323] width 314 height 180
click at [573, 314] on div "DATE TYPE REFERENCE NAME / MEMO AMOUNT Sep 8, 25 EXP 1393 SP STENCILMONKEY $92.…" at bounding box center [617, 323] width 314 height 180
click at [573, 324] on div "DATE TYPE REFERENCE NAME / MEMO AMOUNT Sep 8, 25 EXP 1393 SP STENCILMONKEY $92.…" at bounding box center [617, 323] width 314 height 180
click at [467, 50] on icon "Close panel" at bounding box center [468, 52] width 11 height 11
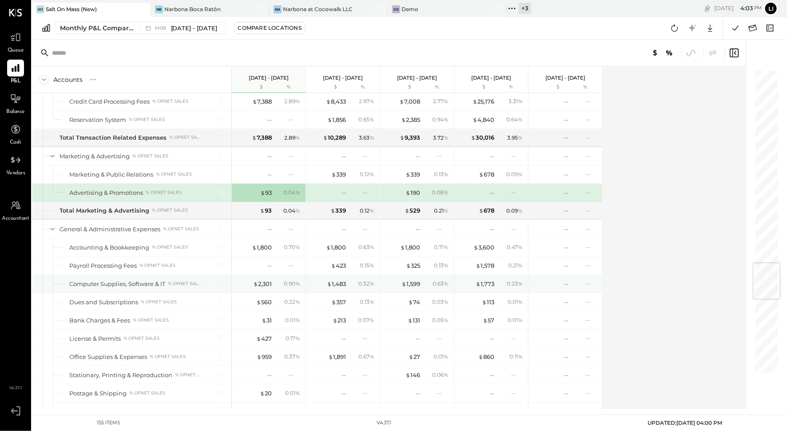
scroll to position [1620, 0]
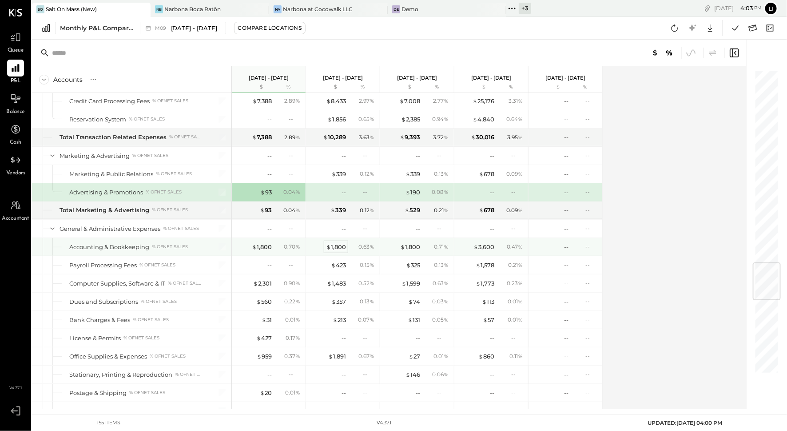
click at [343, 243] on div "$ 1,800" at bounding box center [336, 247] width 20 height 8
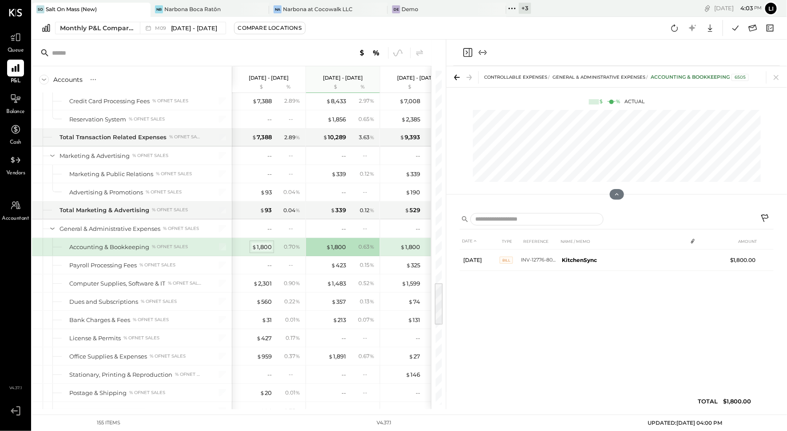
click at [261, 243] on div "$ 1,800" at bounding box center [262, 247] width 20 height 8
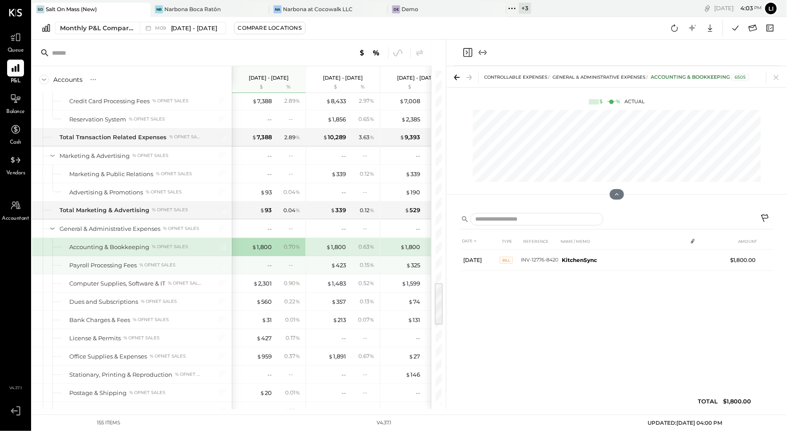
click at [347, 256] on div "$ 423 0.15 %" at bounding box center [344, 265] width 67 height 18
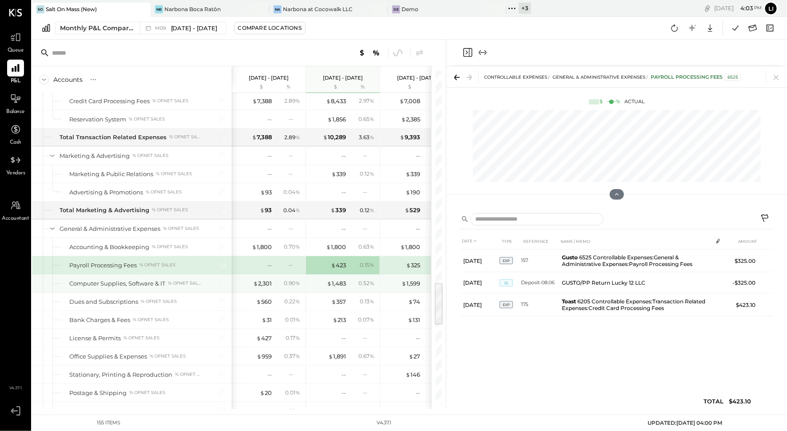
click at [342, 274] on div "$ 1,483 0.52 %" at bounding box center [344, 283] width 67 height 18
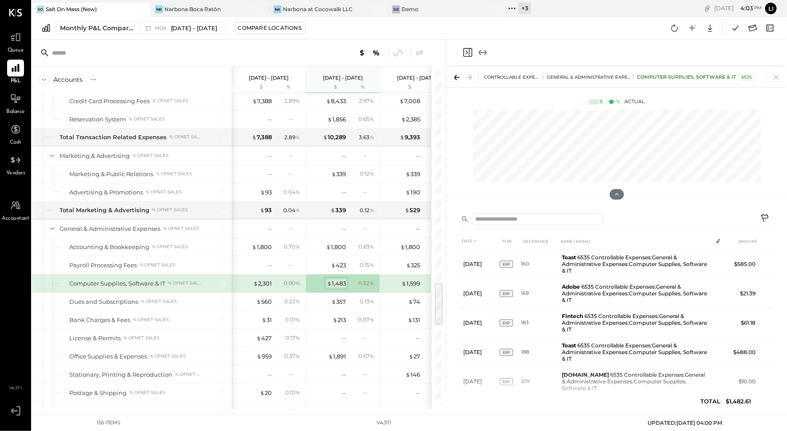
click at [336, 279] on div "$ 1,483" at bounding box center [336, 283] width 19 height 8
click at [258, 279] on div "$ 2,301" at bounding box center [262, 283] width 19 height 8
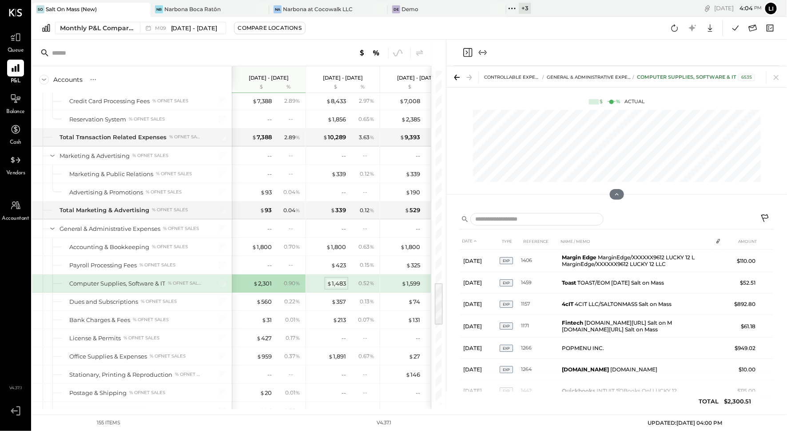
click at [338, 279] on div "$ 1,483" at bounding box center [336, 283] width 19 height 8
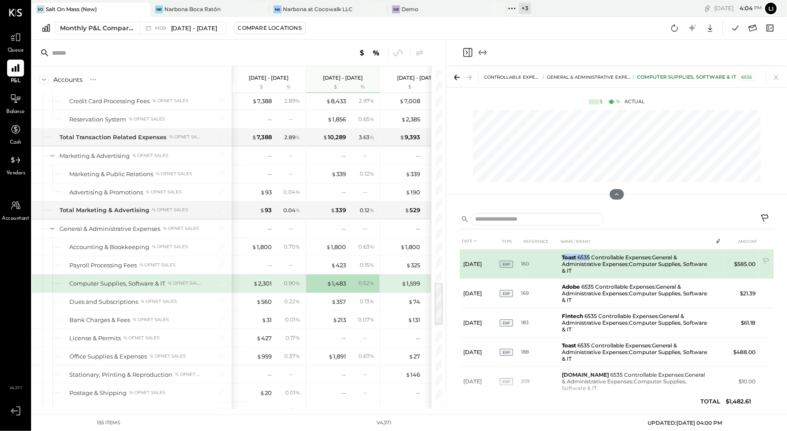
drag, startPoint x: 561, startPoint y: 257, endPoint x: 590, endPoint y: 257, distance: 29.3
click at [573, 257] on td "Toast 6535 Controllable Expenses:General & Administrative Expenses:Computer Sup…" at bounding box center [636, 263] width 154 height 29
copy td "Toast 6535"
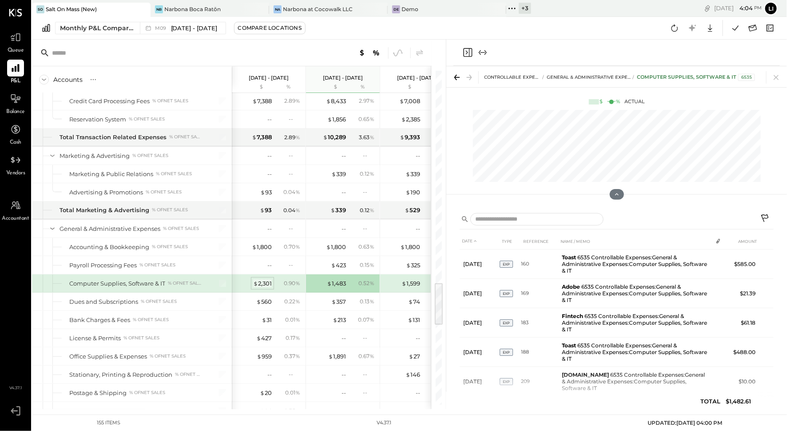
click at [264, 279] on div "$ 2,301" at bounding box center [262, 283] width 19 height 8
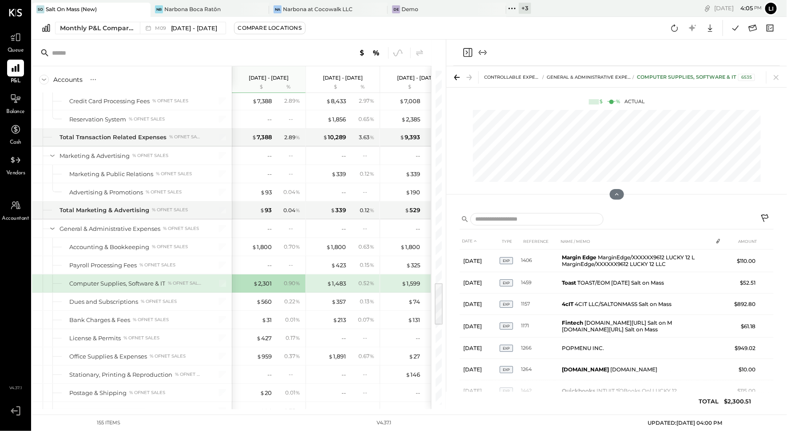
click at [325, 279] on div "$ 1,483" at bounding box center [329, 283] width 36 height 8
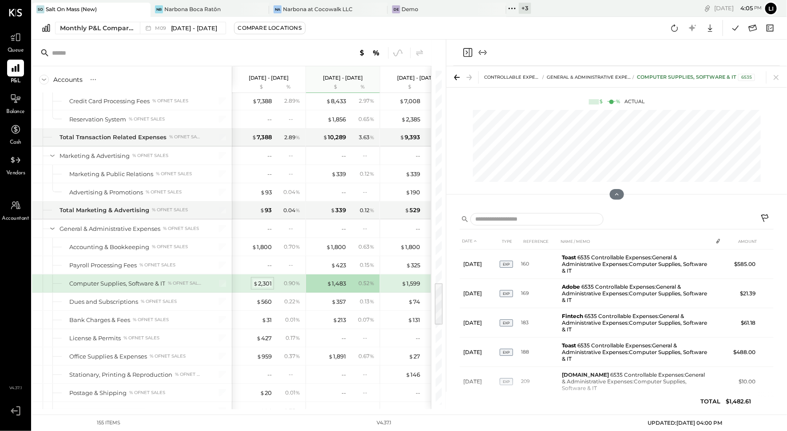
click at [268, 279] on div "$ 2,301" at bounding box center [262, 283] width 19 height 8
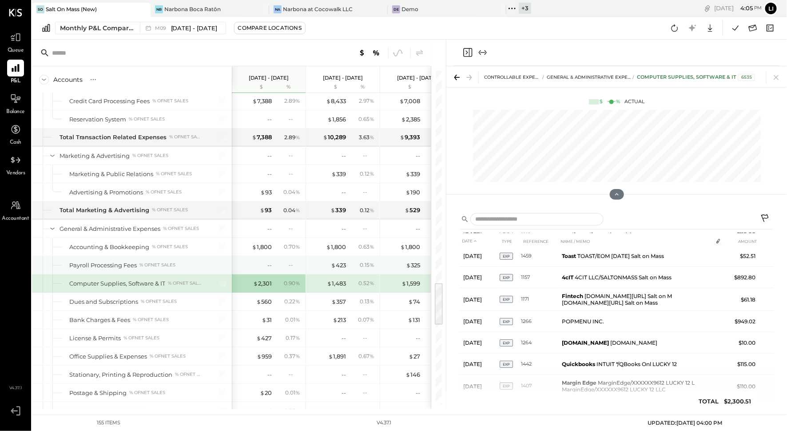
scroll to position [44, 0]
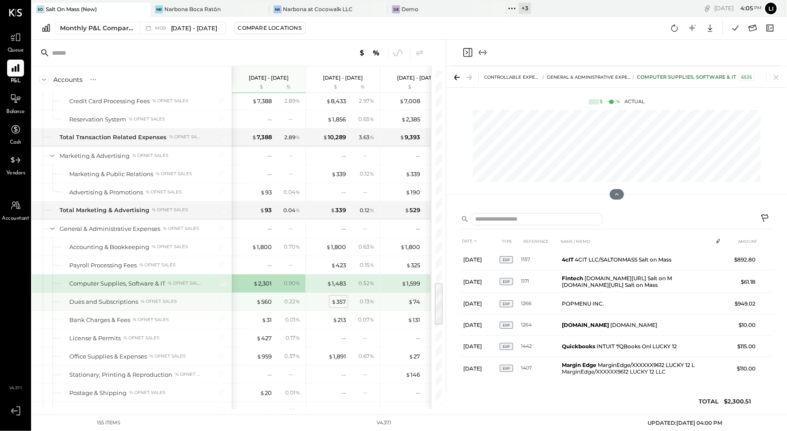
click at [335, 298] on span "$" at bounding box center [333, 301] width 5 height 7
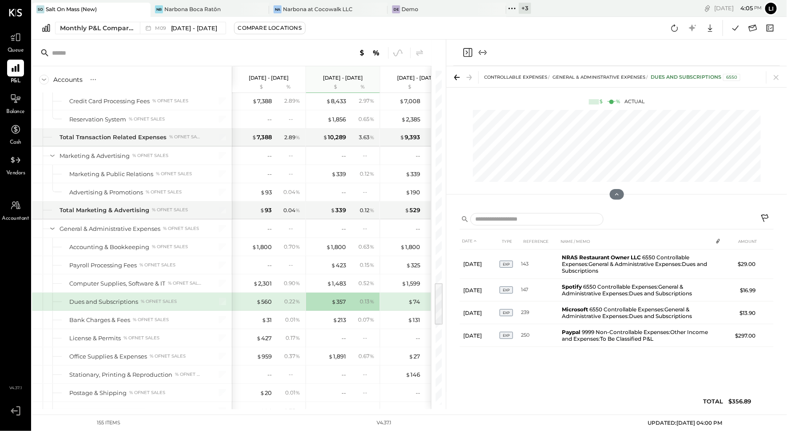
scroll to position [0, 0]
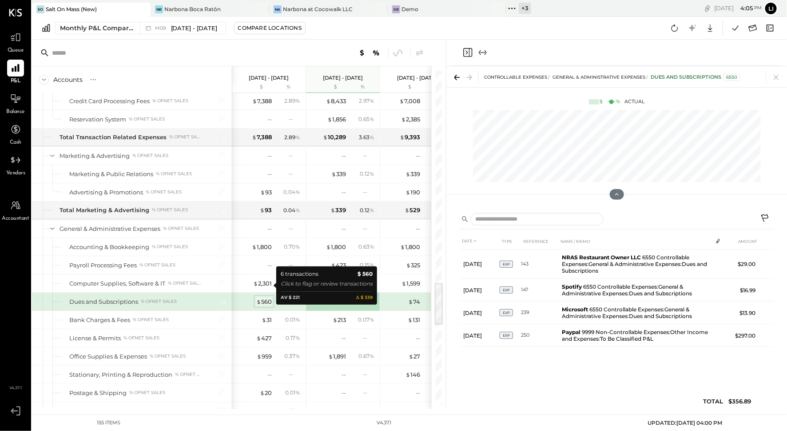
click at [260, 298] on span "$" at bounding box center [258, 301] width 5 height 7
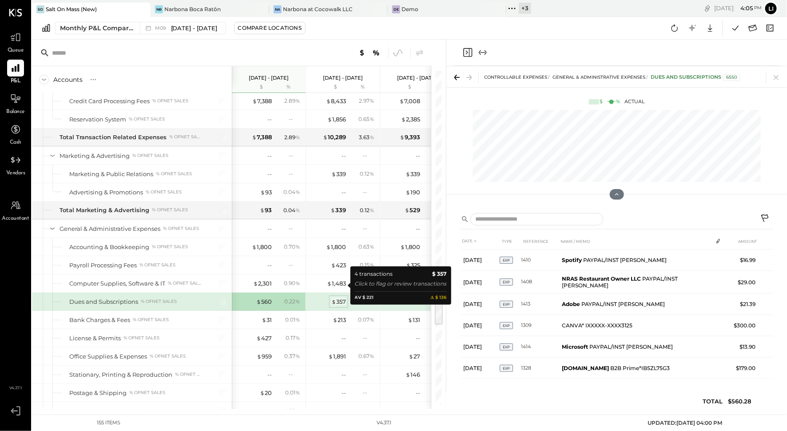
click at [339, 297] on div "$ 357" at bounding box center [338, 301] width 15 height 8
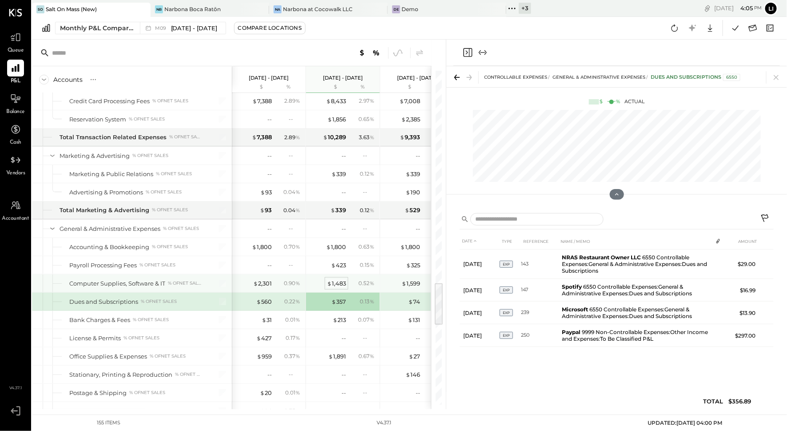
click at [331, 279] on div "$ 1,483" at bounding box center [336, 283] width 19 height 8
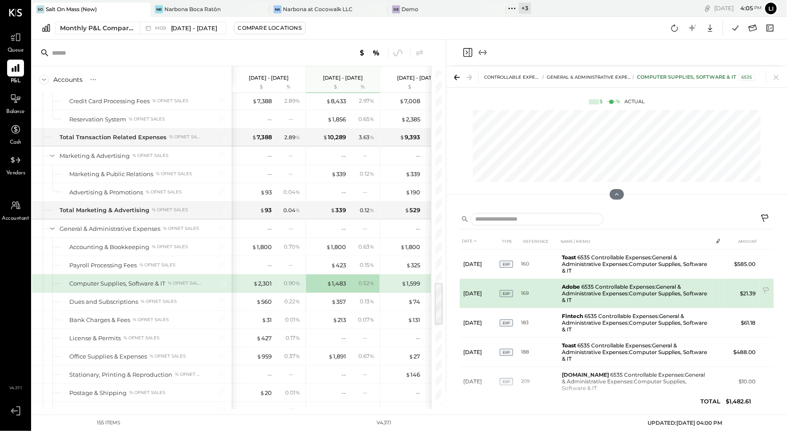
scroll to position [126, 0]
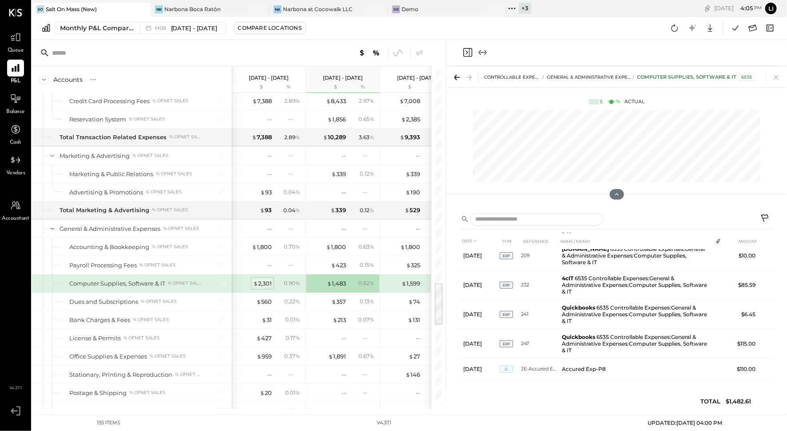
click at [259, 279] on div "$ 2,301" at bounding box center [262, 283] width 19 height 8
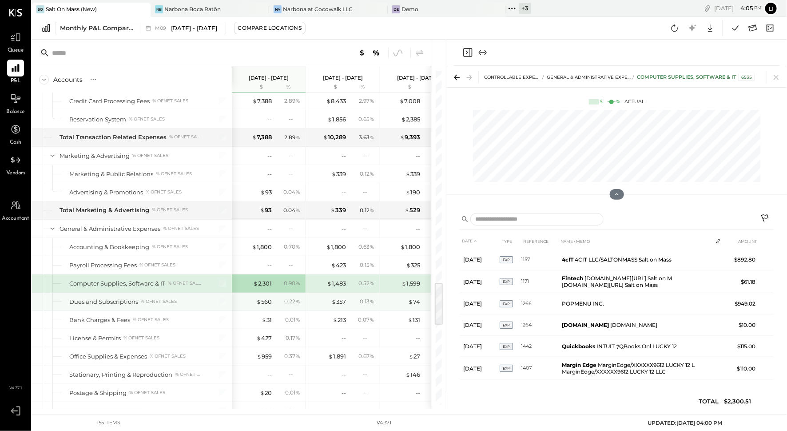
click at [264, 292] on div "$ 560 0.22 %" at bounding box center [269, 301] width 67 height 18
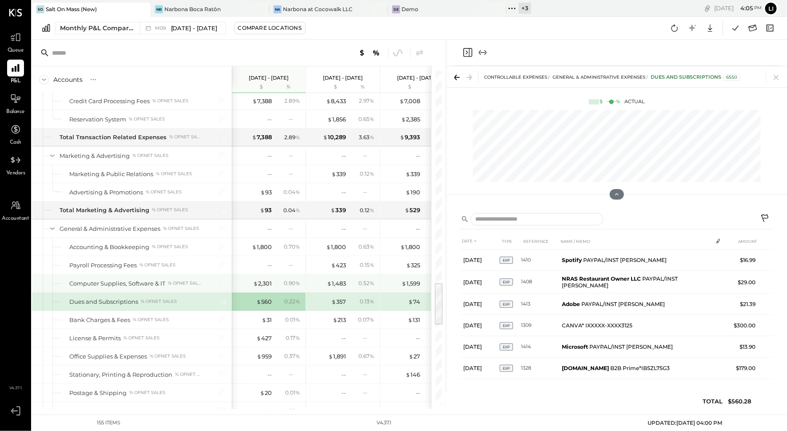
click at [355, 279] on div "0.52 %" at bounding box center [362, 283] width 29 height 8
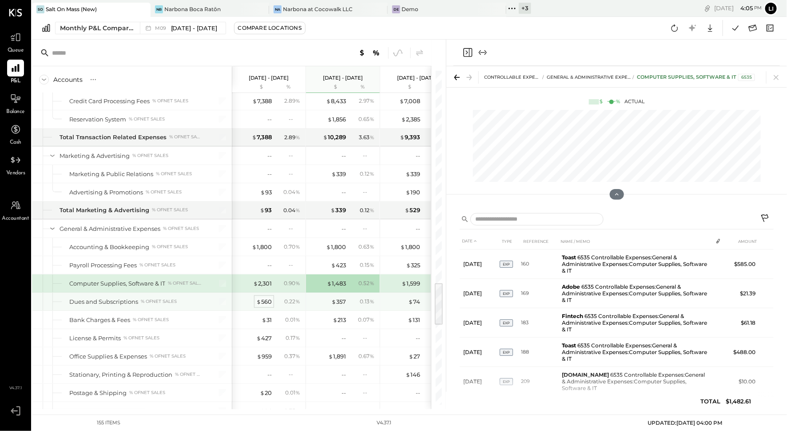
click at [267, 297] on div "$ 560" at bounding box center [264, 301] width 16 height 8
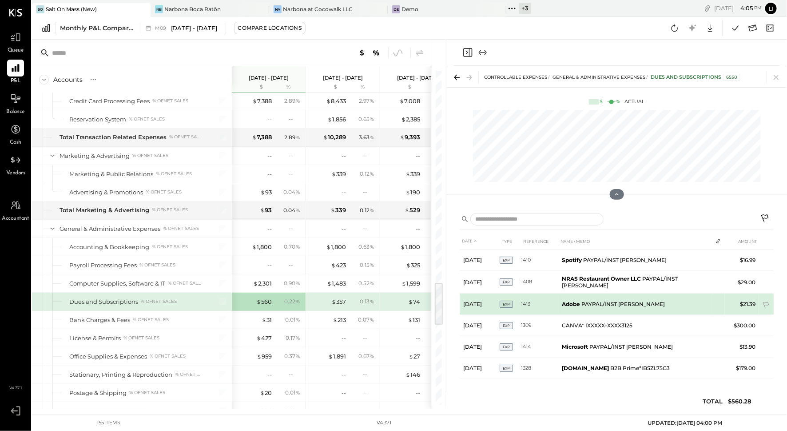
click at [563, 303] on b "Adobe" at bounding box center [571, 303] width 18 height 7
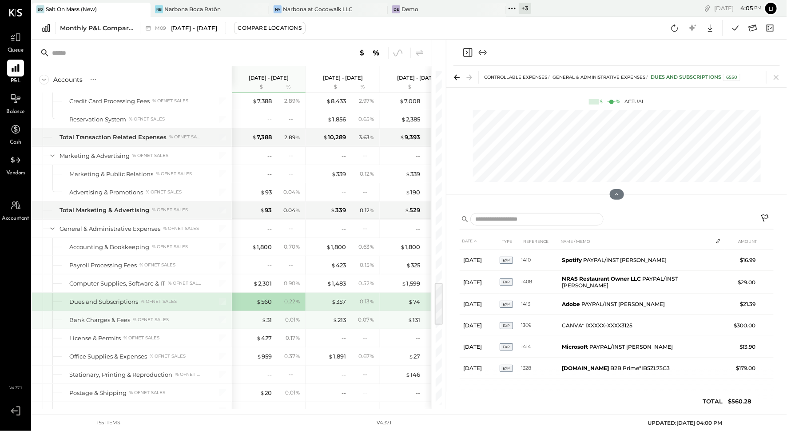
click at [261, 315] on div "$ 31" at bounding box center [254, 319] width 36 height 8
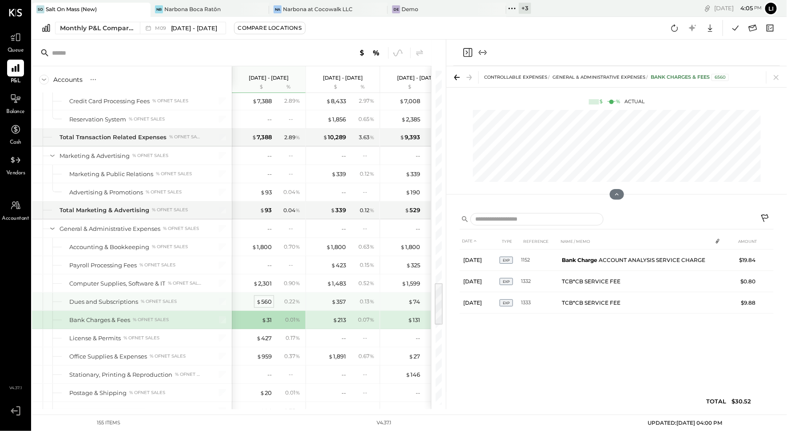
click at [264, 297] on div "$ 560" at bounding box center [264, 301] width 16 height 8
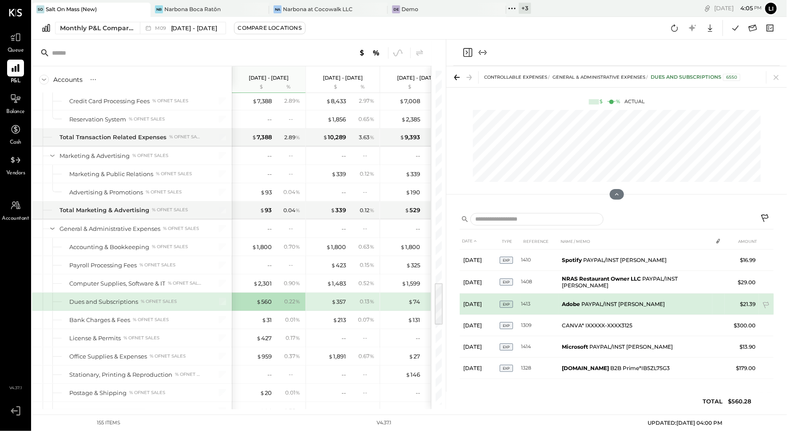
drag, startPoint x: 584, startPoint y: 303, endPoint x: 681, endPoint y: 304, distance: 97.3
click at [573, 304] on td "Adobe PAYPAL/INST XFER HALEY YOUNT" at bounding box center [636, 303] width 154 height 21
copy td "AYPAL/INST XFER HALEY YOUNT"
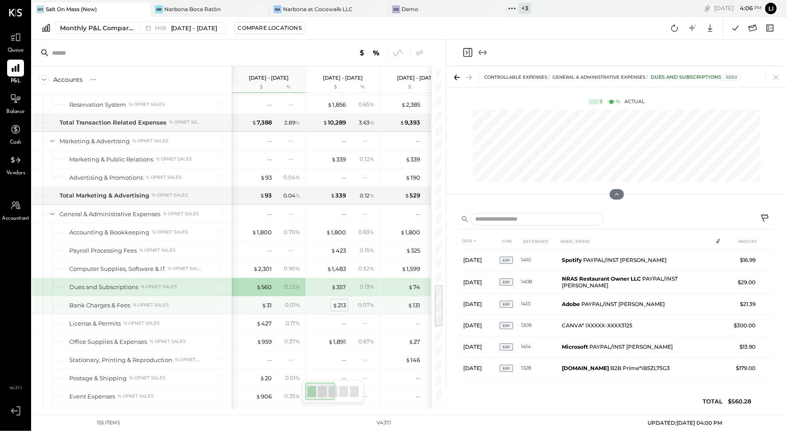
click at [341, 301] on div "$ 213" at bounding box center [339, 305] width 13 height 8
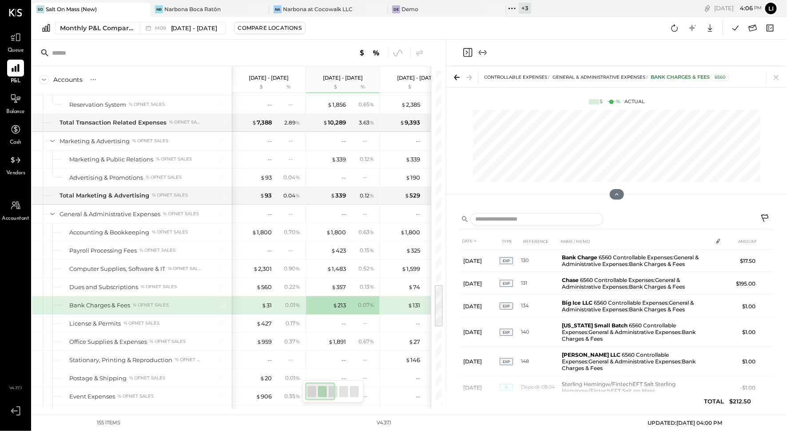
click at [261, 301] on div "$ 31" at bounding box center [254, 305] width 36 height 8
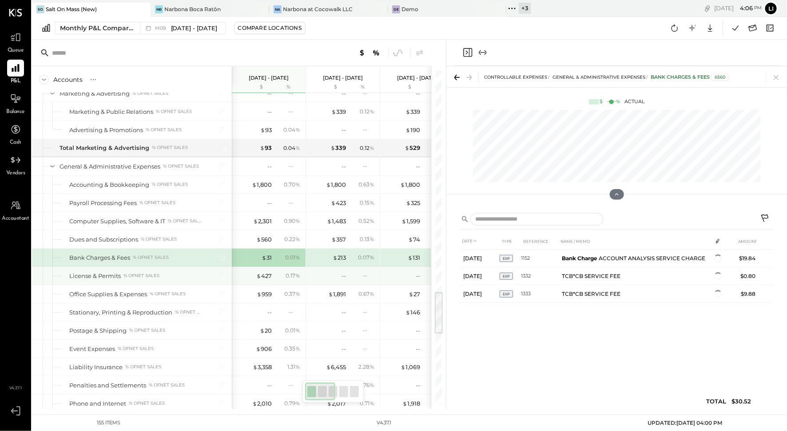
scroll to position [1710, 0]
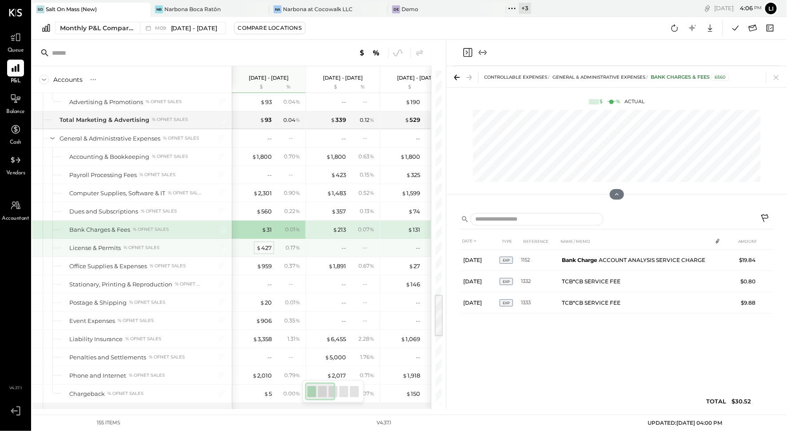
click at [270, 244] on div "$ 427" at bounding box center [264, 248] width 16 height 8
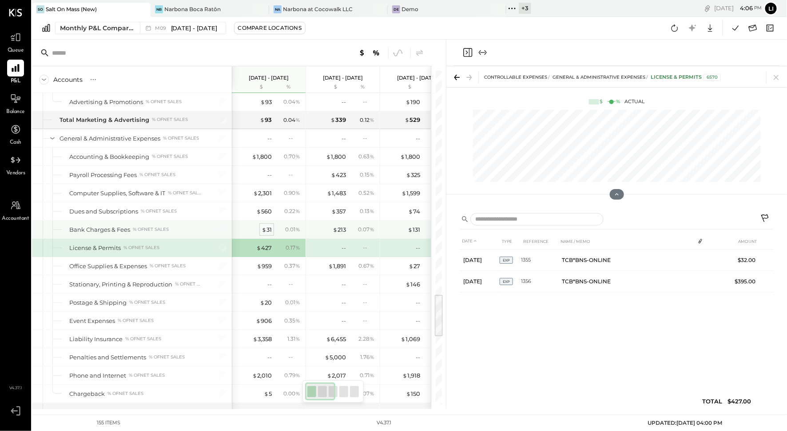
click at [268, 225] on div "$ 31" at bounding box center [267, 229] width 10 height 8
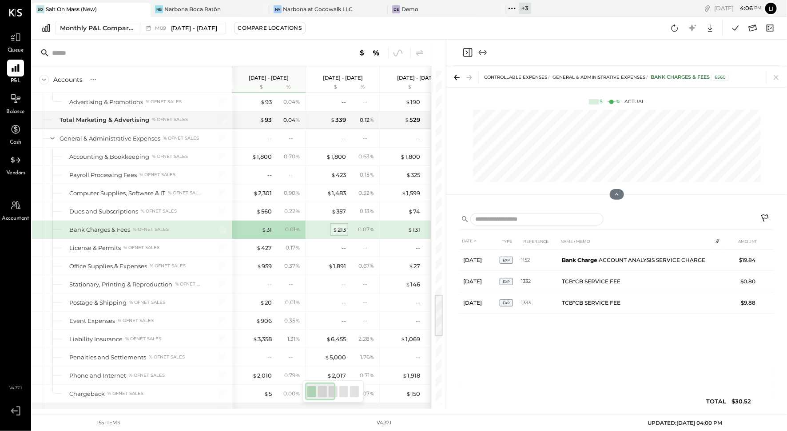
click at [345, 225] on div "$ 213" at bounding box center [339, 229] width 13 height 8
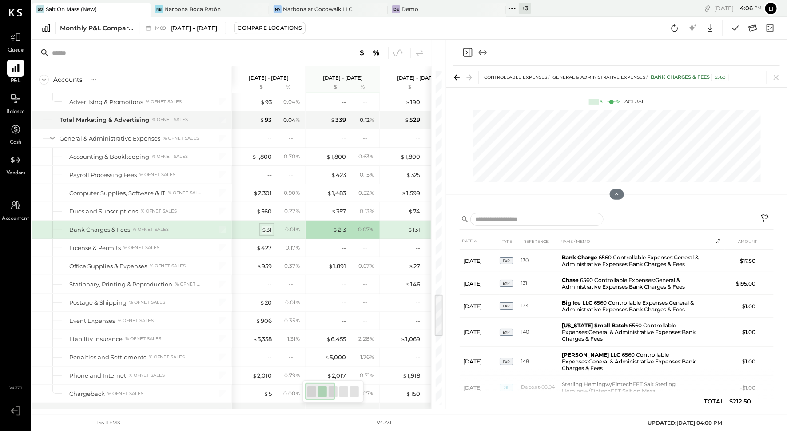
click at [264, 226] on span "$" at bounding box center [264, 229] width 5 height 7
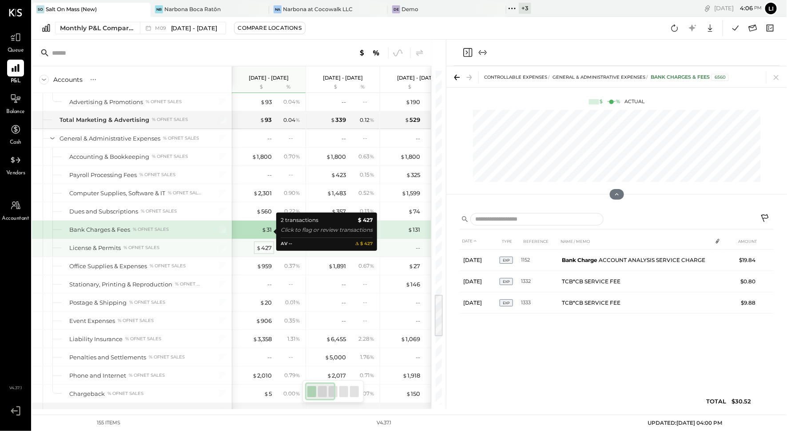
click at [268, 244] on div "$ 427" at bounding box center [264, 248] width 16 height 8
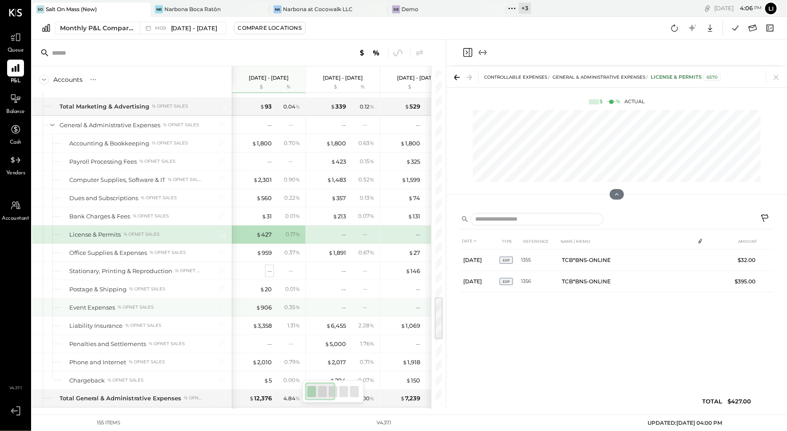
scroll to position [1745, 0]
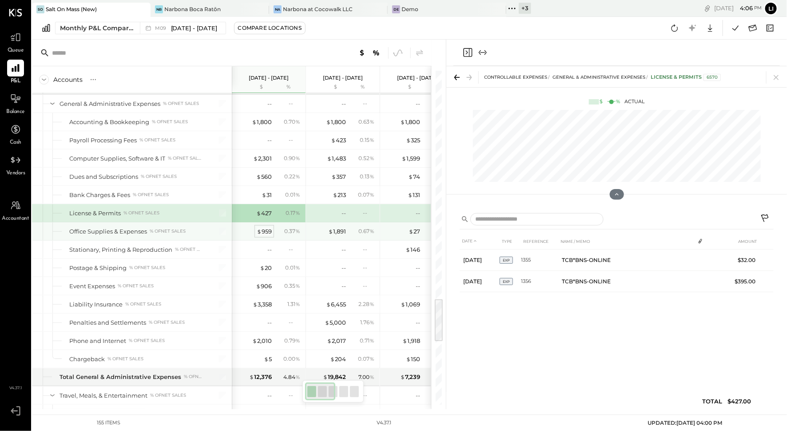
click at [267, 227] on div "$ 959" at bounding box center [264, 231] width 15 height 8
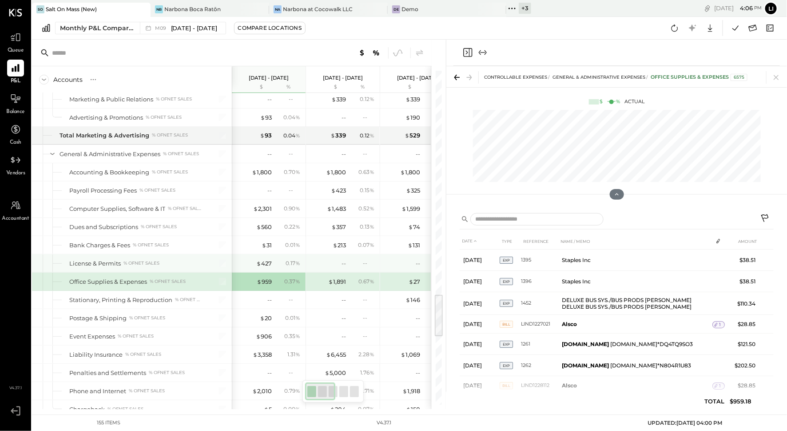
scroll to position [1714, 0]
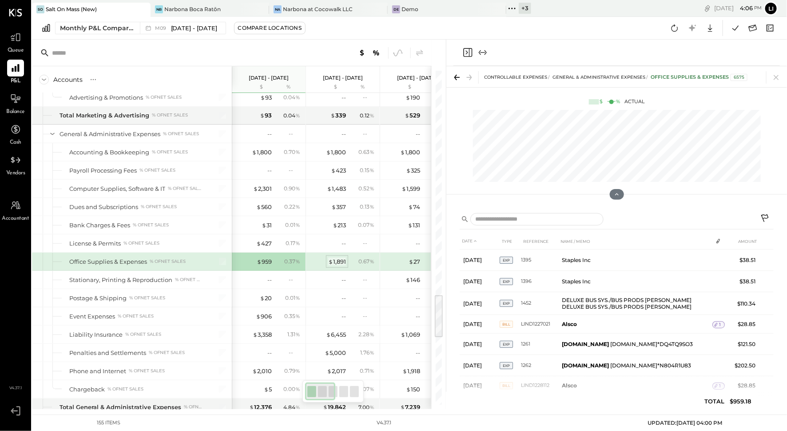
click at [342, 257] on div "$ 1,891" at bounding box center [337, 261] width 18 height 8
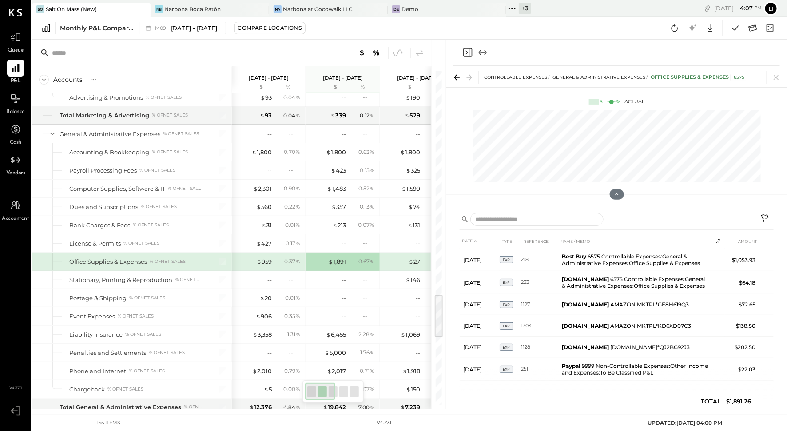
scroll to position [112, 0]
click at [266, 257] on div "$ 959" at bounding box center [264, 261] width 15 height 8
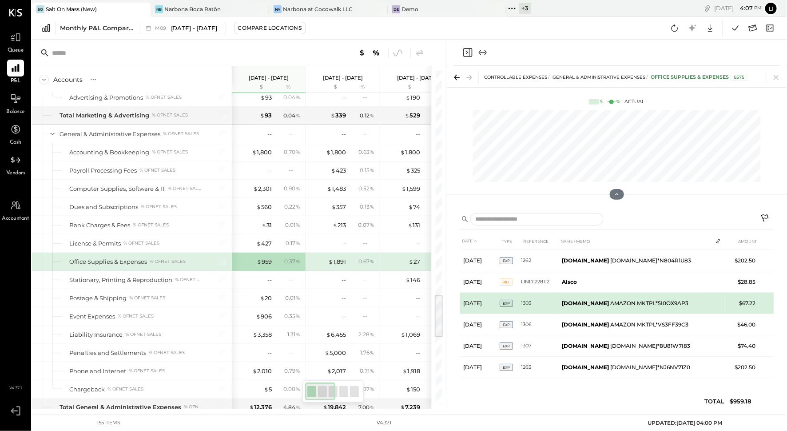
scroll to position [105, 0]
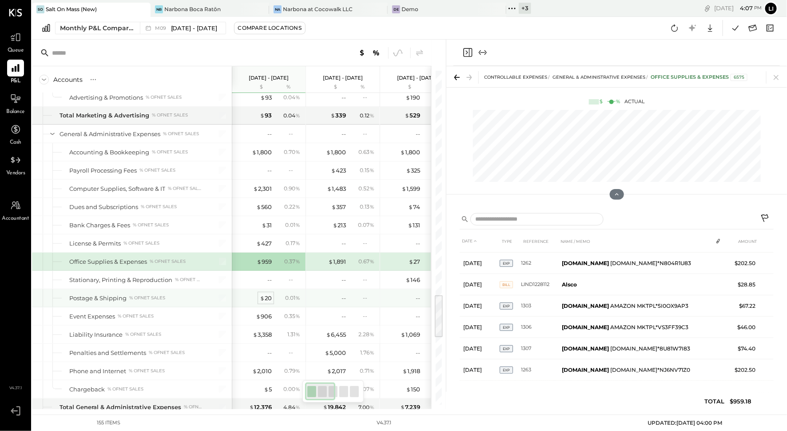
click at [268, 294] on div "$ 20" at bounding box center [266, 298] width 12 height 8
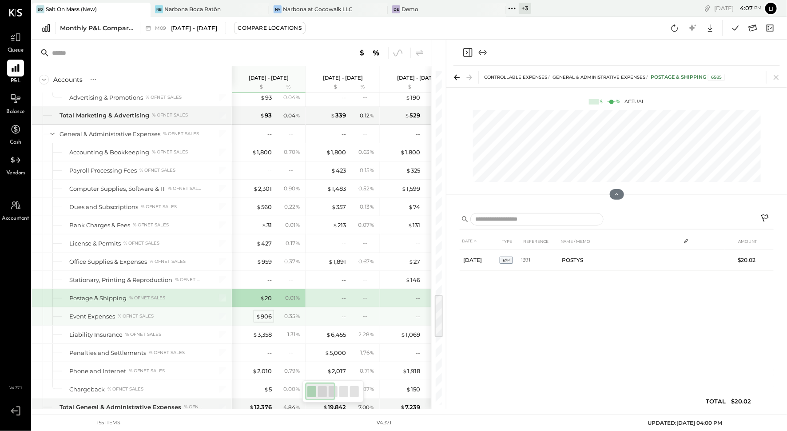
click at [267, 312] on div "$ 906" at bounding box center [264, 316] width 16 height 8
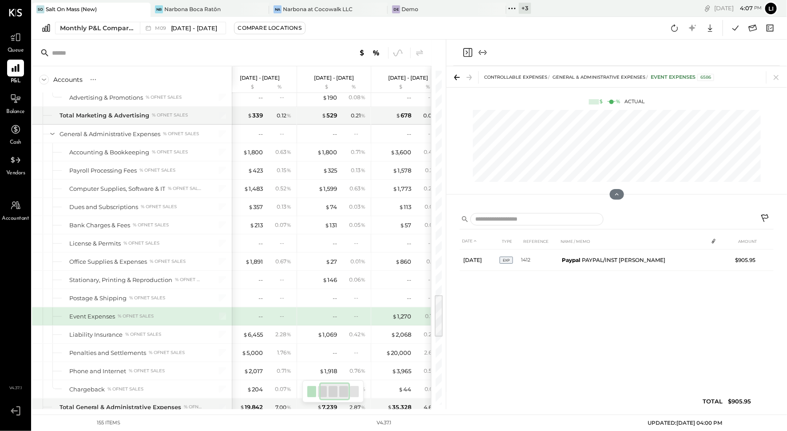
scroll to position [1713, 0]
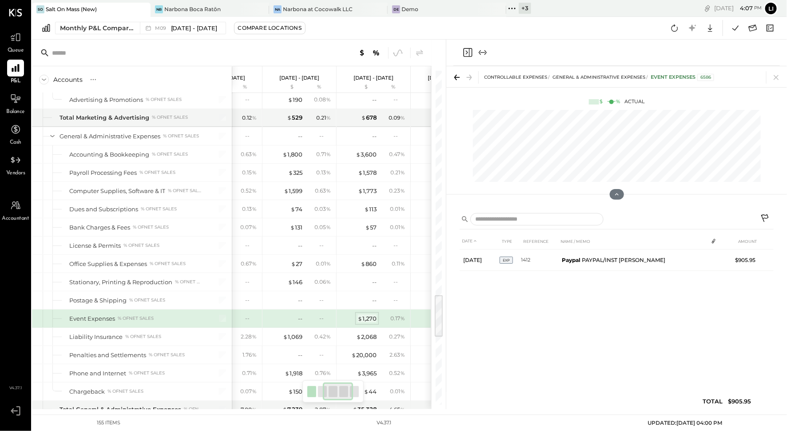
click at [370, 314] on div "$ 1,270" at bounding box center [367, 318] width 19 height 8
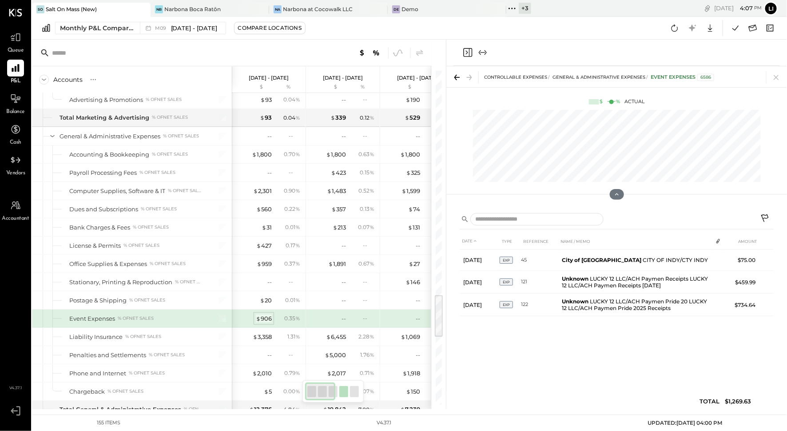
click at [266, 314] on div "$ 906" at bounding box center [264, 318] width 16 height 8
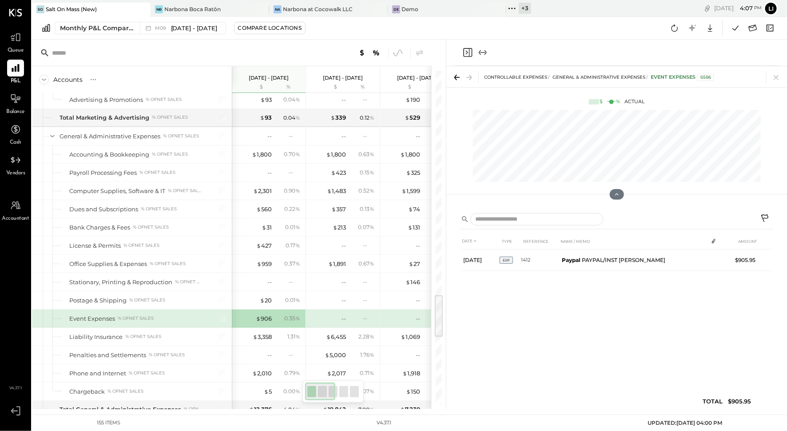
click at [555, 310] on div "DATE TYPE REFERENCE NAME / MEMO AMOUNT Sep 3, 25 EXP 1412 Paypal PAYPAL/INST XF…" at bounding box center [617, 323] width 314 height 180
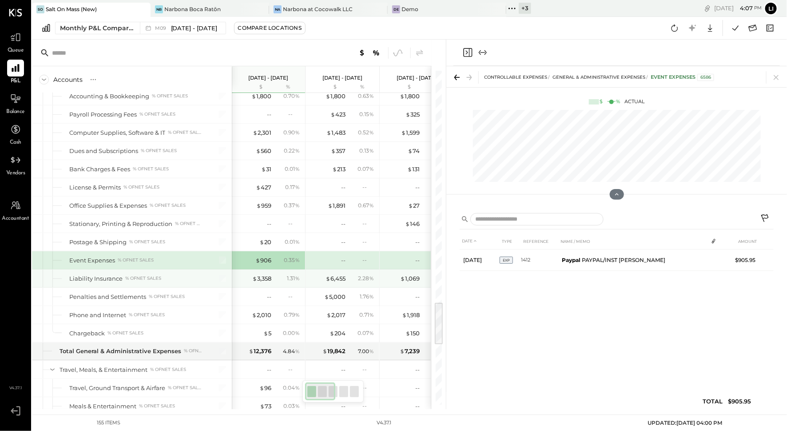
click at [248, 274] on div "$ 3,358" at bounding box center [254, 278] width 36 height 8
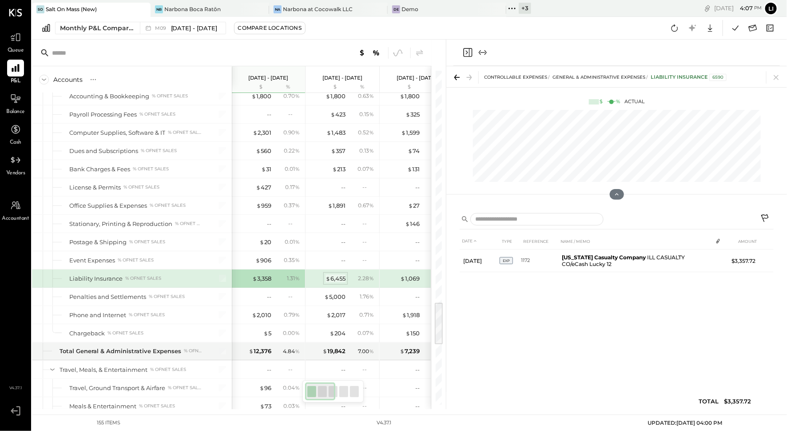
click at [332, 274] on div "$ 6,455" at bounding box center [336, 278] width 20 height 8
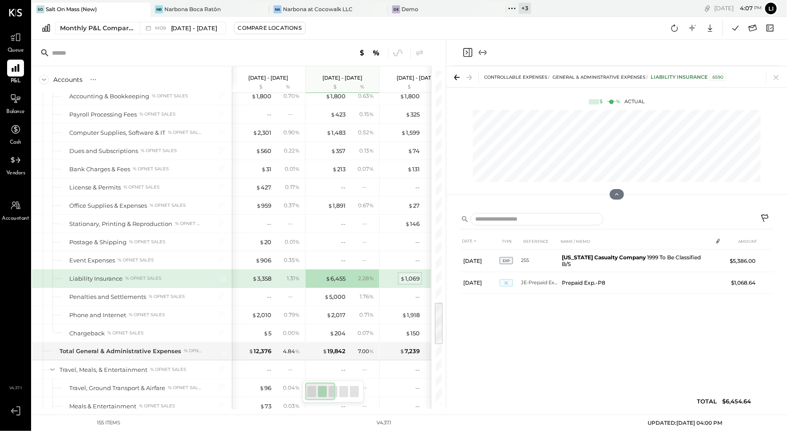
click at [410, 274] on div "$ 1,069" at bounding box center [410, 278] width 20 height 8
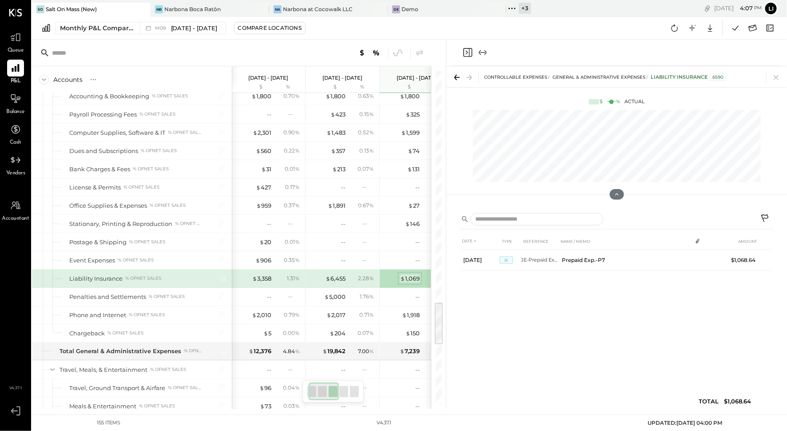
scroll to position [0, 84]
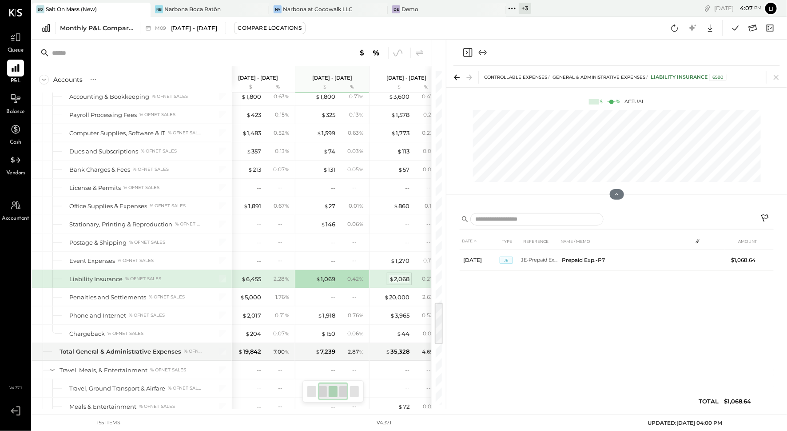
click at [396, 275] on div "$ 2,068" at bounding box center [399, 279] width 20 height 8
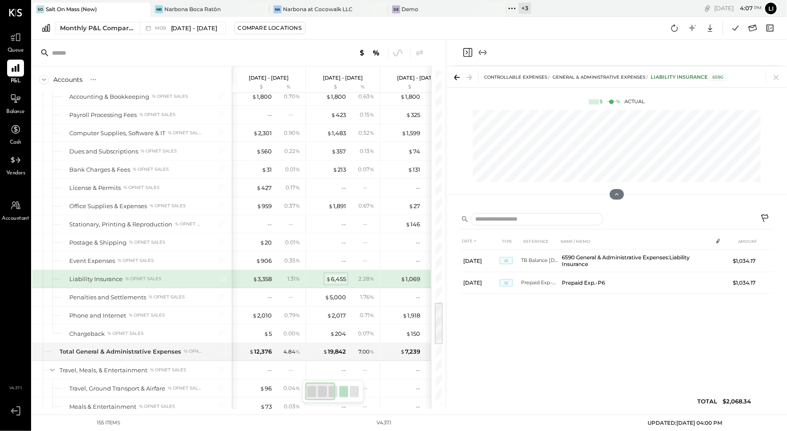
click at [331, 275] on div "$ 6,455" at bounding box center [336, 279] width 20 height 8
click at [277, 275] on div "1.31 %" at bounding box center [288, 279] width 29 height 8
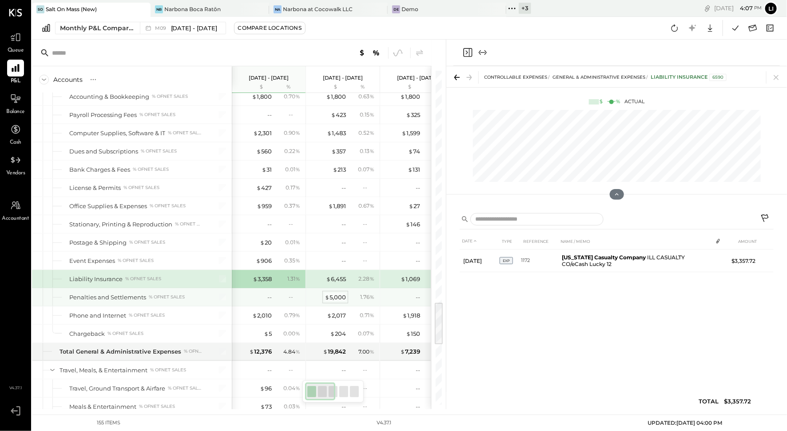
click at [330, 293] on div "$ 5,000" at bounding box center [335, 297] width 21 height 8
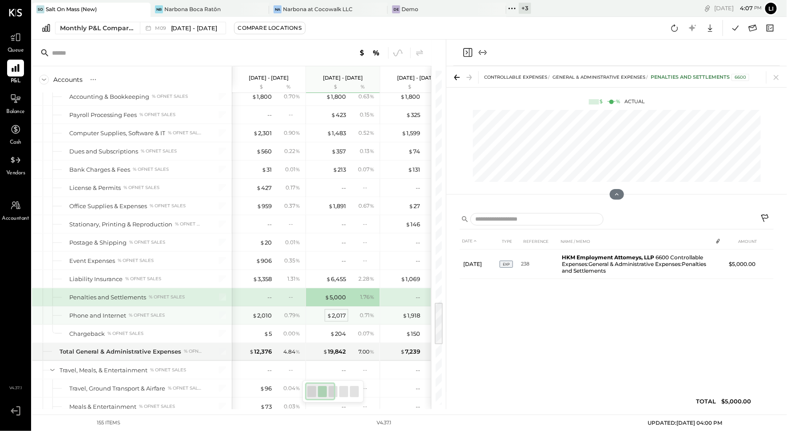
click at [343, 311] on div "$ 2,017" at bounding box center [336, 315] width 19 height 8
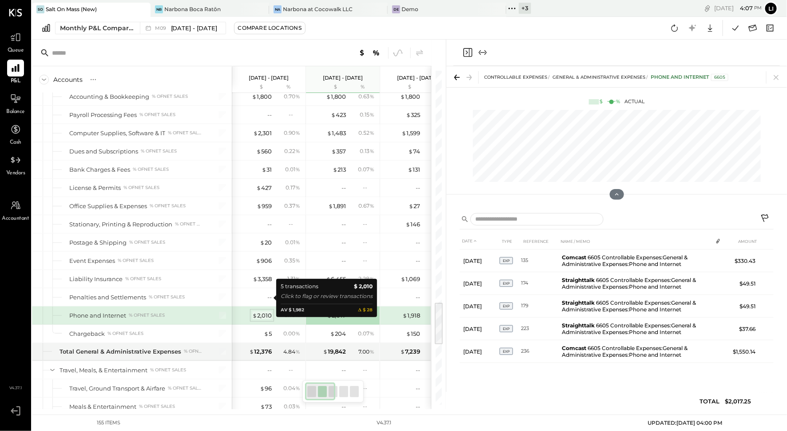
click at [262, 311] on div "$ 2,010" at bounding box center [262, 315] width 20 height 8
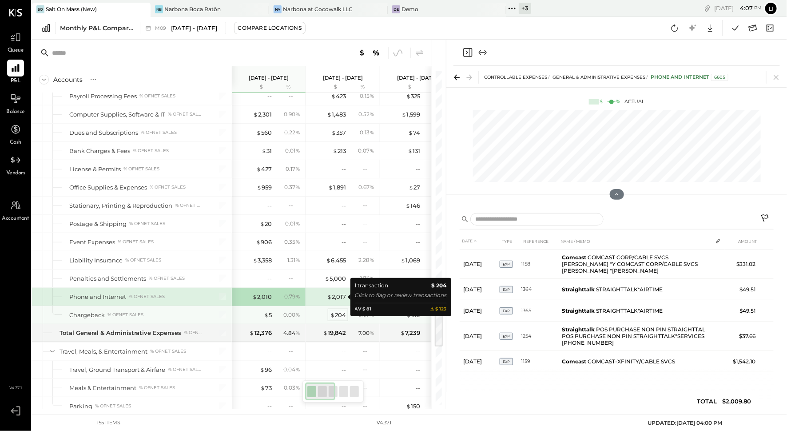
click at [333, 311] on span "$" at bounding box center [332, 314] width 5 height 7
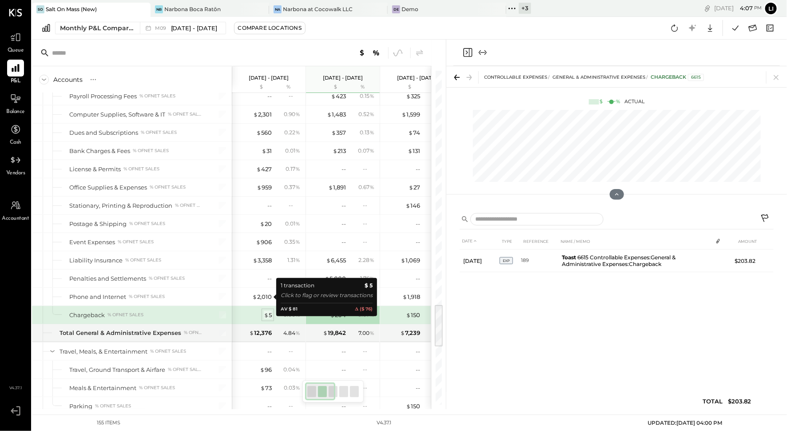
click at [266, 311] on span "$" at bounding box center [266, 314] width 5 height 7
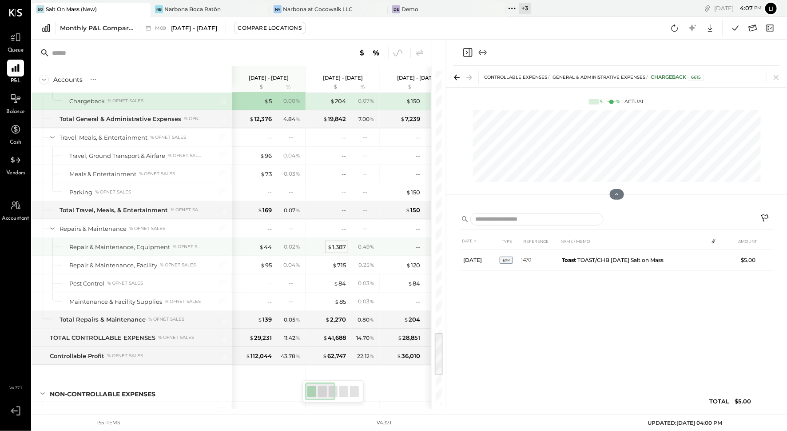
click at [336, 243] on div "$ 1,387" at bounding box center [336, 247] width 19 height 8
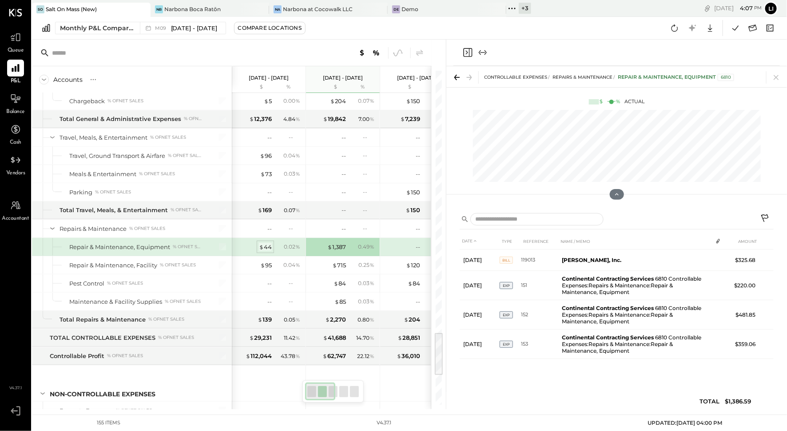
click at [265, 243] on div "$ 44" at bounding box center [265, 247] width 13 height 8
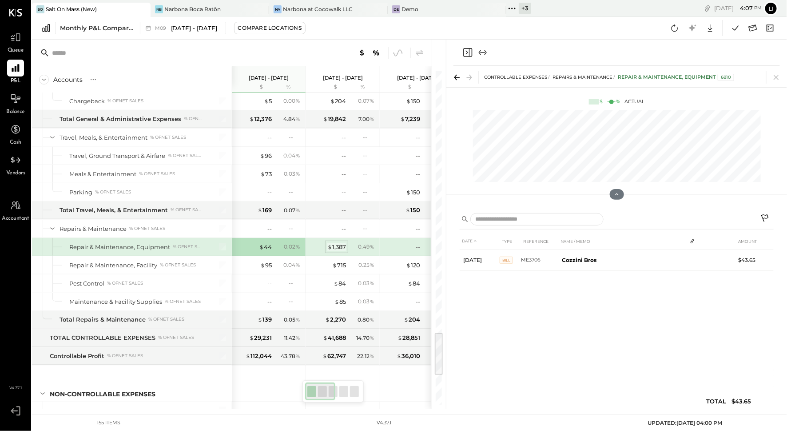
click at [341, 243] on div "$ 1,387" at bounding box center [336, 247] width 19 height 8
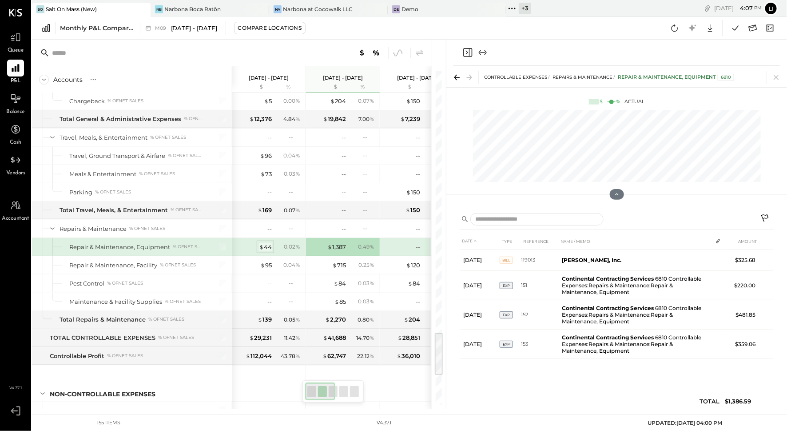
click at [263, 243] on div "$ 44" at bounding box center [265, 247] width 13 height 8
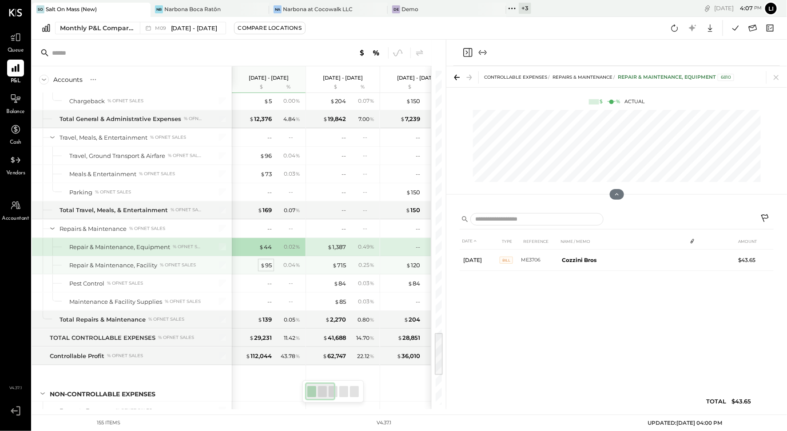
click at [263, 261] on span "$" at bounding box center [262, 264] width 5 height 7
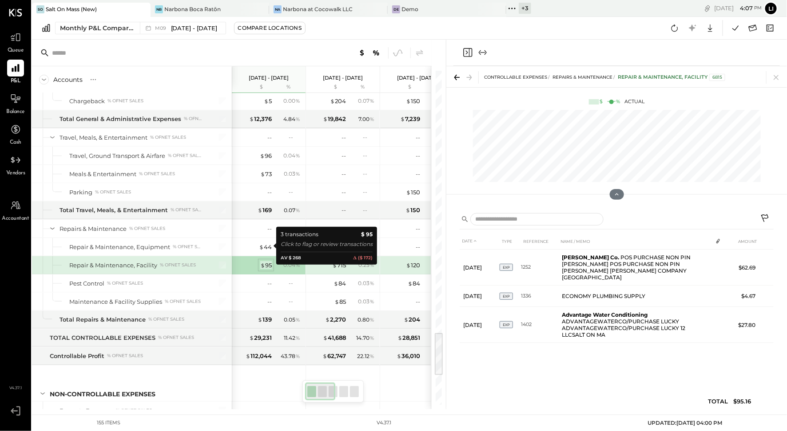
click at [267, 261] on div "$ 95" at bounding box center [266, 265] width 12 height 8
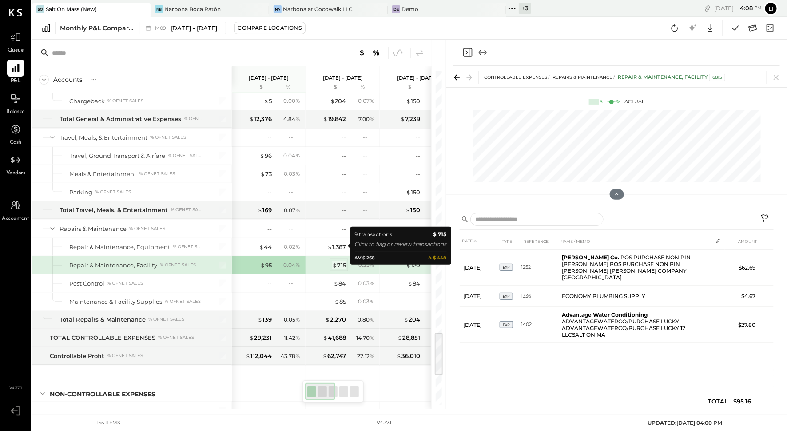
click at [339, 261] on div "$ 715" at bounding box center [339, 265] width 14 height 8
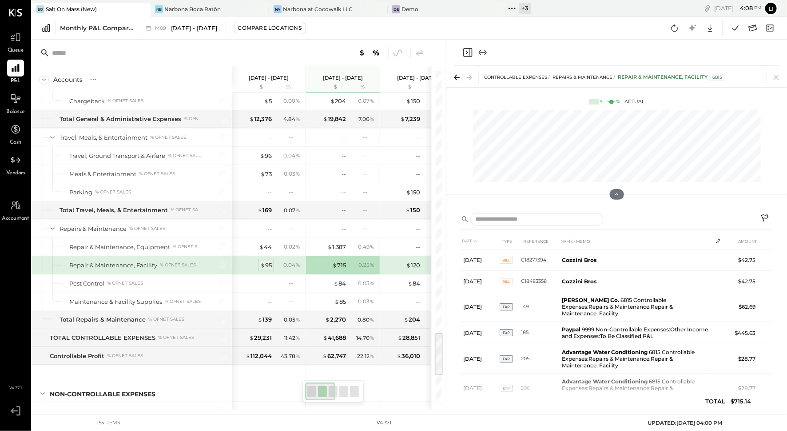
click at [268, 261] on div "$ 95" at bounding box center [266, 265] width 12 height 8
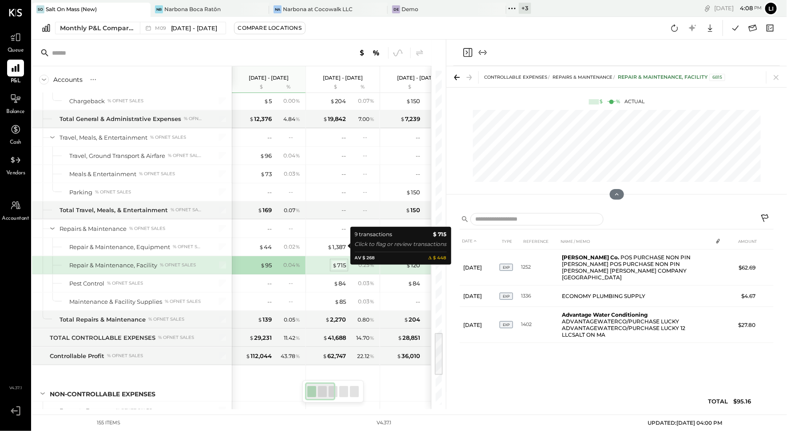
click at [341, 261] on div "$ 715" at bounding box center [339, 265] width 14 height 8
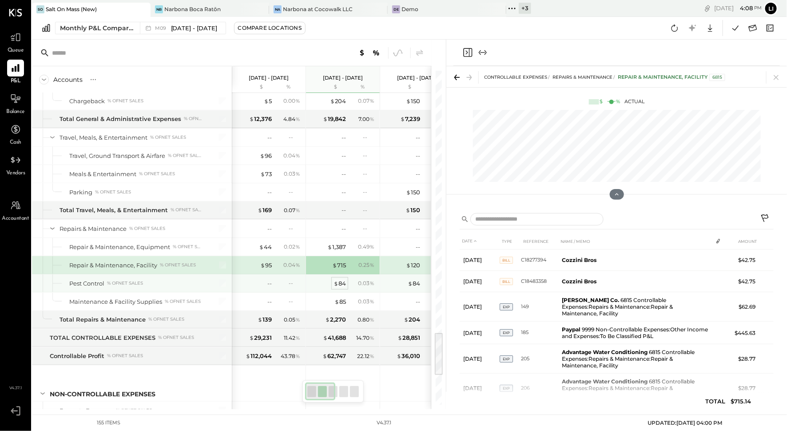
click at [343, 279] on div "$ 84" at bounding box center [340, 283] width 12 height 8
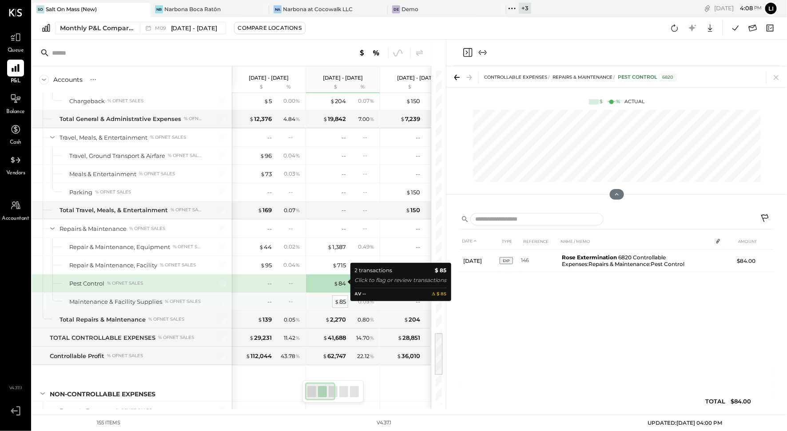
click at [341, 297] on div "$ 85" at bounding box center [341, 301] width 12 height 8
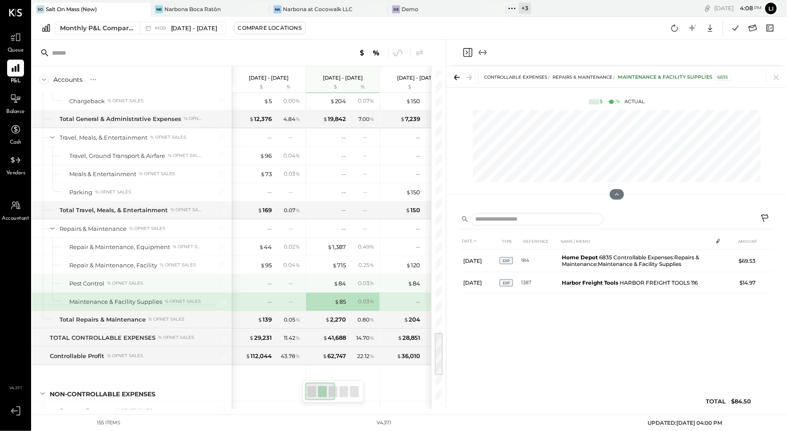
click at [341, 274] on div "$ 84 0.03 %" at bounding box center [344, 283] width 67 height 18
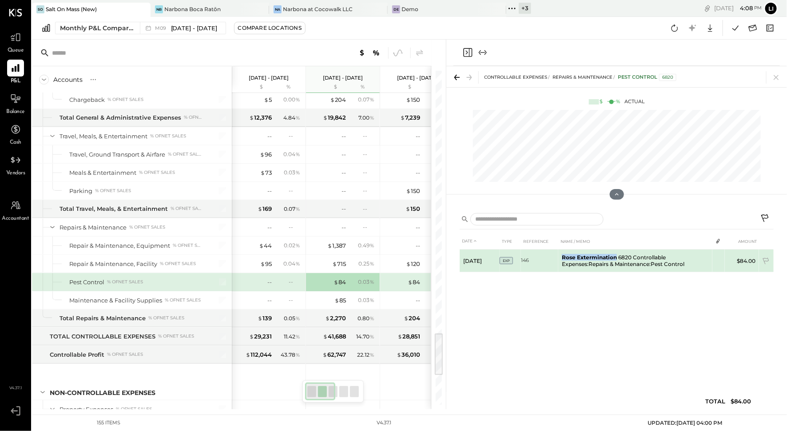
drag, startPoint x: 616, startPoint y: 255, endPoint x: 561, endPoint y: 256, distance: 55.6
click at [561, 256] on td "Rose Extermination 6820 Controllable Expenses:Repairs & Maintenance:Pest Control" at bounding box center [636, 260] width 154 height 23
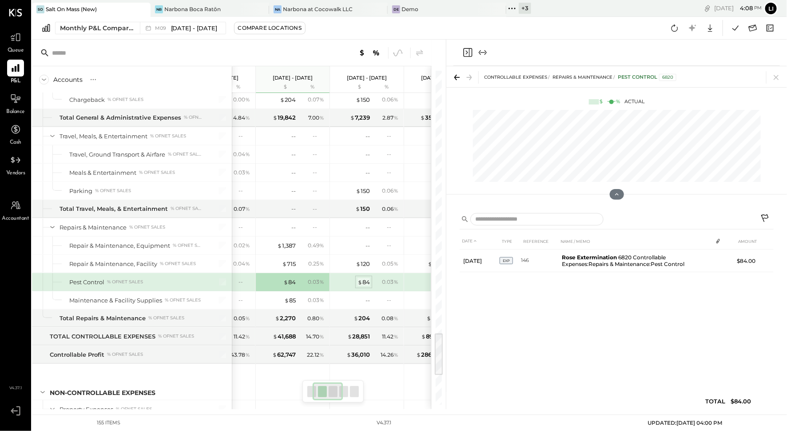
click at [369, 278] on div "$ 84" at bounding box center [364, 282] width 12 height 8
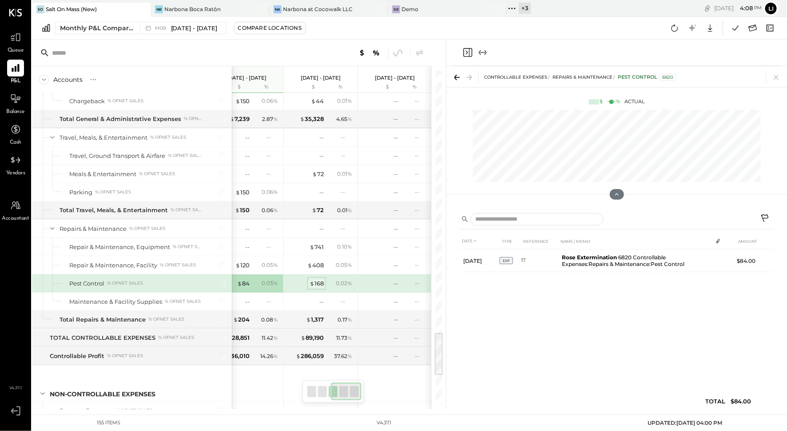
click at [315, 279] on div "$ 168" at bounding box center [317, 283] width 14 height 8
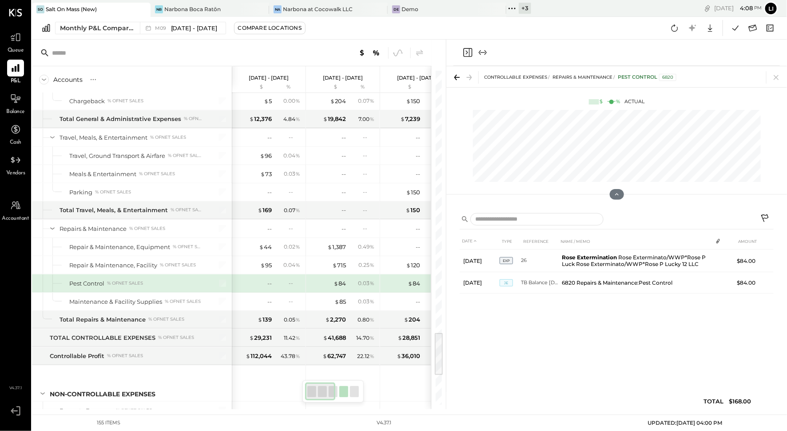
click at [346, 279] on div "$ 84" at bounding box center [340, 283] width 12 height 8
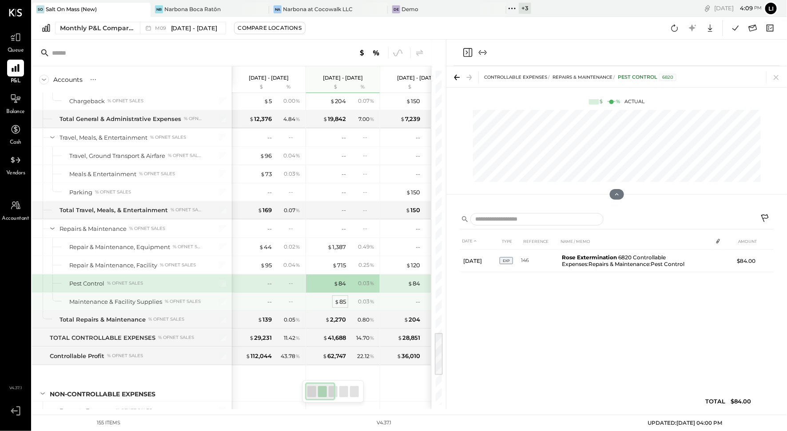
click at [338, 298] on span "$" at bounding box center [337, 301] width 5 height 7
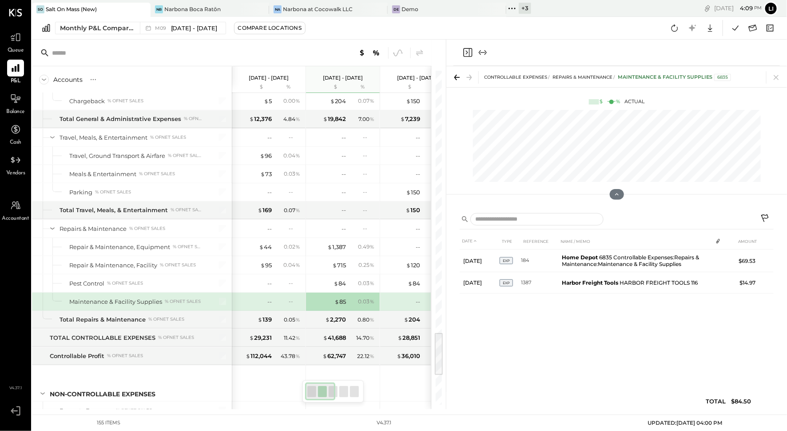
click at [544, 355] on div "DATE TYPE REFERENCE NAME / MEMO AMOUNT Aug 11, 25 EXP 184 Home Depot 6835 Contr…" at bounding box center [617, 323] width 314 height 180
click at [470, 52] on icon "Close panel" at bounding box center [468, 52] width 11 height 11
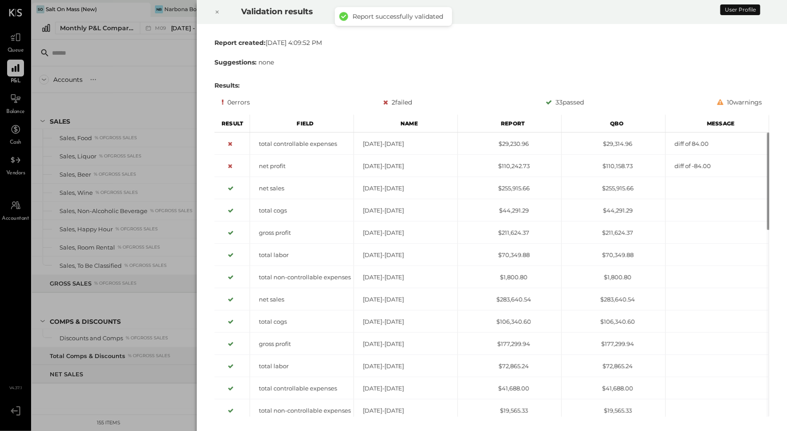
scroll to position [2025, 0]
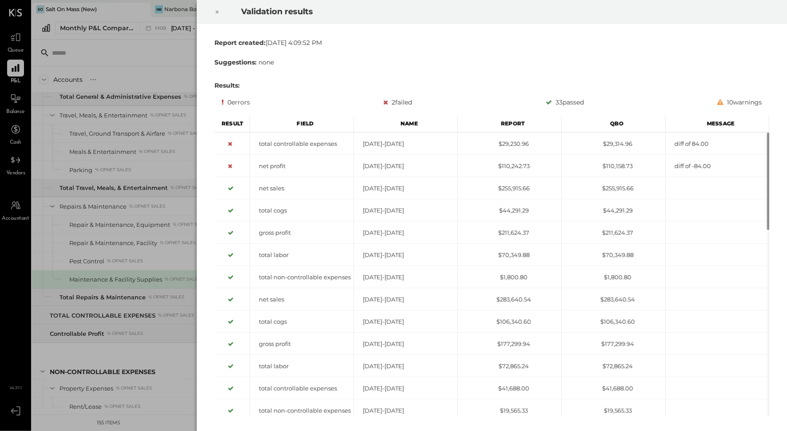
click at [216, 12] on icon at bounding box center [217, 12] width 3 height 3
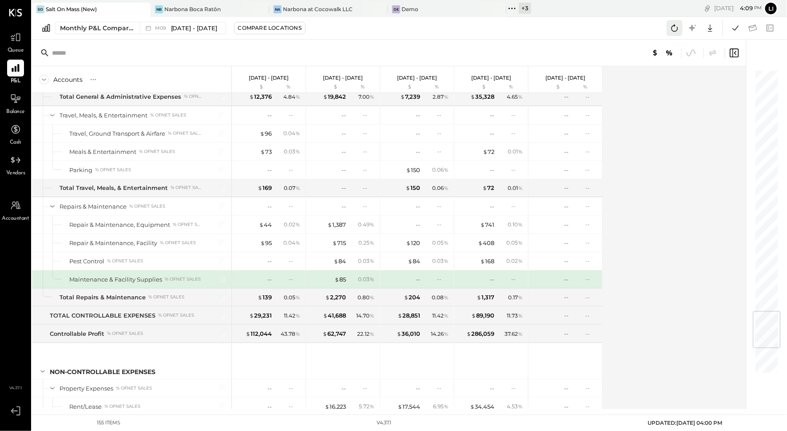
click at [678, 31] on icon at bounding box center [675, 28] width 12 height 12
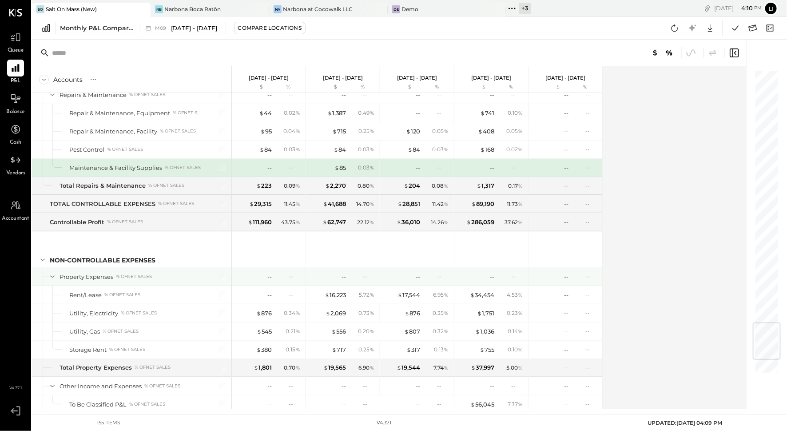
scroll to position [2138, 0]
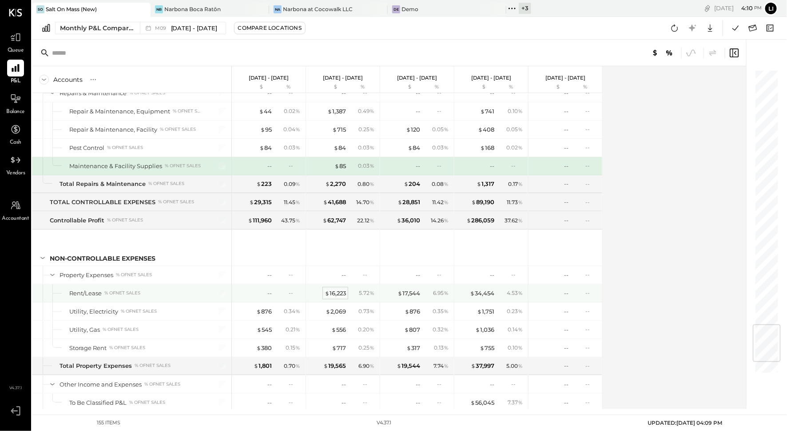
click at [336, 289] on div "$ 16,223" at bounding box center [335, 293] width 21 height 8
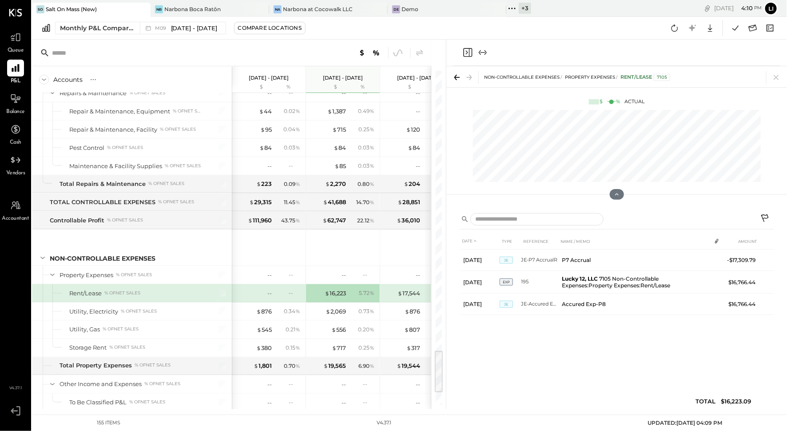
click at [611, 348] on div "DATE TYPE REFERENCE NAME / MEMO AMOUNT Aug 1, 25 JE JE-P7 AccrualR P7 Accrual -…" at bounding box center [617, 323] width 314 height 180
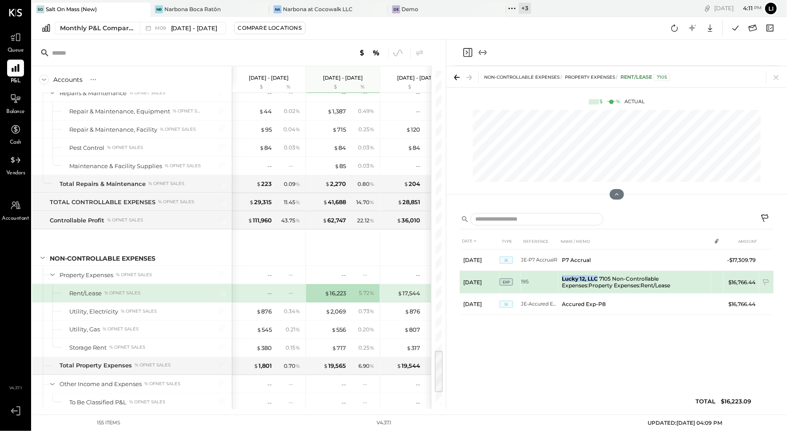
drag, startPoint x: 562, startPoint y: 279, endPoint x: 597, endPoint y: 280, distance: 34.7
click at [597, 280] on b "Lucky 12, LLC" at bounding box center [580, 278] width 36 height 7
copy b "Lucky 12, LLC"
drag, startPoint x: 731, startPoint y: 282, endPoint x: 755, endPoint y: 284, distance: 23.7
click at [755, 284] on td "$16,766.44" at bounding box center [742, 282] width 36 height 23
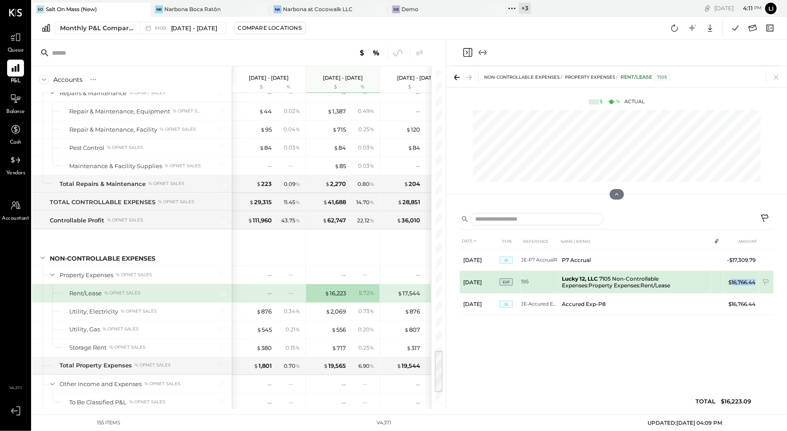
copy td "16,766.44"
click at [649, 284] on td "Lucky 12, LLC 7105 Non-Controllable Expenses:Property Expenses:Rent/Lease" at bounding box center [635, 282] width 153 height 23
click at [581, 277] on b "Lucky 12, LLC" at bounding box center [580, 278] width 36 height 7
click at [513, 279] on td "EXP" at bounding box center [510, 282] width 21 height 23
drag, startPoint x: 535, startPoint y: 282, endPoint x: 522, endPoint y: 284, distance: 13.8
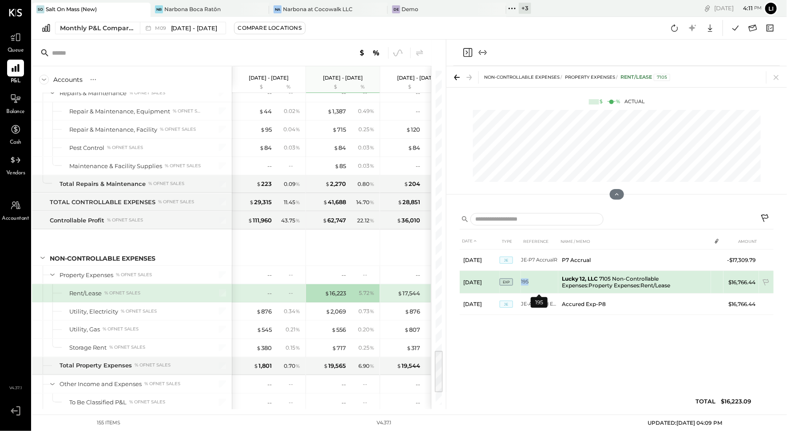
click at [522, 284] on td "195" at bounding box center [539, 282] width 37 height 23
copy td "195"
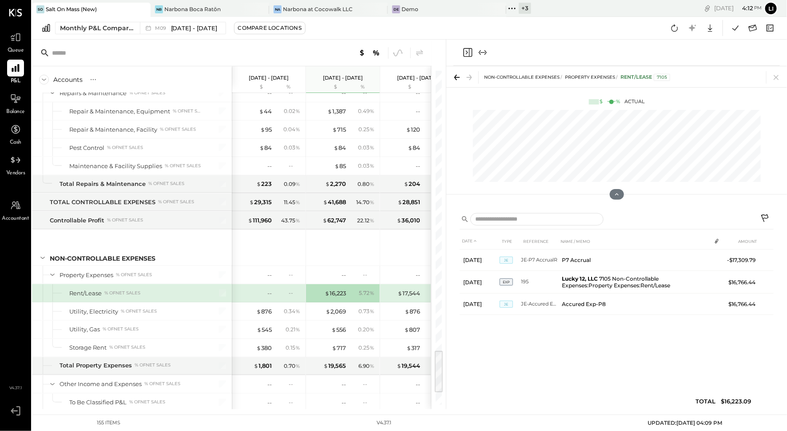
click at [522, 341] on div "DATE TYPE REFERENCE NAME / MEMO AMOUNT Aug 1, 25 JE JE-P7 AccrualR P7 Accrual -…" at bounding box center [617, 323] width 314 height 180
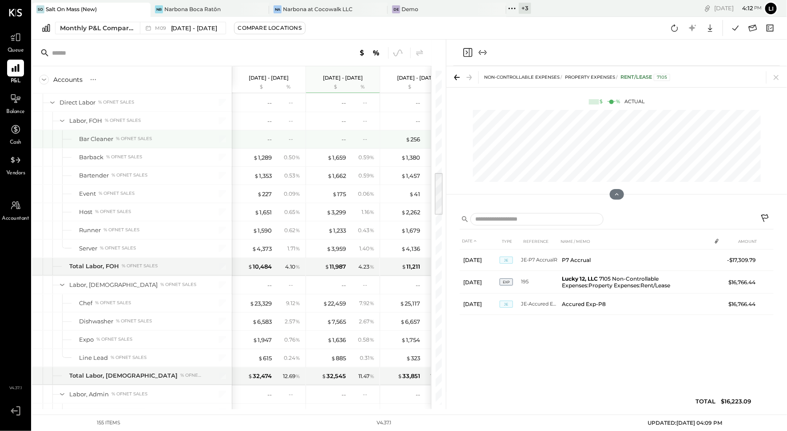
scroll to position [0, 0]
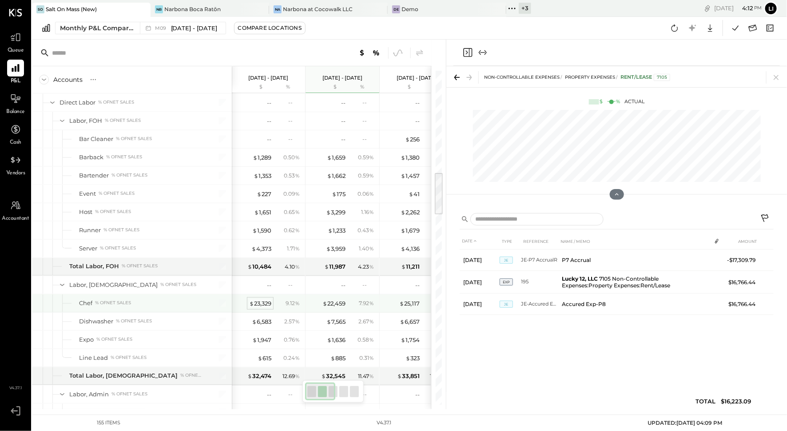
click at [260, 299] on div "$ 23,329" at bounding box center [260, 303] width 22 height 8
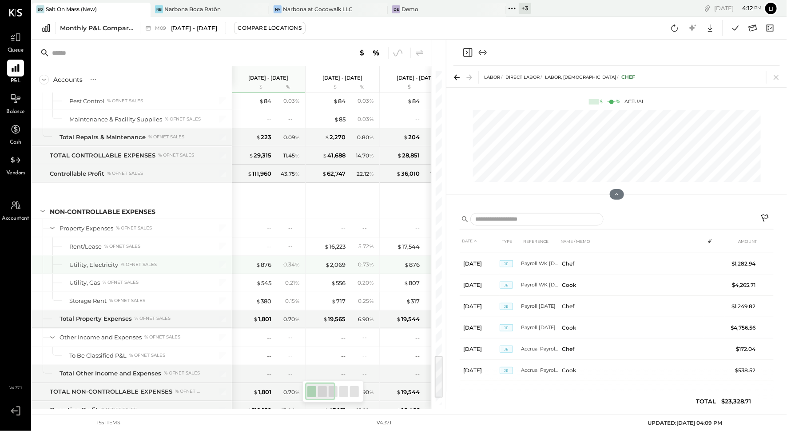
scroll to position [2189, 0]
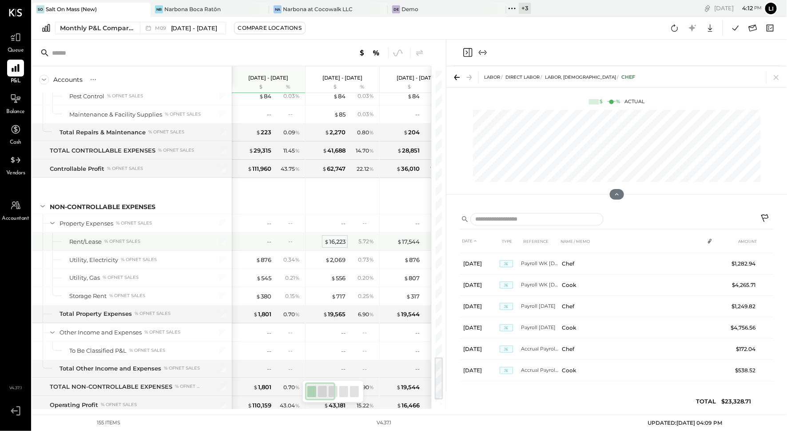
click at [333, 237] on div "$ 16,223" at bounding box center [334, 241] width 21 height 8
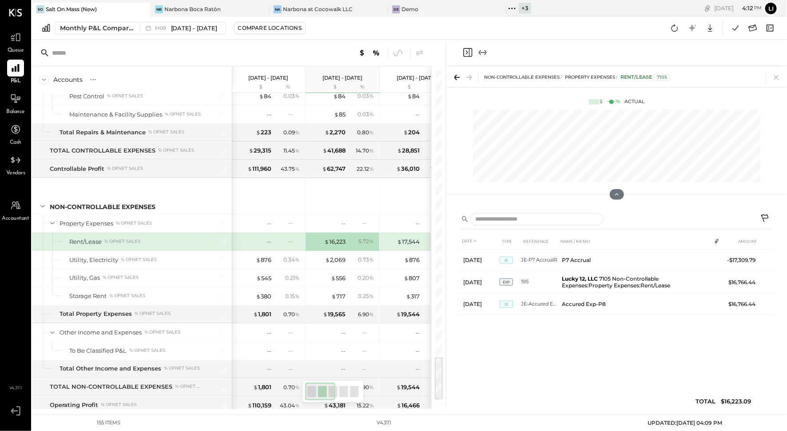
scroll to position [0, 0]
click at [396, 237] on div "$ 17,544" at bounding box center [402, 241] width 36 height 8
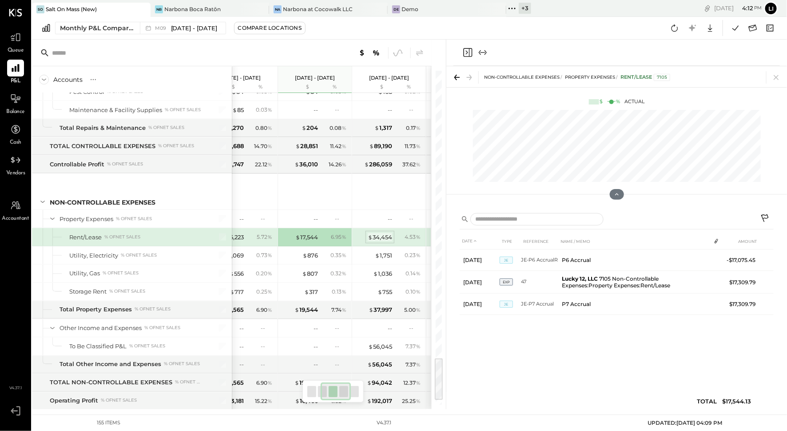
click at [376, 233] on div "$ 34,454" at bounding box center [380, 237] width 24 height 8
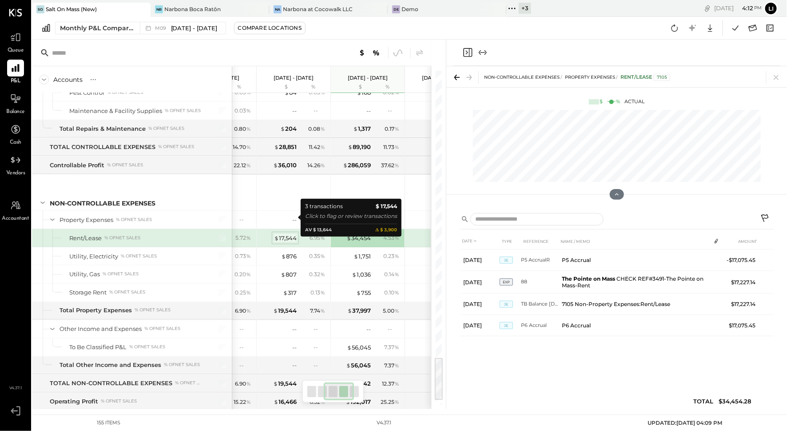
click at [288, 234] on div "$ 17,544" at bounding box center [285, 238] width 23 height 8
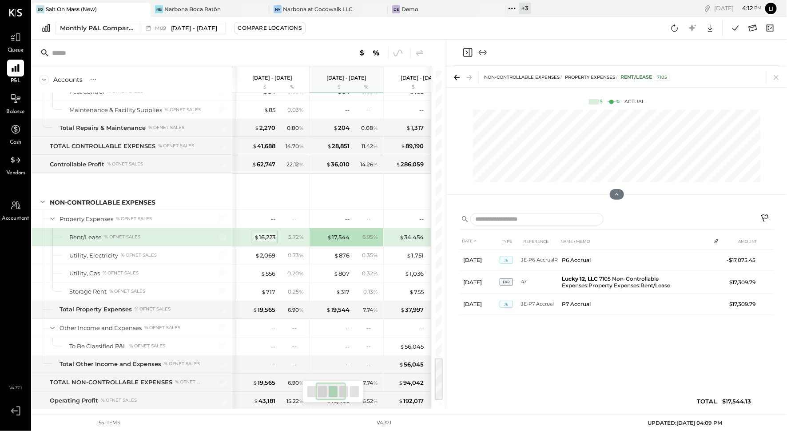
click at [266, 233] on div "$ 16,223" at bounding box center [264, 237] width 21 height 8
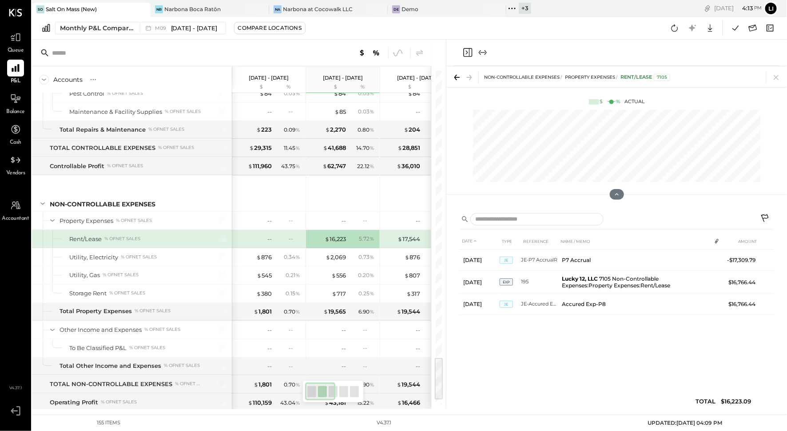
click at [655, 370] on div "DATE TYPE REFERENCE NAME / MEMO AMOUNT Aug 1, 25 JE JE-P7 AccrualR P7 Accrual -…" at bounding box center [617, 323] width 314 height 180
click at [405, 235] on div "$ 17,544" at bounding box center [409, 239] width 23 height 8
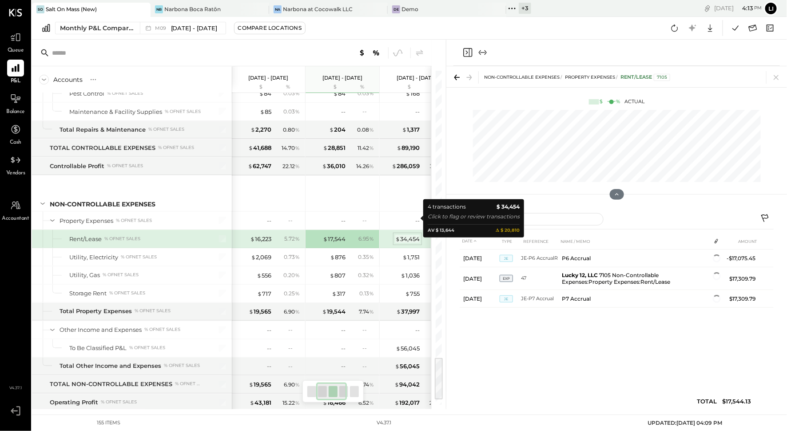
click at [411, 235] on div "$ 34,454" at bounding box center [407, 239] width 24 height 8
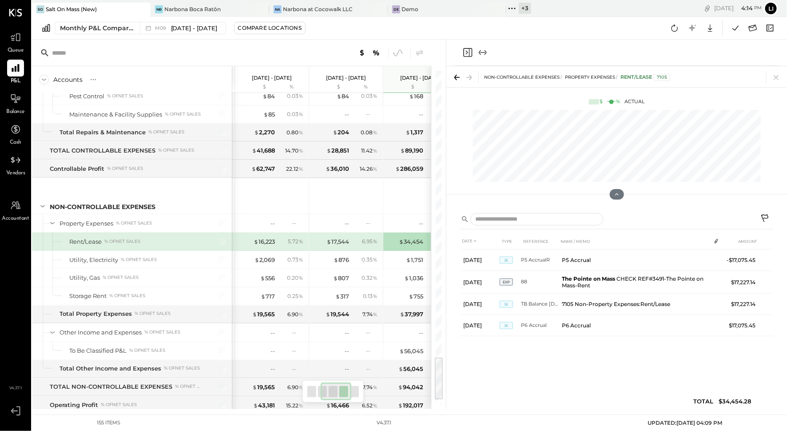
scroll to position [0, 104]
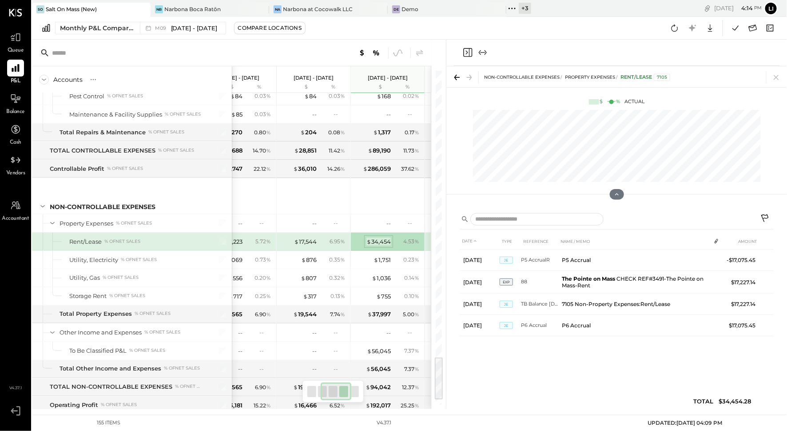
click at [375, 237] on div "$ 34,454" at bounding box center [379, 241] width 24 height 8
click at [370, 238] on span "$" at bounding box center [369, 241] width 5 height 7
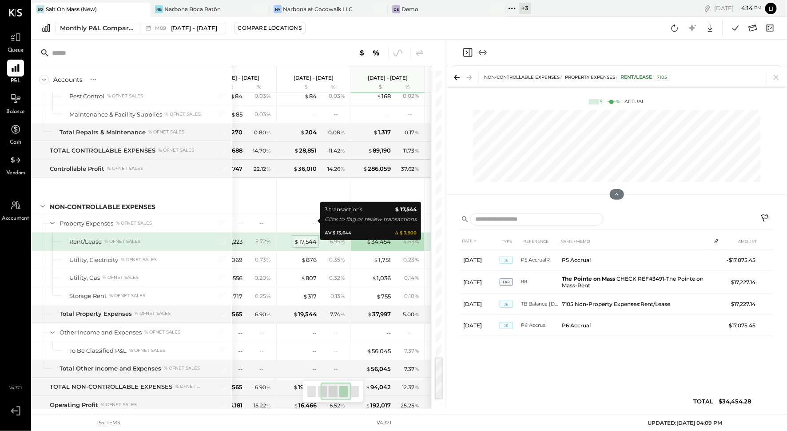
click at [299, 237] on div "$ 17,544" at bounding box center [305, 241] width 23 height 8
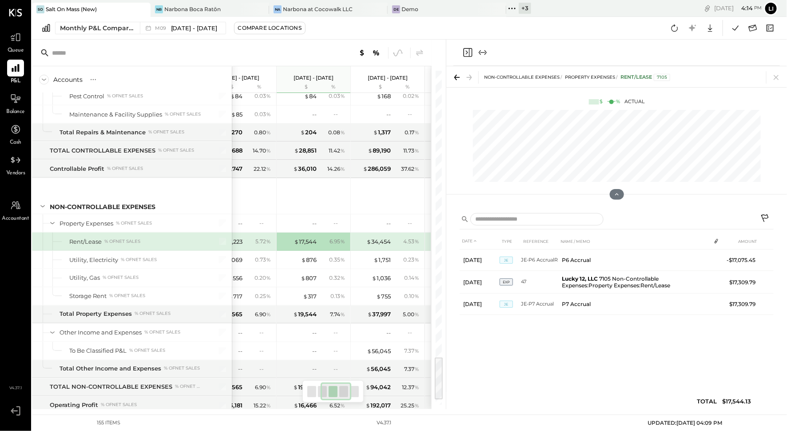
click at [246, 237] on div "5.72 %" at bounding box center [259, 241] width 29 height 8
click at [237, 237] on div "$ 16,223" at bounding box center [231, 241] width 21 height 8
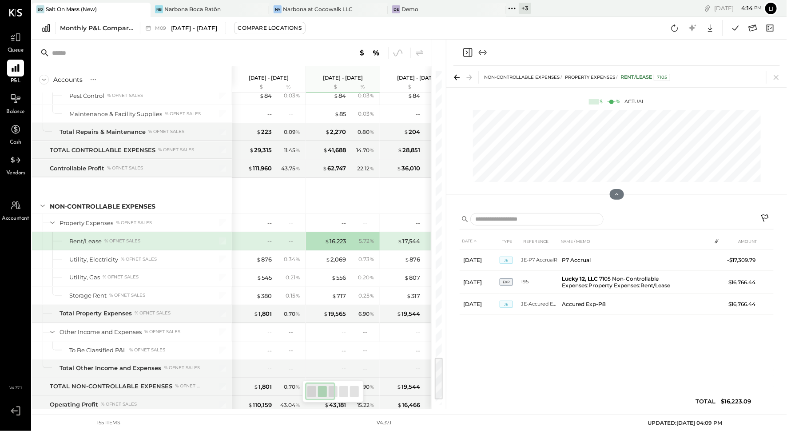
scroll to position [2187, 0]
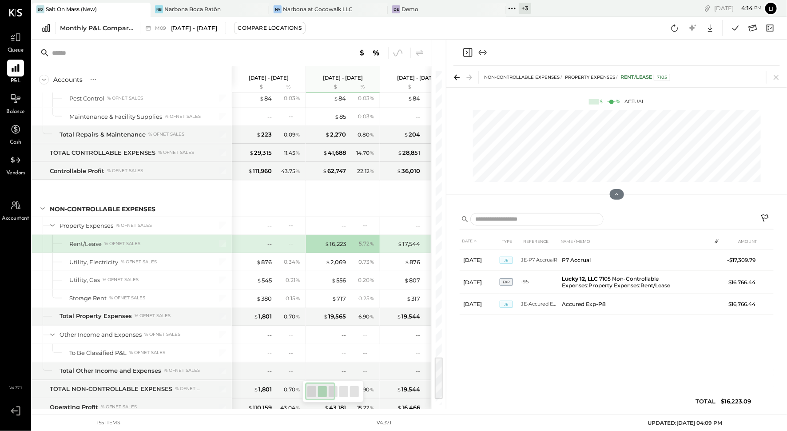
click at [693, 381] on div "DATE TYPE REFERENCE NAME / MEMO AMOUNT Aug 1, 25 JE JE-P7 AccrualR P7 Accrual -…" at bounding box center [617, 323] width 314 height 180
click at [669, 354] on div "DATE TYPE REFERENCE NAME / MEMO AMOUNT Aug 1, 25 JE JE-P7 AccrualR P7 Accrual -…" at bounding box center [617, 323] width 314 height 180
click at [583, 350] on div "DATE TYPE REFERENCE NAME / MEMO AMOUNT Aug 1, 25 JE JE-P7 AccrualR P7 Accrual -…" at bounding box center [617, 323] width 314 height 180
click at [272, 240] on div "--" at bounding box center [270, 244] width 4 height 8
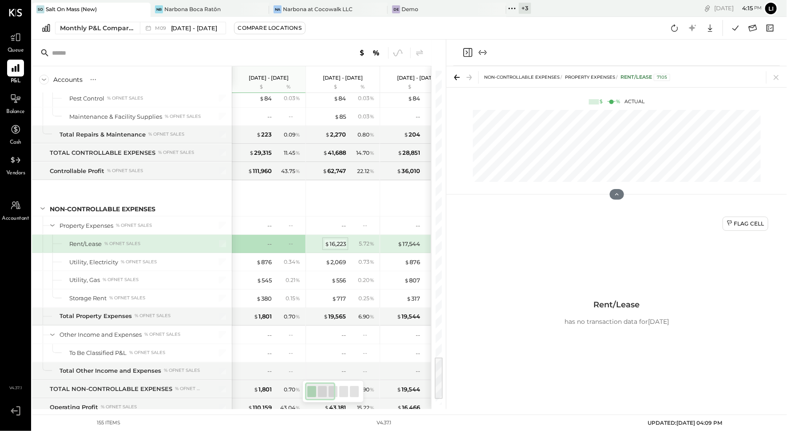
click at [329, 240] on div "$ 16,223" at bounding box center [335, 244] width 21 height 8
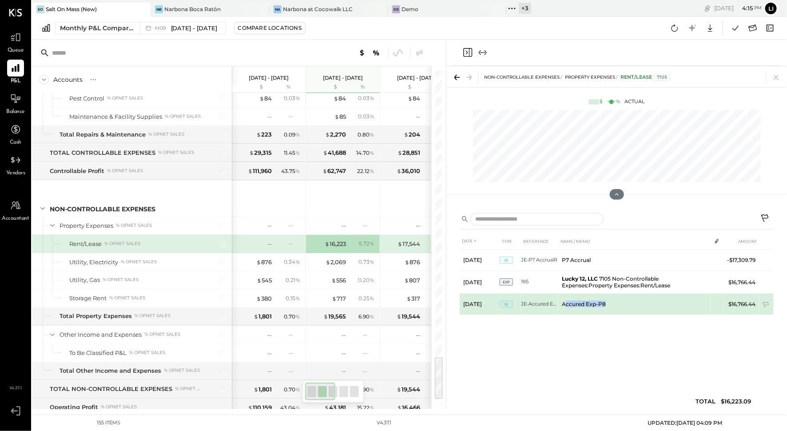
drag, startPoint x: 612, startPoint y: 305, endPoint x: 564, endPoint y: 301, distance: 48.1
click at [564, 301] on td "Accured Exp-P8" at bounding box center [635, 303] width 153 height 21
copy td "ccured Exp-P8"
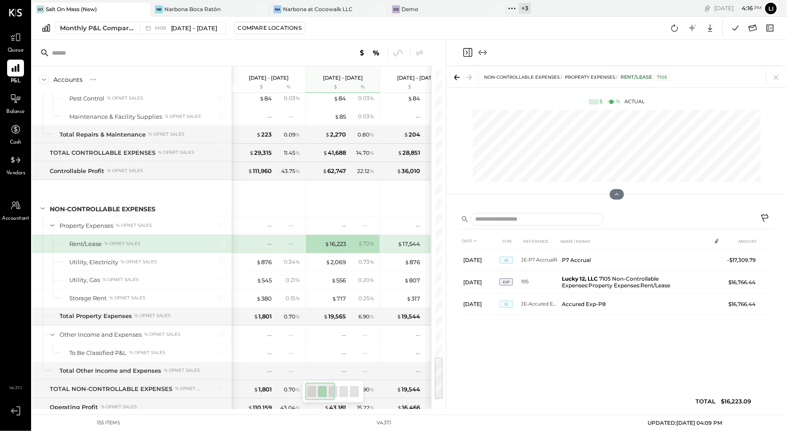
click at [544, 363] on div "DATE TYPE REFERENCE NAME / MEMO AMOUNT Aug 1, 25 JE JE-P7 AccrualR P7 Accrual -…" at bounding box center [617, 323] width 314 height 180
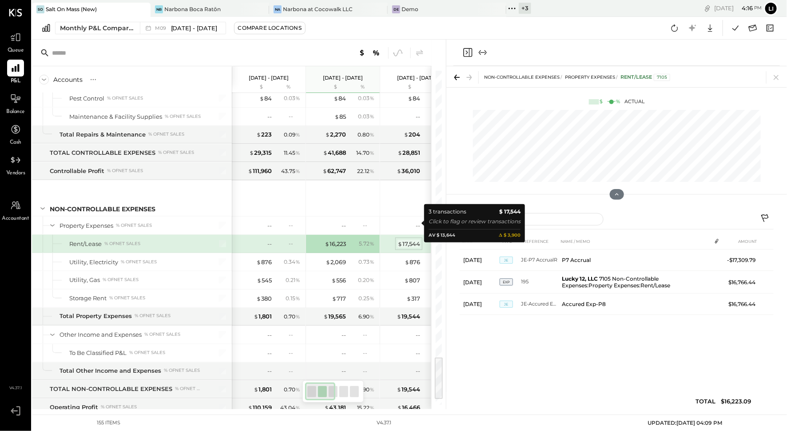
click at [408, 240] on div "$ 17,544" at bounding box center [409, 244] width 23 height 8
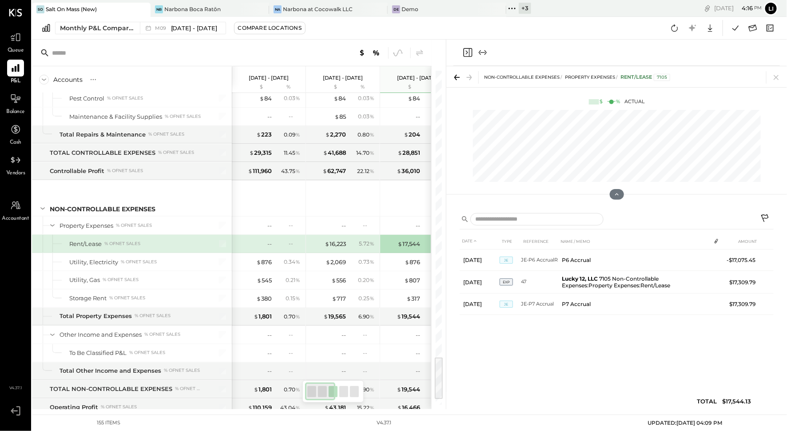
click at [577, 357] on div "DATE TYPE REFERENCE NAME / MEMO AMOUNT Jul 1, 25 JE JE-P6 AccrualR P6 Accrual -…" at bounding box center [617, 323] width 314 height 180
click at [333, 240] on div "$ 16,223" at bounding box center [335, 244] width 21 height 8
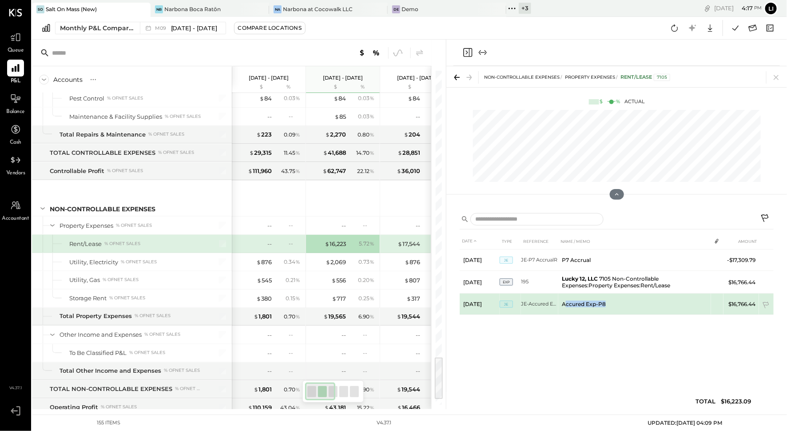
drag, startPoint x: 608, startPoint y: 305, endPoint x: 564, endPoint y: 303, distance: 44.5
click at [564, 303] on td "Accured Exp-P8" at bounding box center [635, 303] width 153 height 21
copy td "ccured Exp-P8"
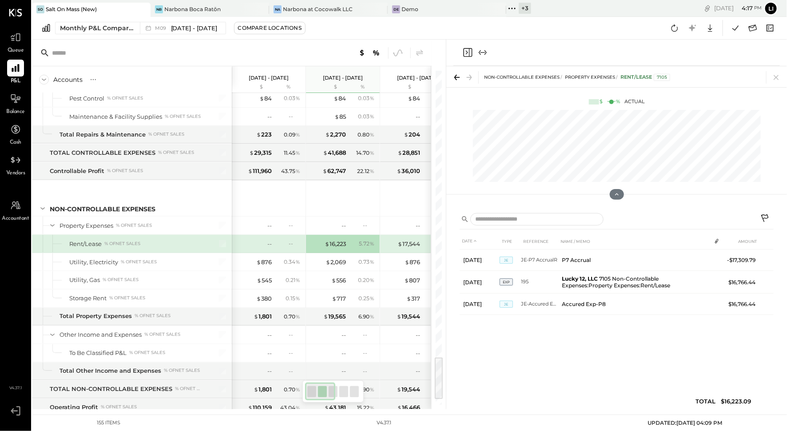
click at [404, 235] on div "$ 17,544 6.95 %" at bounding box center [418, 244] width 67 height 18
click at [335, 240] on div "$ 16,223" at bounding box center [335, 244] width 21 height 8
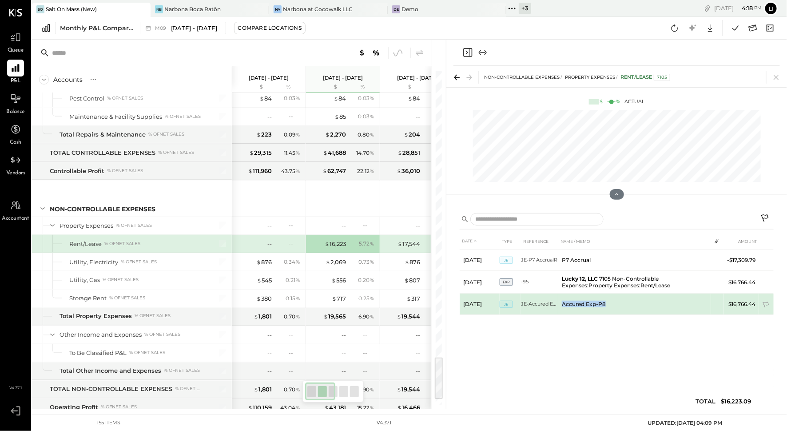
drag, startPoint x: 613, startPoint y: 306, endPoint x: 562, endPoint y: 304, distance: 51.1
click at [562, 304] on td "Accured Exp-P8" at bounding box center [635, 303] width 153 height 21
copy td "Accured Exp-P8"
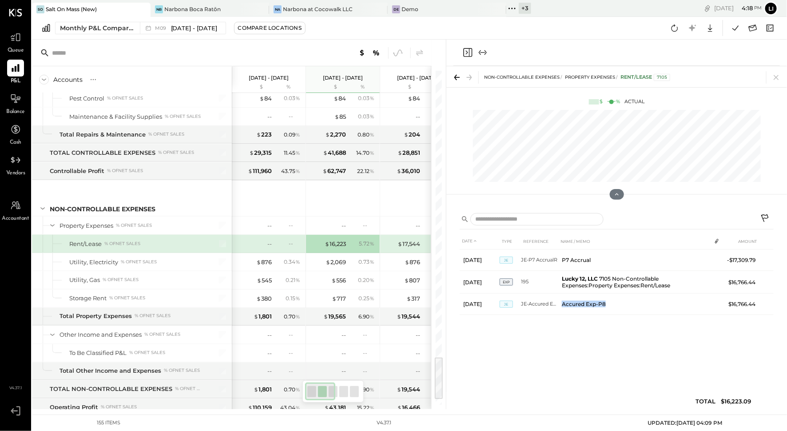
click at [469, 54] on icon "Close panel" at bounding box center [468, 52] width 11 height 11
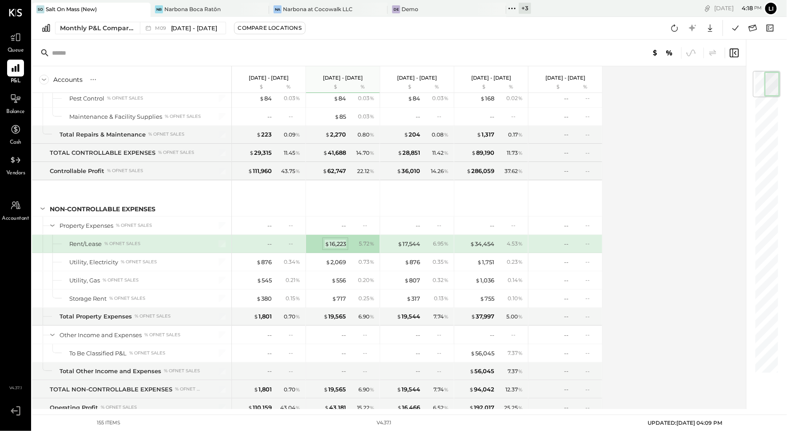
click at [333, 240] on div "$ 16,223" at bounding box center [335, 244] width 21 height 8
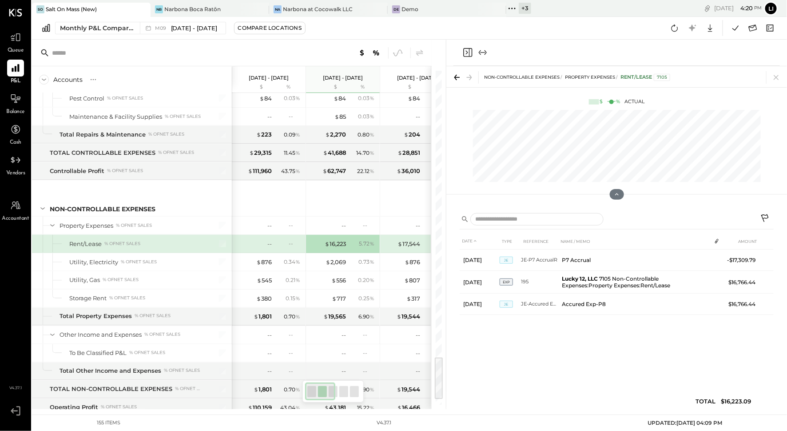
click at [566, 346] on div "DATE TYPE REFERENCE NAME / MEMO AMOUNT Aug 1, 25 JE JE-P7 AccrualR P7 Accrual -…" at bounding box center [617, 323] width 314 height 180
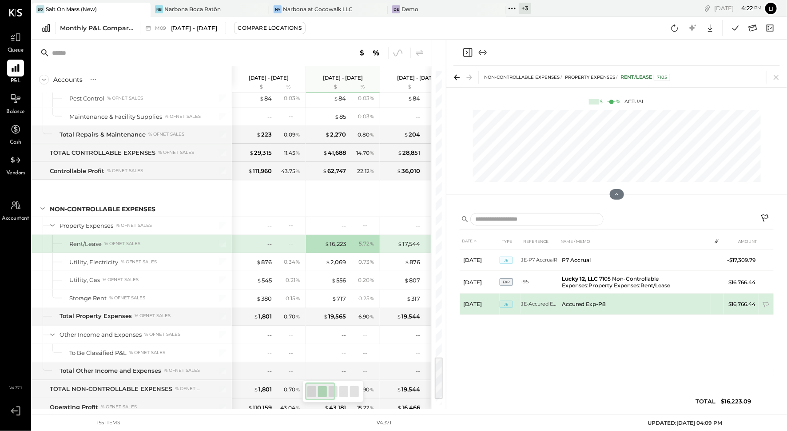
click at [580, 299] on td "Accured Exp-P8" at bounding box center [635, 303] width 153 height 21
drag, startPoint x: 612, startPoint y: 307, endPoint x: 564, endPoint y: 304, distance: 47.6
click at [564, 304] on td "Accured Exp-P8" at bounding box center [635, 303] width 153 height 21
drag, startPoint x: 563, startPoint y: 305, endPoint x: 605, endPoint y: 304, distance: 41.3
click at [605, 304] on td "Accured Exp-P8" at bounding box center [635, 303] width 153 height 21
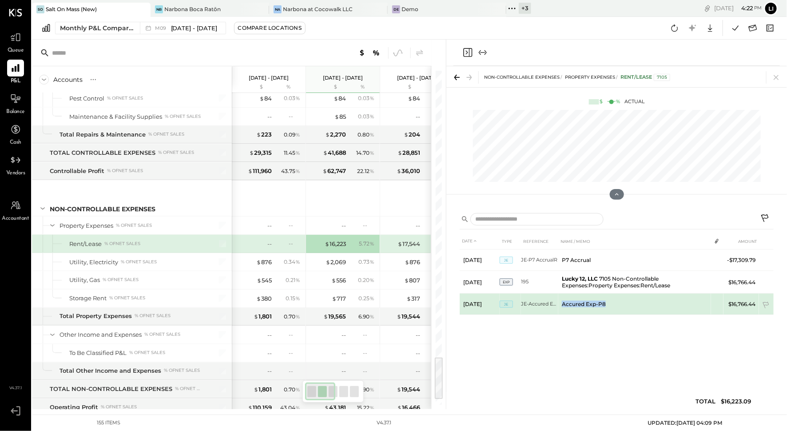
copy td "Accured Exp-P8"
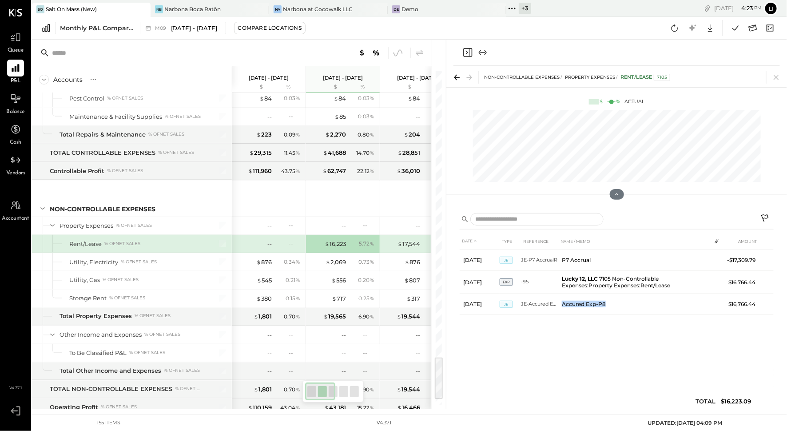
click at [468, 53] on icon "Close panel" at bounding box center [468, 52] width 11 height 11
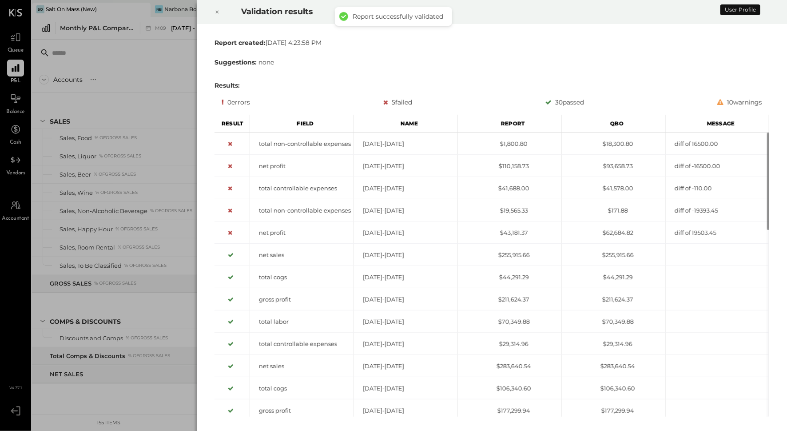
scroll to position [2151, 0]
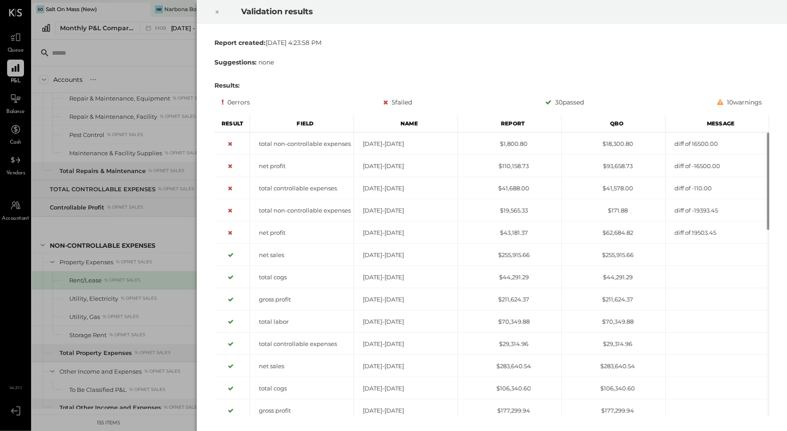
click at [216, 18] on div at bounding box center [218, 12] width 20 height 25
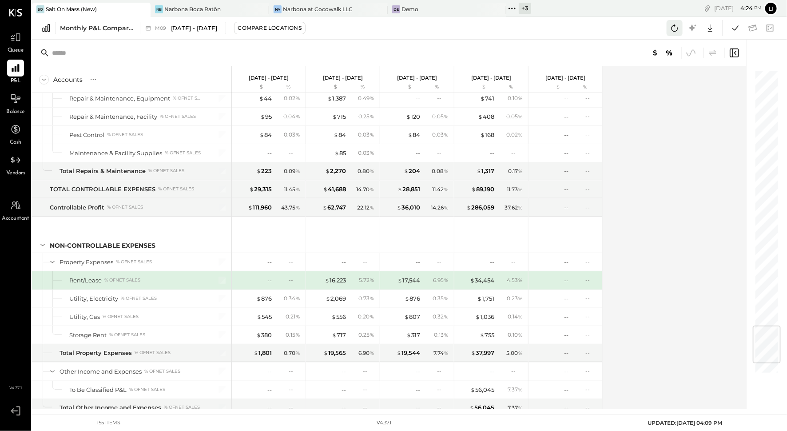
click at [675, 28] on icon at bounding box center [675, 28] width 12 height 12
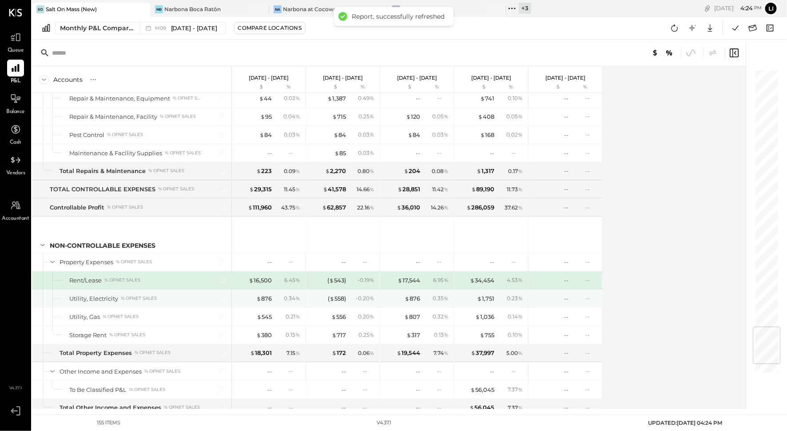
scroll to position [2159, 0]
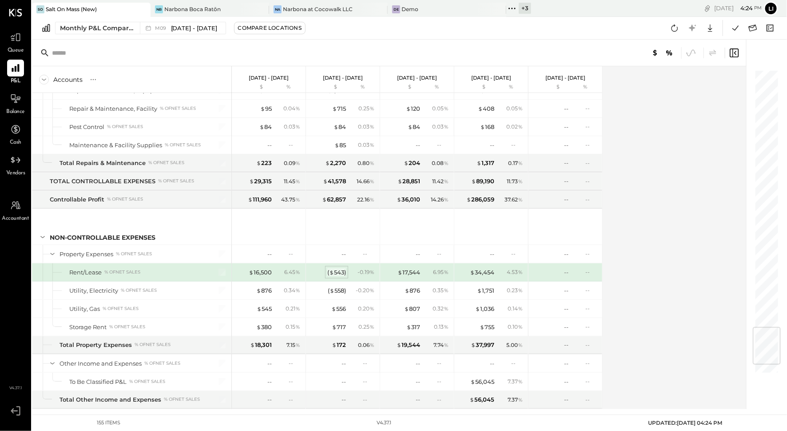
click at [336, 268] on div "( $ 543 )" at bounding box center [336, 272] width 19 height 8
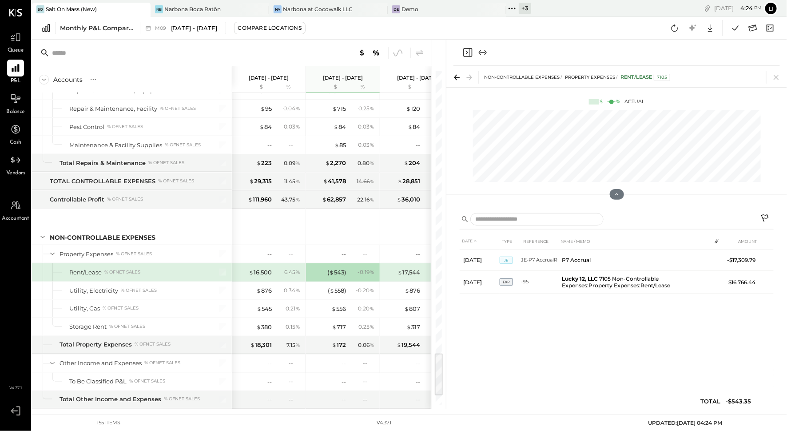
click at [587, 331] on div "DATE TYPE REFERENCE NAME / MEMO AMOUNT Aug 1, 25 JE JE-P7 AccrualR P7 Accrual -…" at bounding box center [617, 323] width 314 height 180
click at [400, 268] on span "$" at bounding box center [400, 271] width 5 height 7
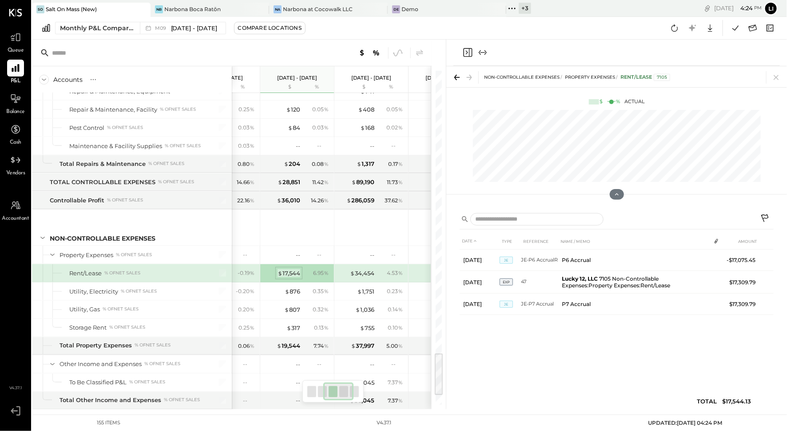
scroll to position [0, 120]
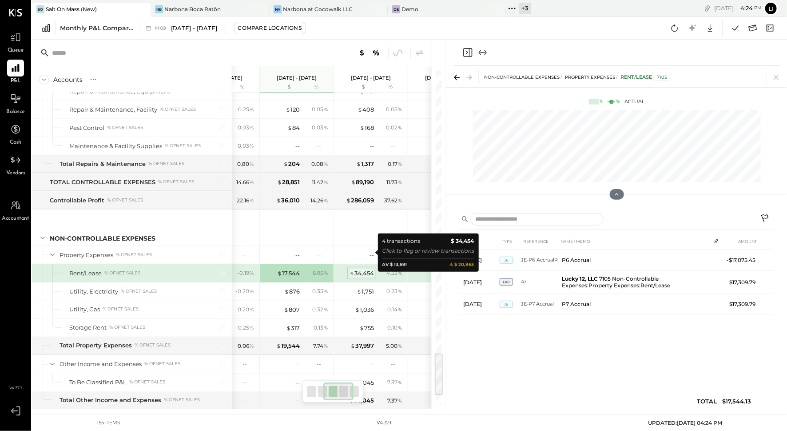
click at [364, 269] on div "$ 34,454" at bounding box center [362, 273] width 24 height 8
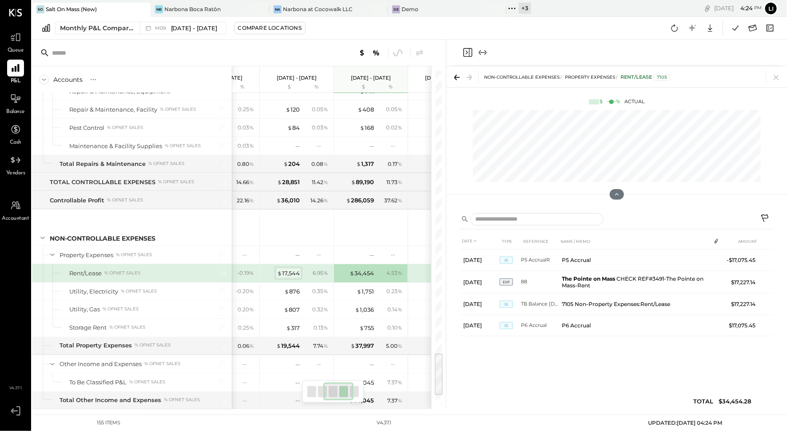
click at [291, 269] on div "$ 17,544" at bounding box center [288, 273] width 23 height 8
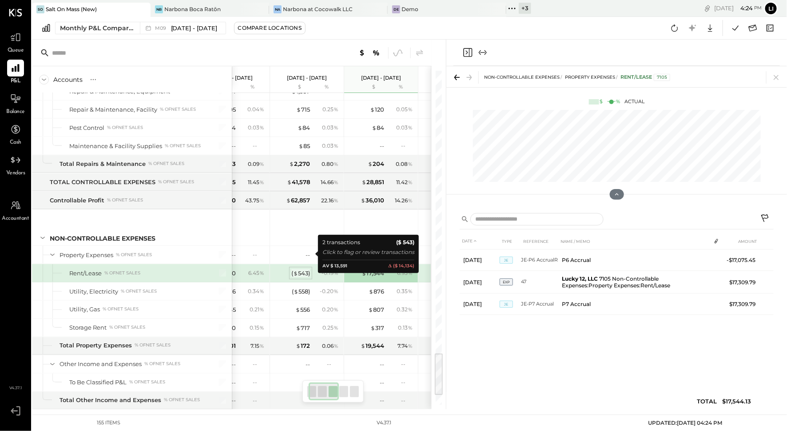
scroll to position [0, 23]
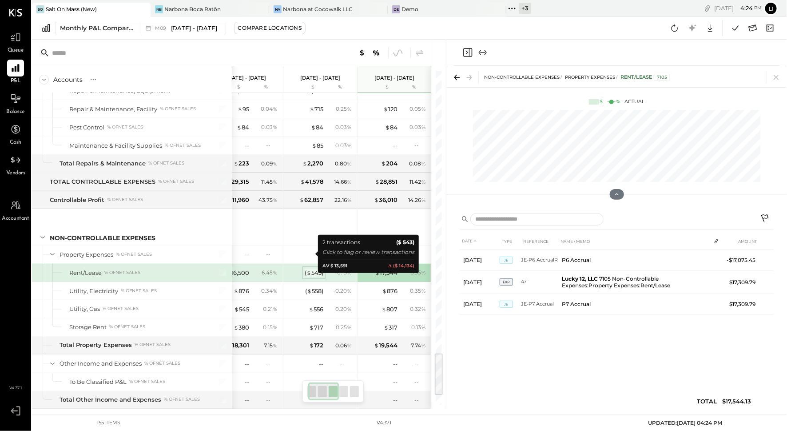
click at [311, 268] on div "( $ 543 )" at bounding box center [314, 272] width 19 height 8
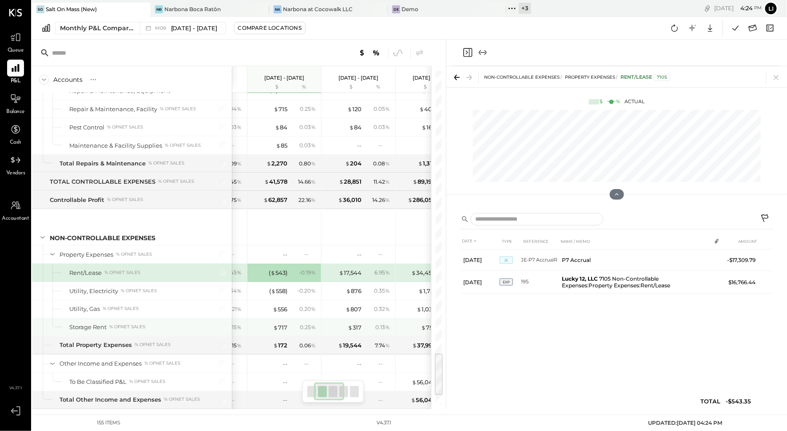
scroll to position [0, 61]
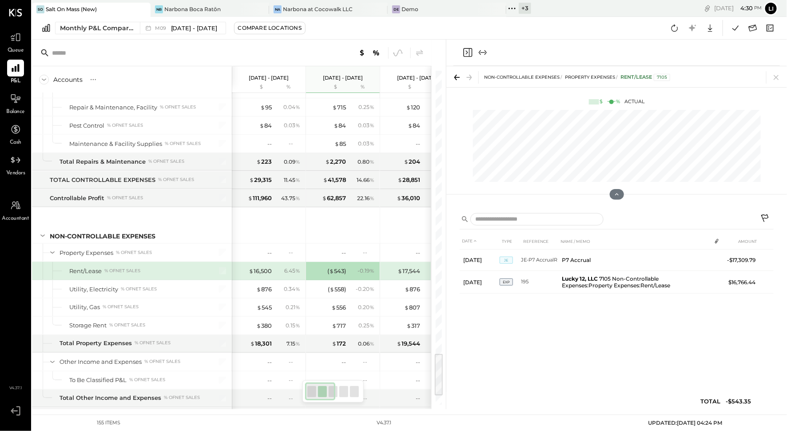
click at [467, 49] on icon "Close panel" at bounding box center [468, 52] width 11 height 11
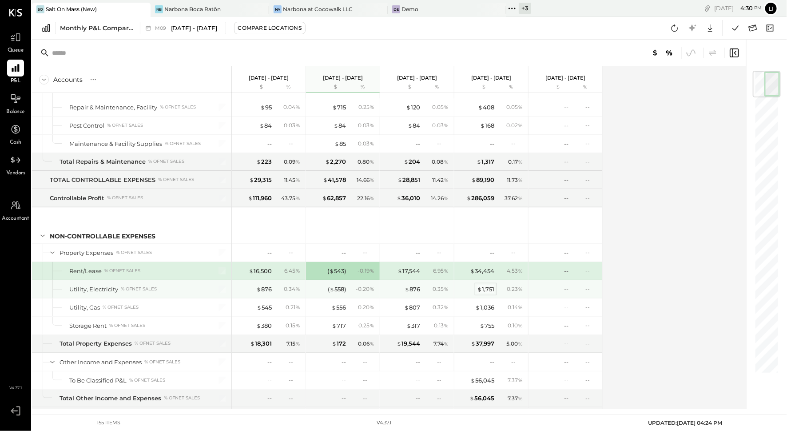
click at [477, 285] on span "$" at bounding box center [479, 288] width 5 height 7
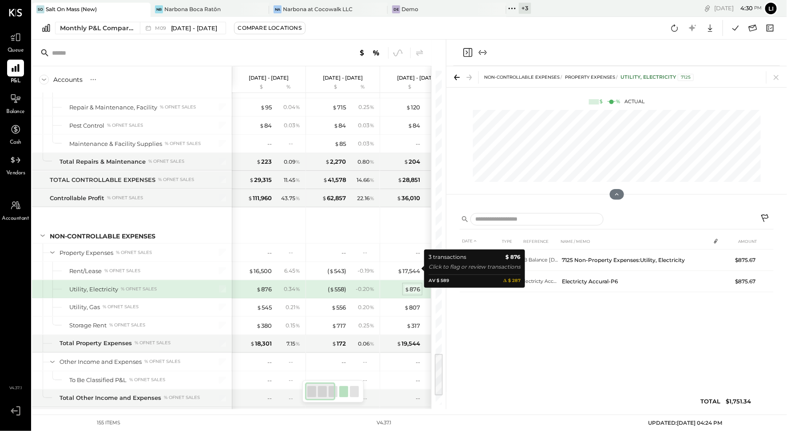
click at [416, 285] on div "$ 876" at bounding box center [413, 289] width 16 height 8
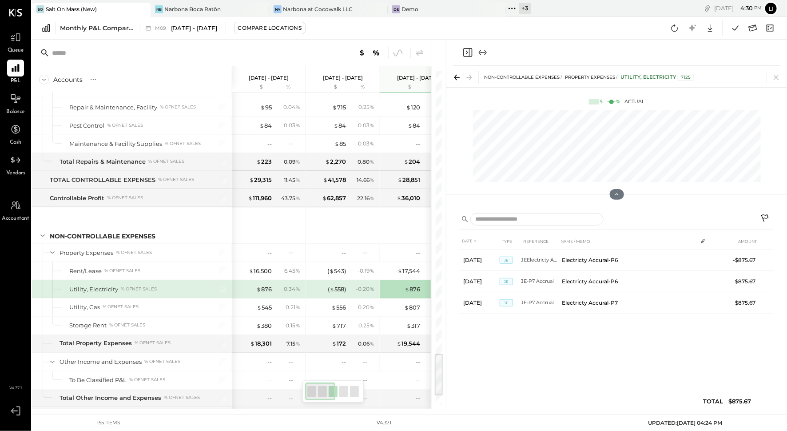
click at [620, 351] on div "DATE TYPE REFERENCE NAME / MEMO AMOUNT Jul 1, 25 JE JEElectricty AccurP6R Elect…" at bounding box center [617, 323] width 314 height 180
click at [463, 52] on icon "Close panel" at bounding box center [467, 52] width 9 height 9
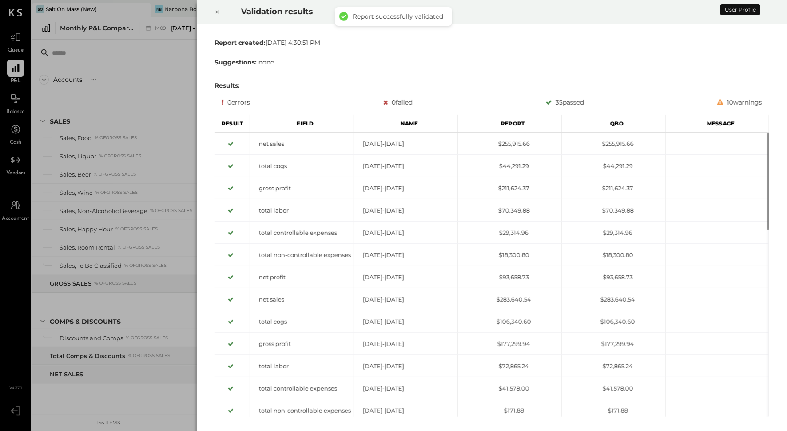
scroll to position [2168, 0]
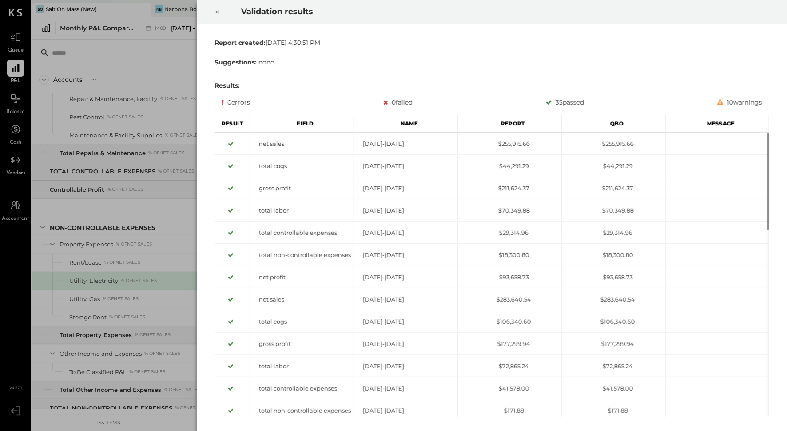
click at [212, 8] on div at bounding box center [218, 12] width 20 height 25
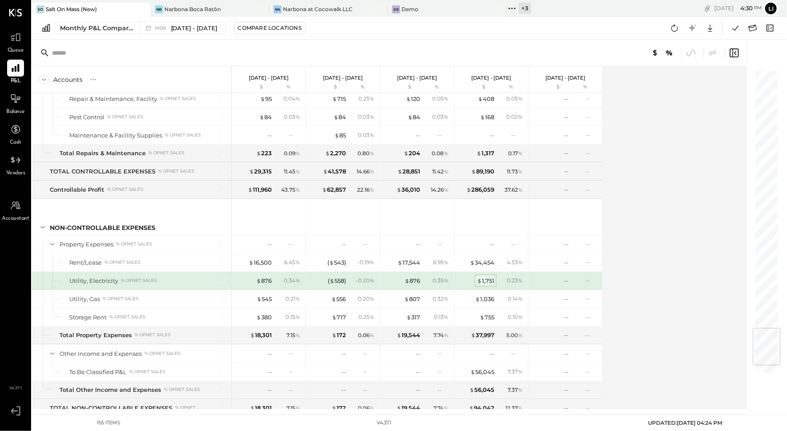
click at [493, 276] on div "$ 1,751" at bounding box center [485, 280] width 17 height 8
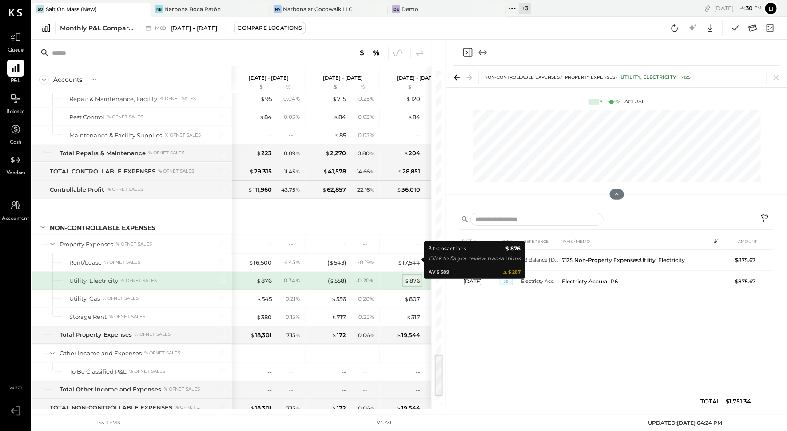
click at [413, 276] on div "$ 876" at bounding box center [413, 280] width 16 height 8
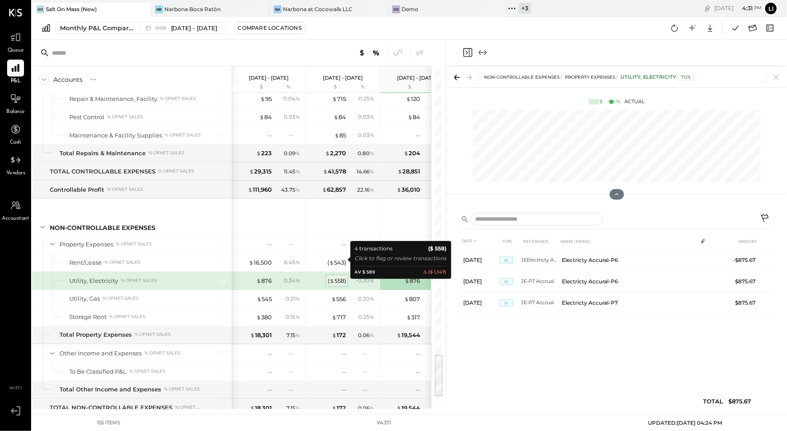
click at [339, 276] on div "( $ 558 )" at bounding box center [337, 280] width 18 height 8
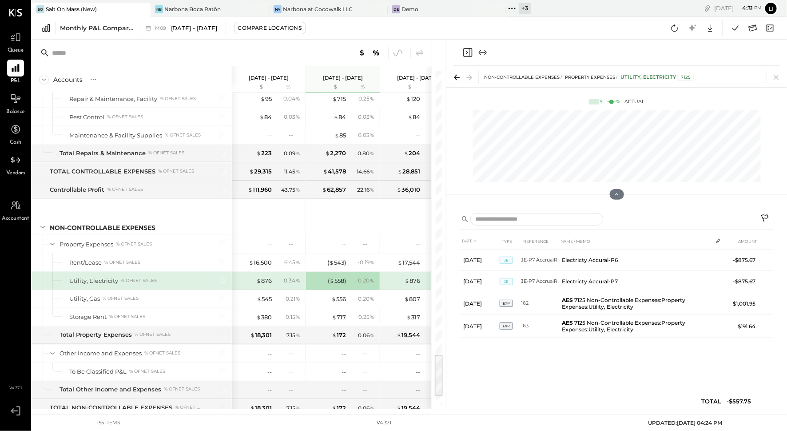
click at [564, 381] on div "DATE TYPE REFERENCE NAME / MEMO AMOUNT [DATE] JE JE-P7 AccrualR Electricty Accu…" at bounding box center [617, 323] width 314 height 180
click at [465, 48] on icon "Close panel" at bounding box center [467, 52] width 9 height 9
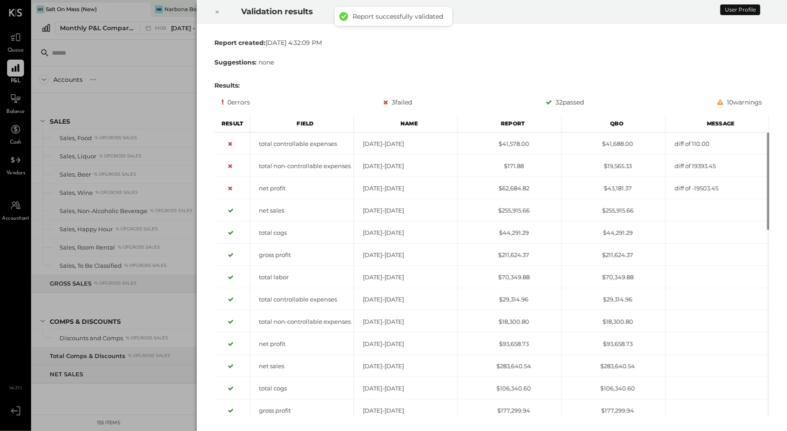
scroll to position [2168, 0]
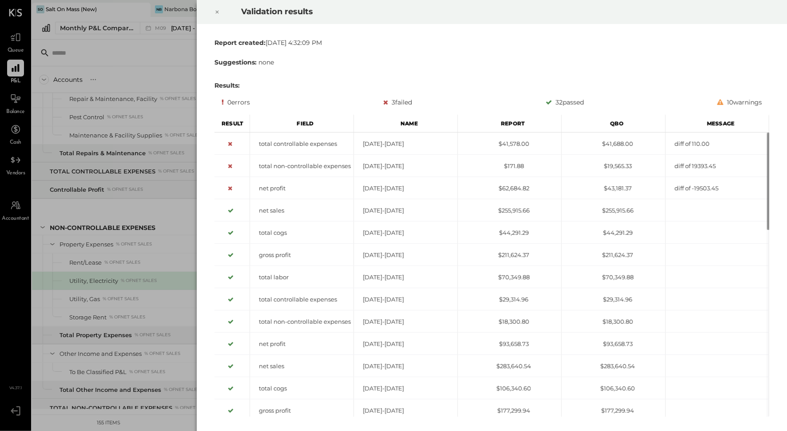
click at [216, 9] on icon at bounding box center [217, 12] width 5 height 11
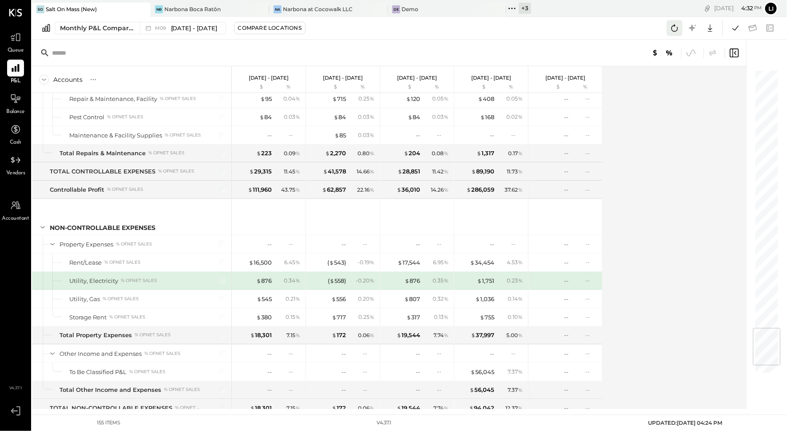
click at [675, 24] on icon at bounding box center [675, 28] width 12 height 12
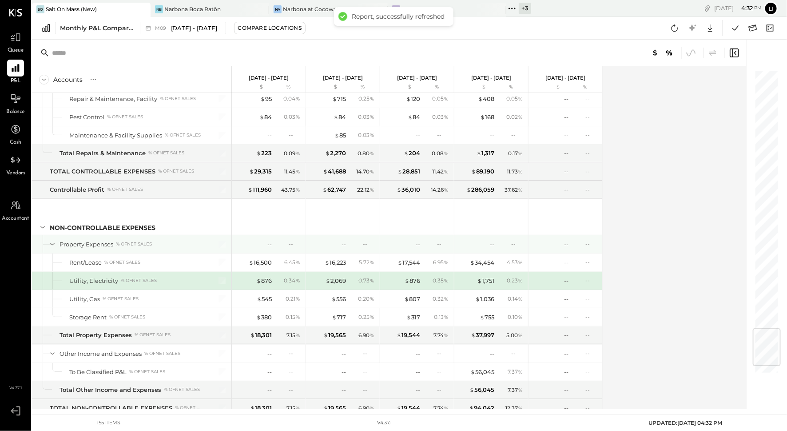
scroll to position [2182, 0]
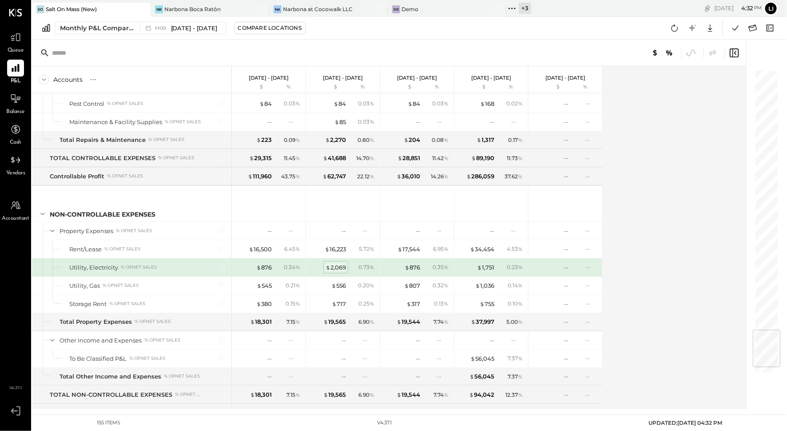
click at [336, 263] on div "$ 2,069" at bounding box center [336, 267] width 20 height 8
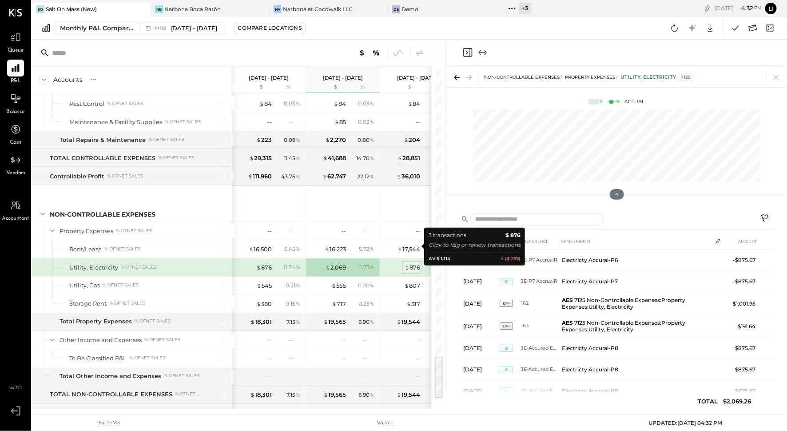
click at [407, 264] on span "$" at bounding box center [407, 267] width 5 height 7
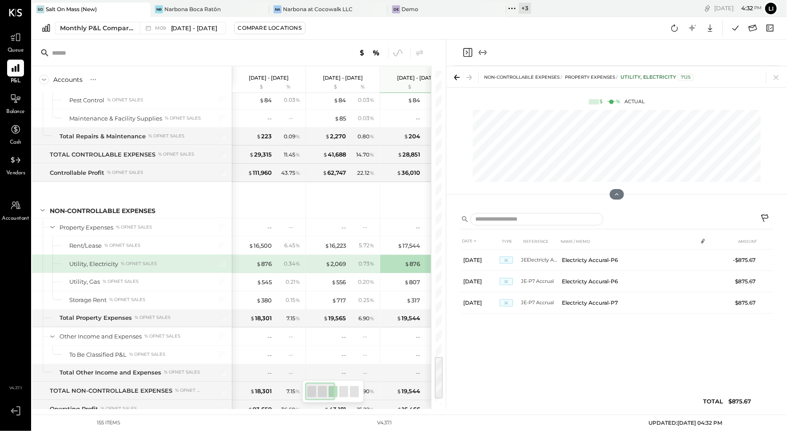
click at [347, 255] on div "$ 2,069 0.73 %" at bounding box center [344, 264] width 67 height 18
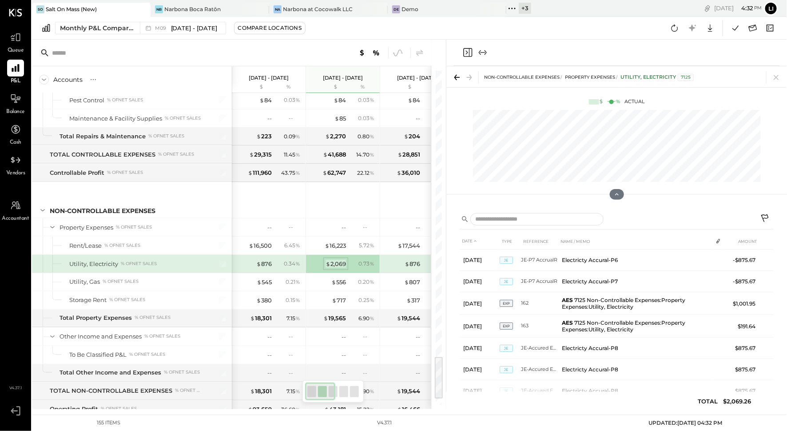
click at [335, 260] on div "$ 2,069" at bounding box center [336, 264] width 20 height 8
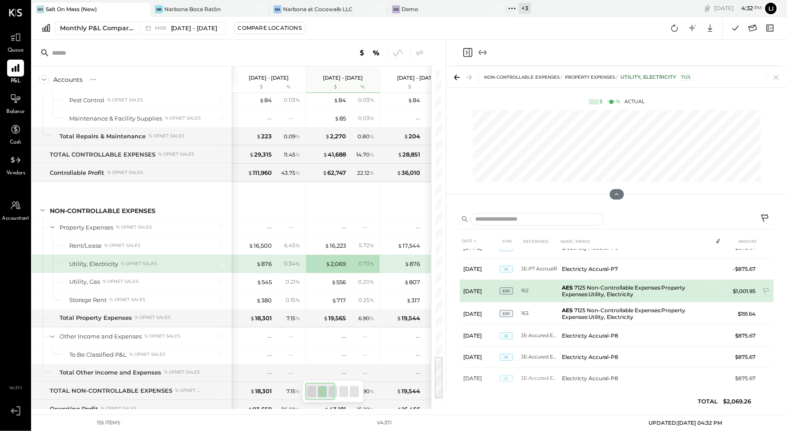
scroll to position [22, 0]
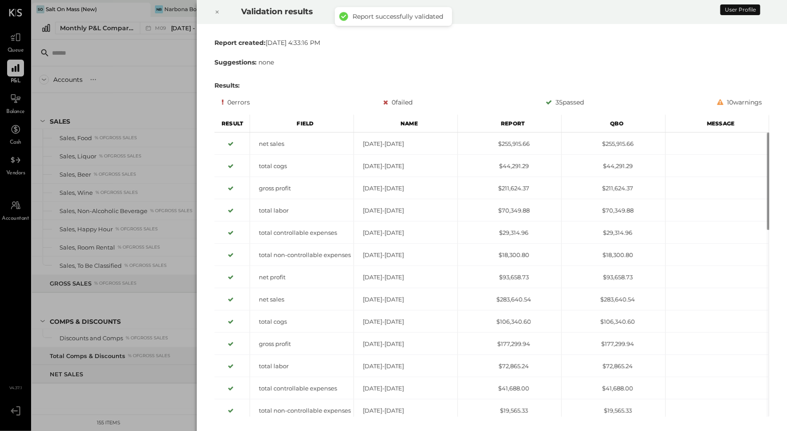
scroll to position [2168, 0]
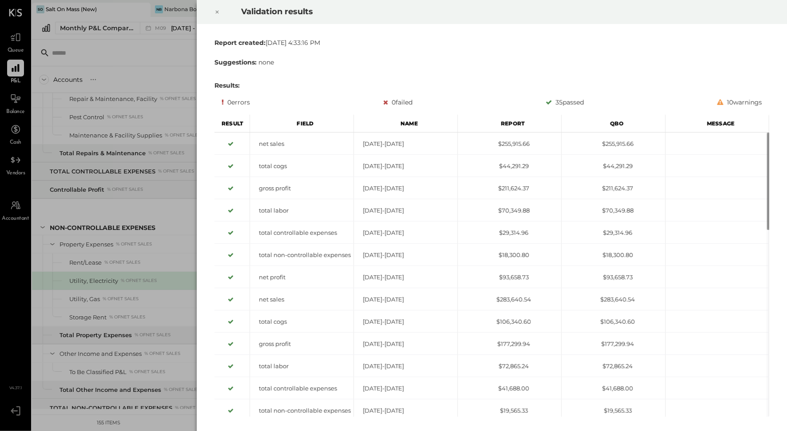
click at [216, 12] on icon at bounding box center [217, 12] width 5 height 11
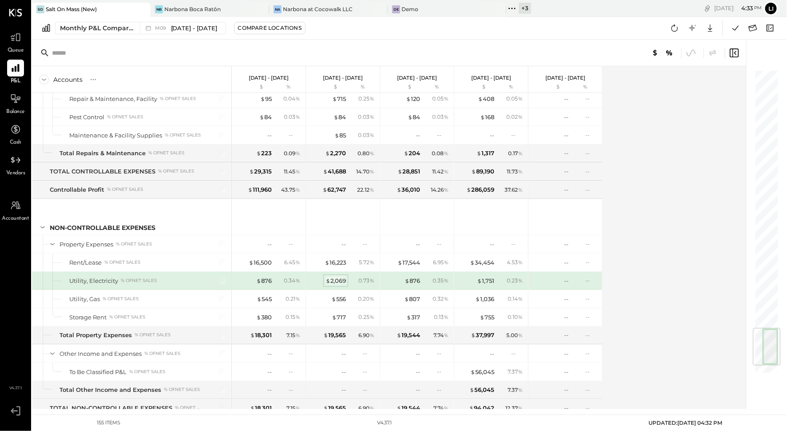
click at [335, 276] on div "$ 2,069" at bounding box center [336, 280] width 20 height 8
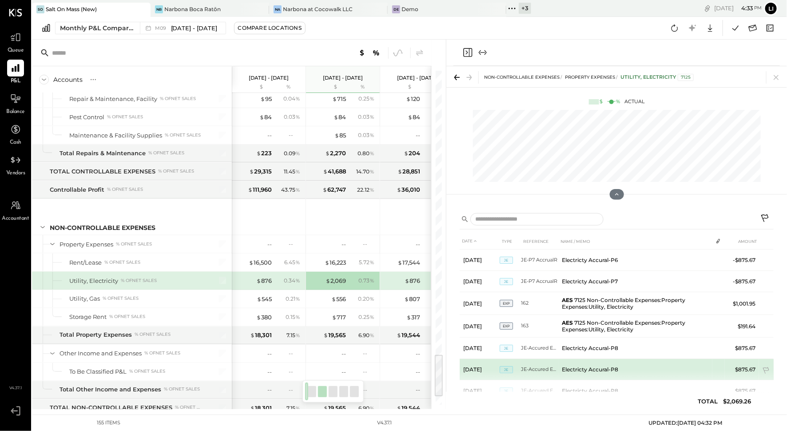
scroll to position [22, 0]
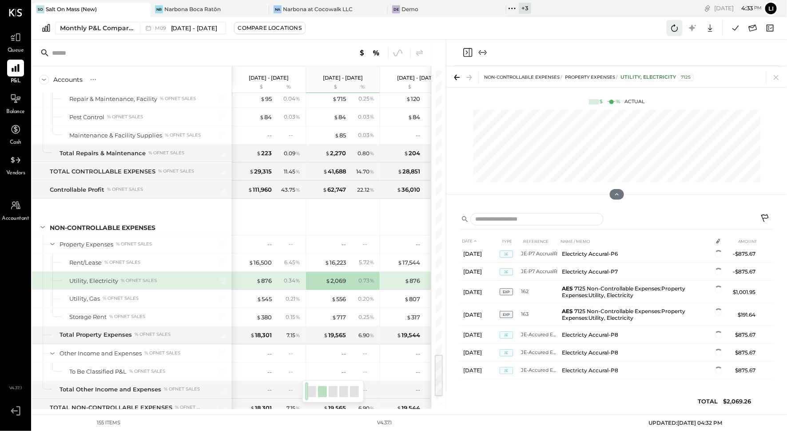
click at [671, 31] on icon at bounding box center [675, 28] width 12 height 12
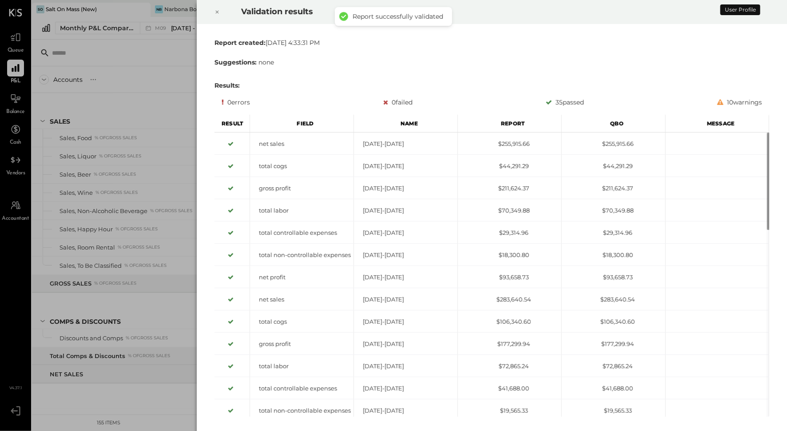
scroll to position [2168, 0]
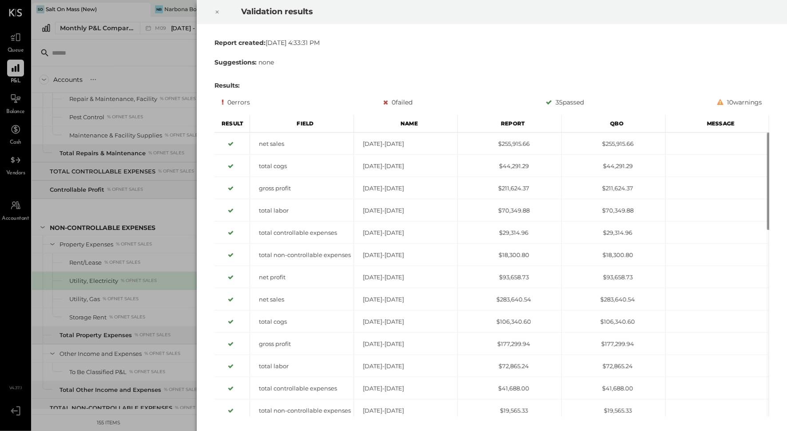
click at [216, 13] on icon at bounding box center [217, 12] width 5 height 11
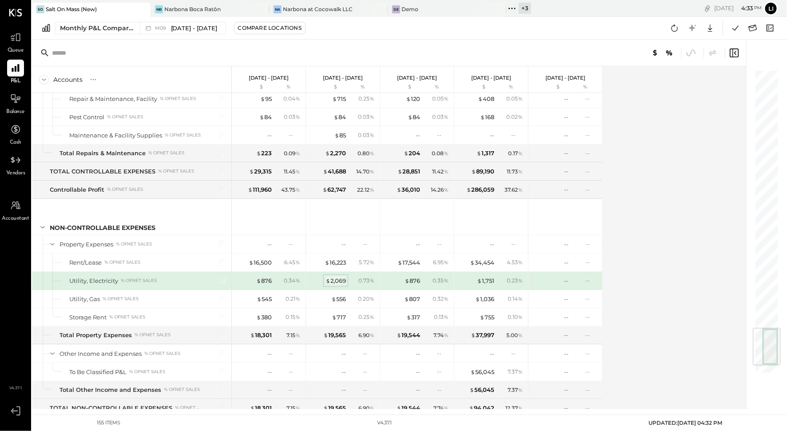
click at [332, 276] on div "$ 2,069" at bounding box center [336, 280] width 20 height 8
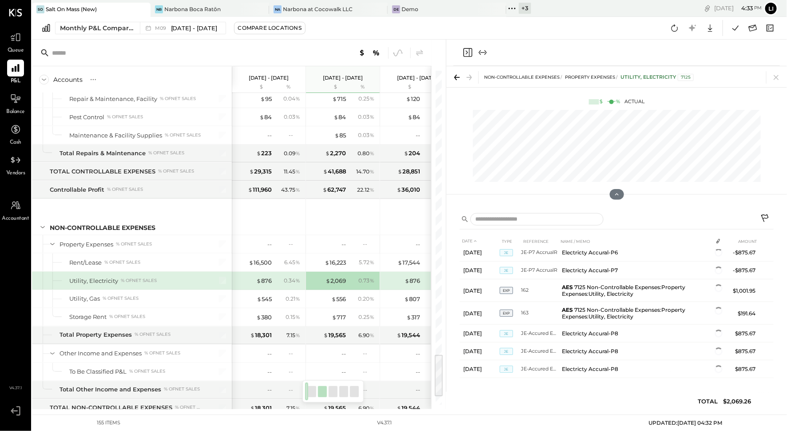
scroll to position [4, 0]
click at [467, 54] on icon "Close panel" at bounding box center [468, 52] width 11 height 11
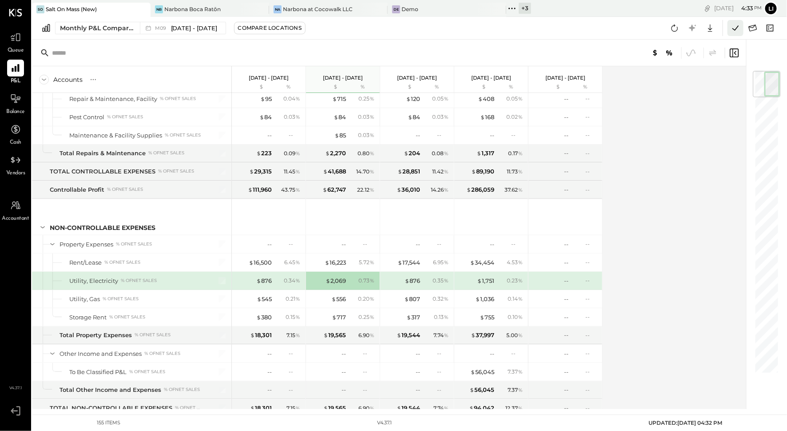
click at [731, 29] on icon at bounding box center [736, 28] width 12 height 12
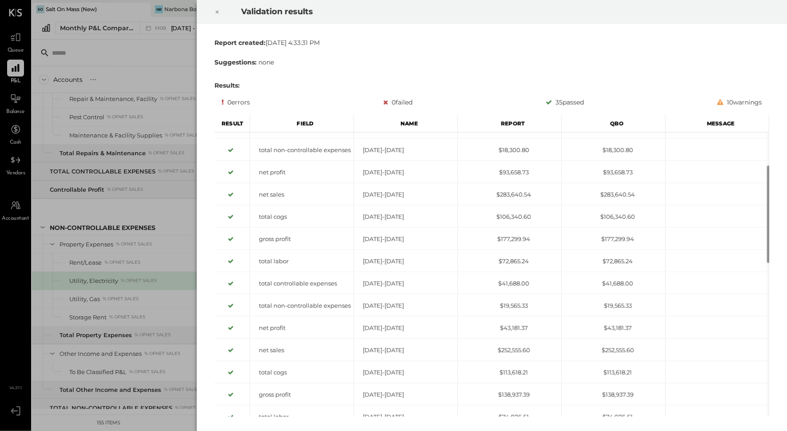
click at [217, 17] on icon at bounding box center [217, 12] width 5 height 11
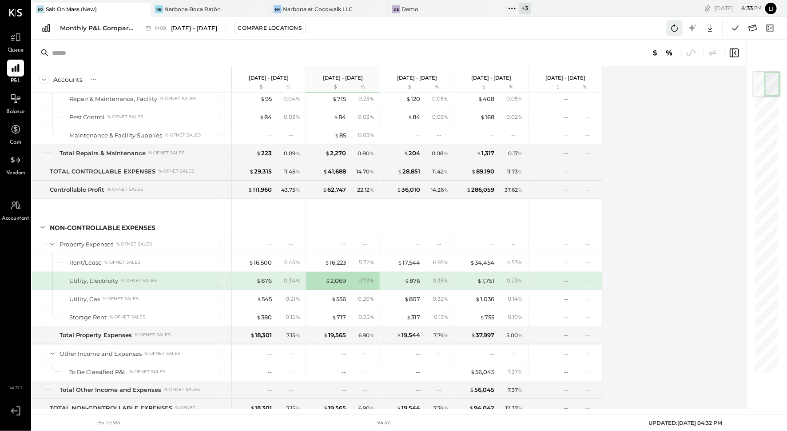
click at [668, 26] on button at bounding box center [675, 28] width 16 height 16
click at [333, 276] on div "$ 2,069" at bounding box center [336, 280] width 20 height 8
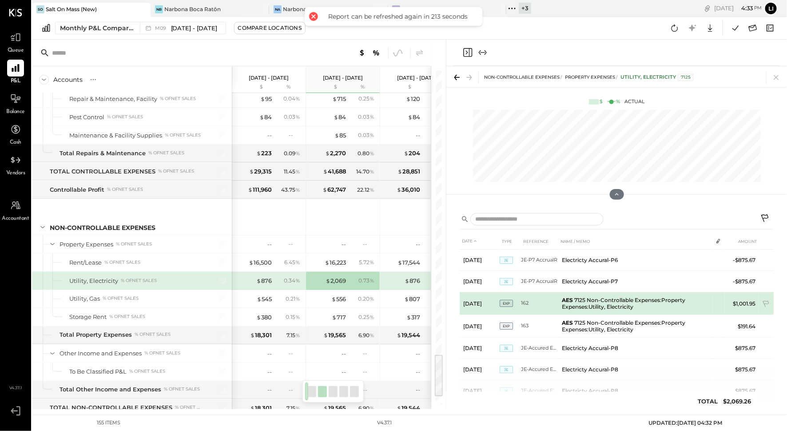
scroll to position [22, 0]
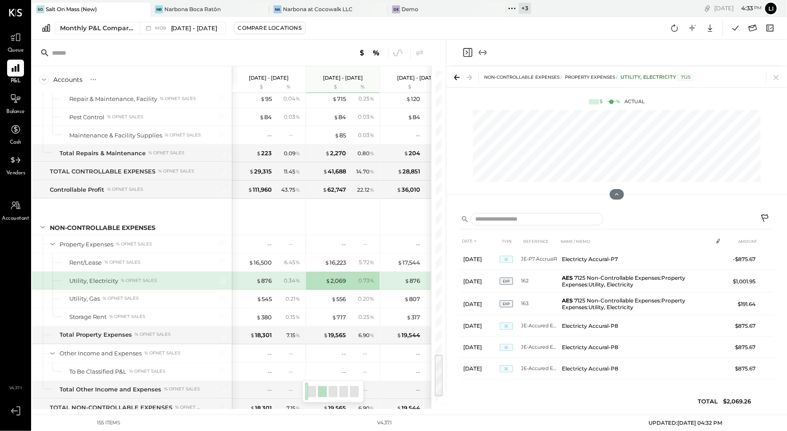
click at [467, 51] on icon "Close panel" at bounding box center [468, 52] width 11 height 11
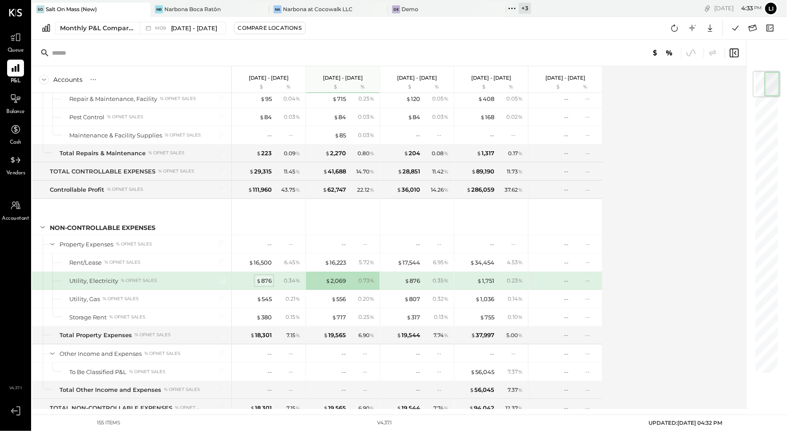
click at [265, 276] on div "$ 876" at bounding box center [264, 280] width 16 height 8
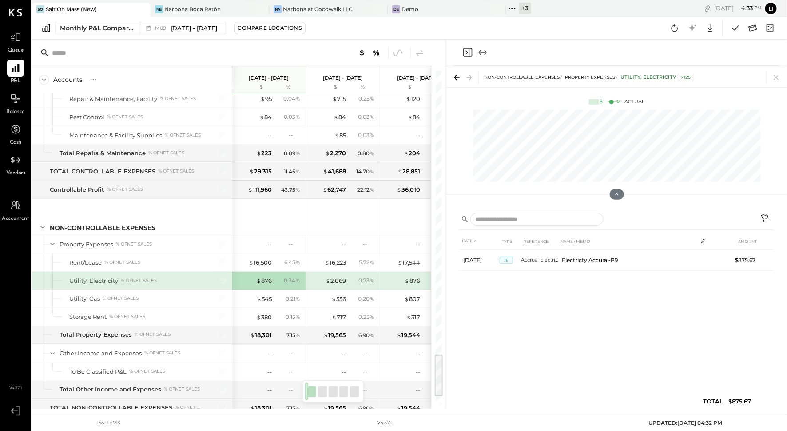
click at [632, 357] on div "DATE TYPE REFERENCE NAME / MEMO AMOUNT [DATE] JE Accrual ElectricityP9 Electric…" at bounding box center [617, 323] width 314 height 180
click at [592, 315] on div "DATE TYPE REFERENCE NAME / MEMO AMOUNT [DATE] JE Accrual ElectricityP9 Electric…" at bounding box center [617, 323] width 314 height 180
click at [349, 295] on div "0.20 %" at bounding box center [362, 299] width 29 height 8
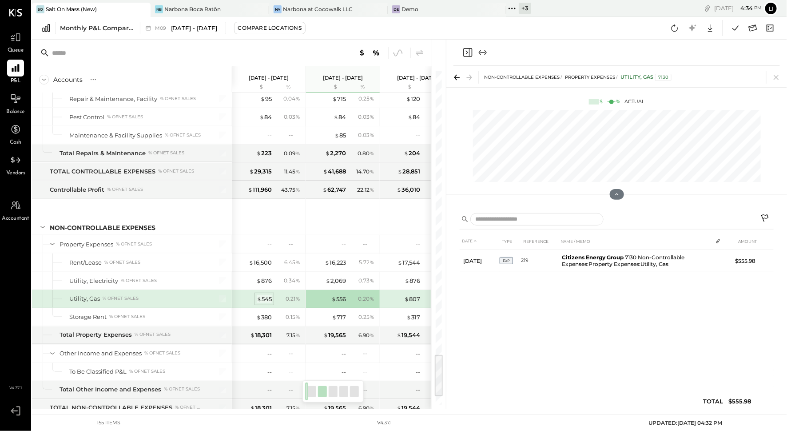
click at [266, 295] on div "$ 545" at bounding box center [264, 299] width 15 height 8
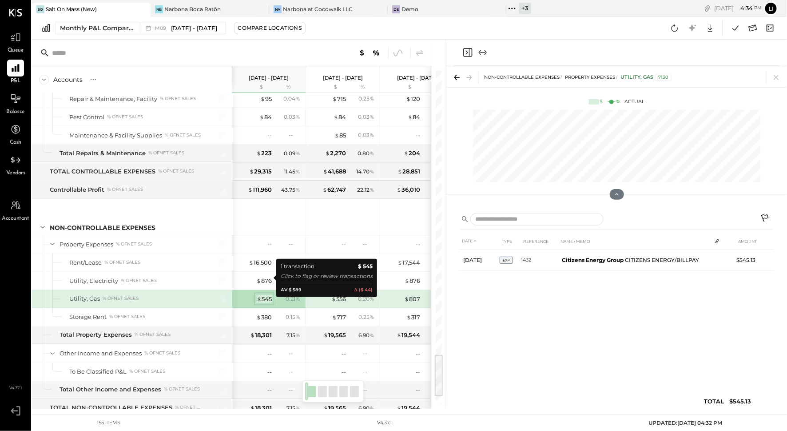
scroll to position [2191, 0]
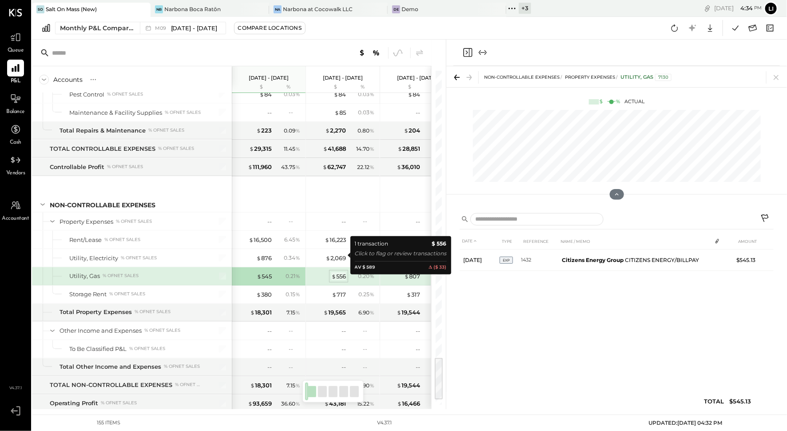
click at [340, 272] on div "$ 556" at bounding box center [338, 276] width 15 height 8
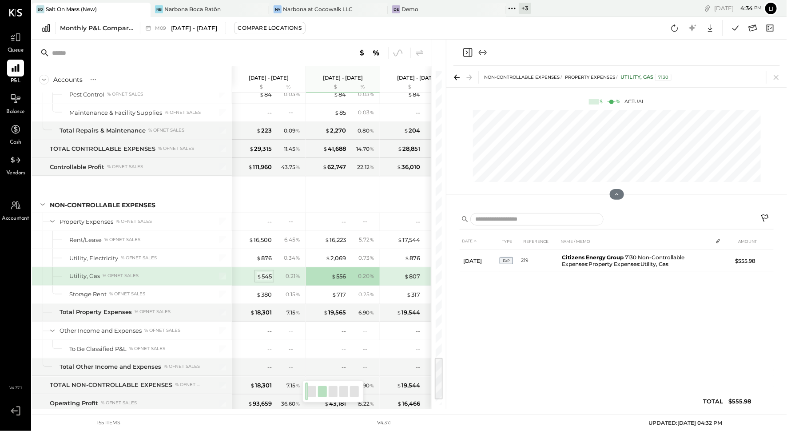
click at [269, 272] on div "$ 545" at bounding box center [264, 276] width 15 height 8
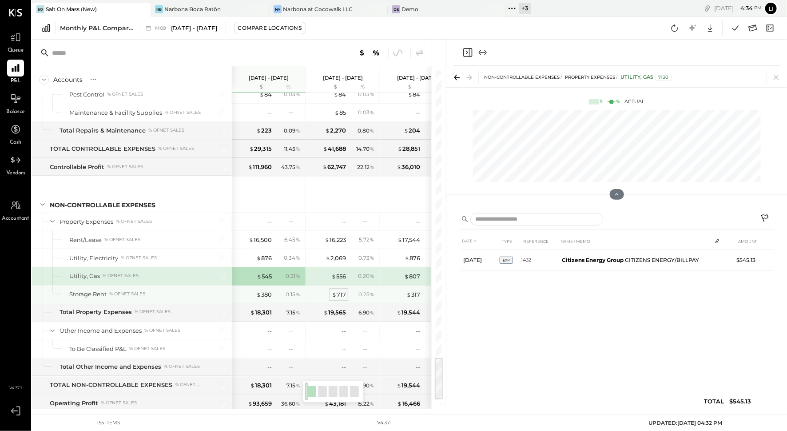
click at [336, 290] on div "$ 717" at bounding box center [339, 294] width 14 height 8
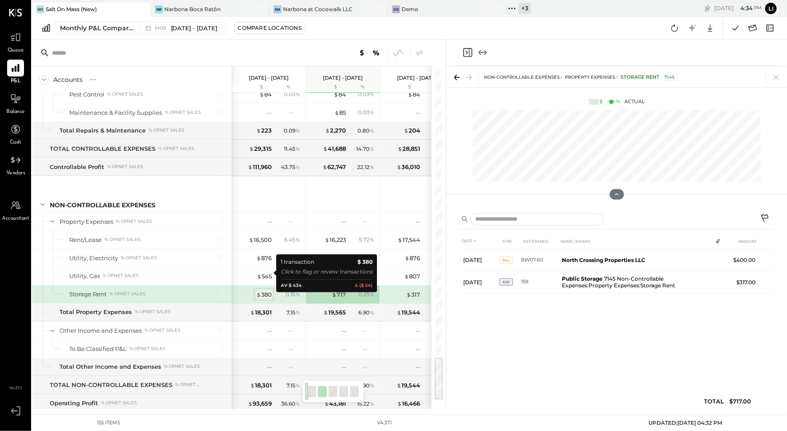
click at [260, 291] on span "$" at bounding box center [258, 294] width 5 height 7
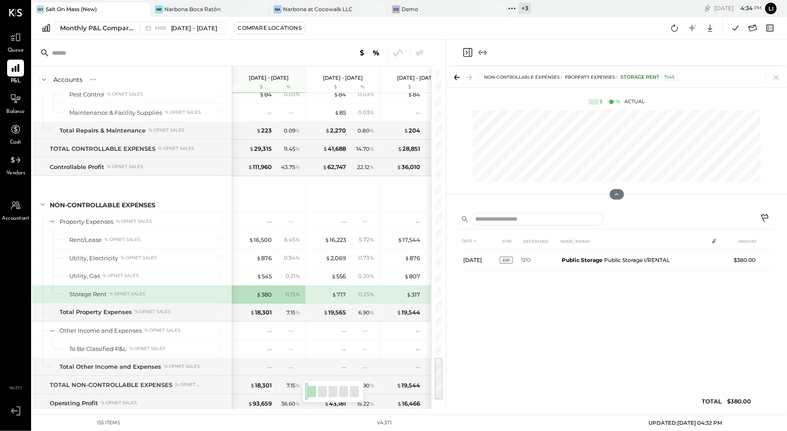
click at [331, 290] on div "$ 717" at bounding box center [329, 294] width 36 height 8
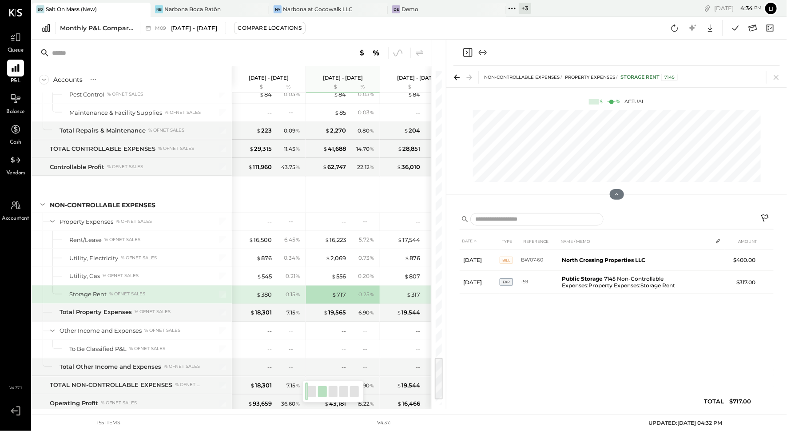
click at [615, 337] on div "DATE TYPE REFERENCE NAME / MEMO AMOUNT [DATE] BILL BW07-60 North Crossing Prope…" at bounding box center [617, 323] width 314 height 180
click at [267, 290] on div "$ 380" at bounding box center [264, 294] width 16 height 8
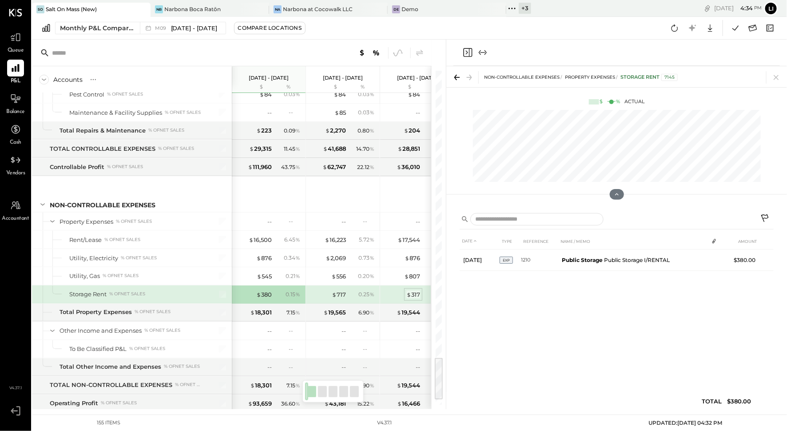
click at [417, 290] on div "$ 317" at bounding box center [414, 294] width 14 height 8
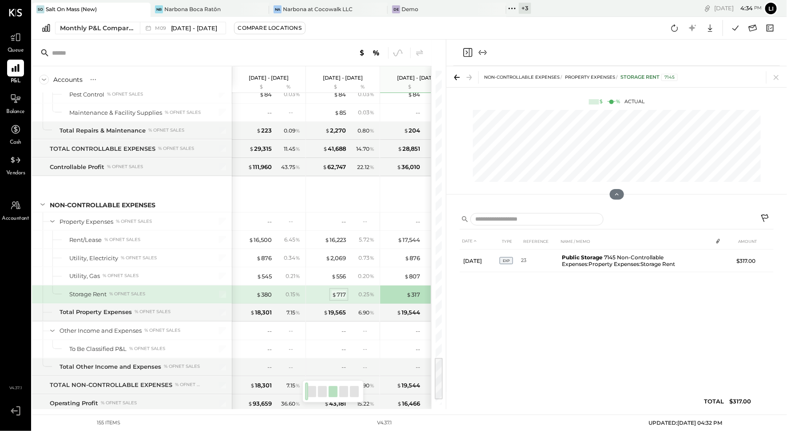
click at [342, 290] on div "$ 717" at bounding box center [339, 294] width 14 height 8
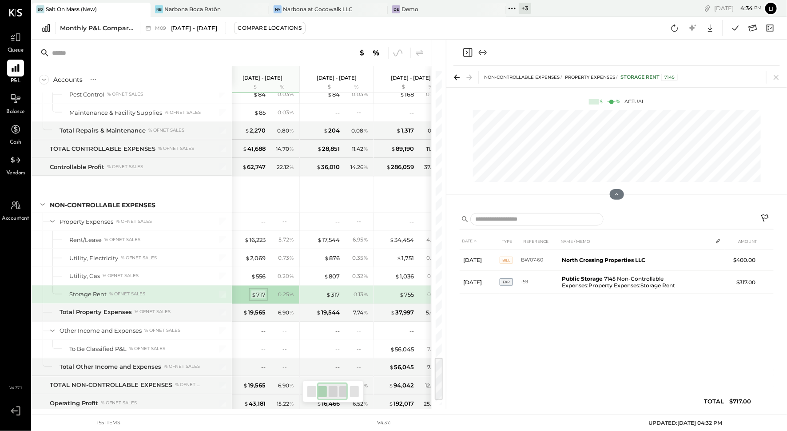
scroll to position [2193, 0]
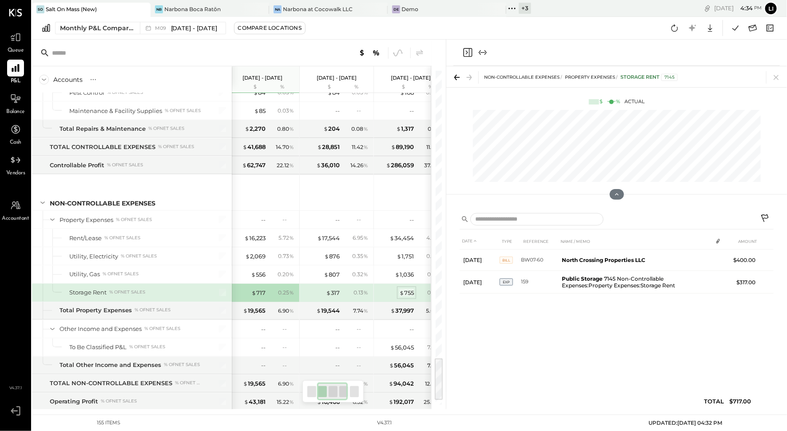
click at [406, 288] on div "$ 755" at bounding box center [406, 292] width 15 height 8
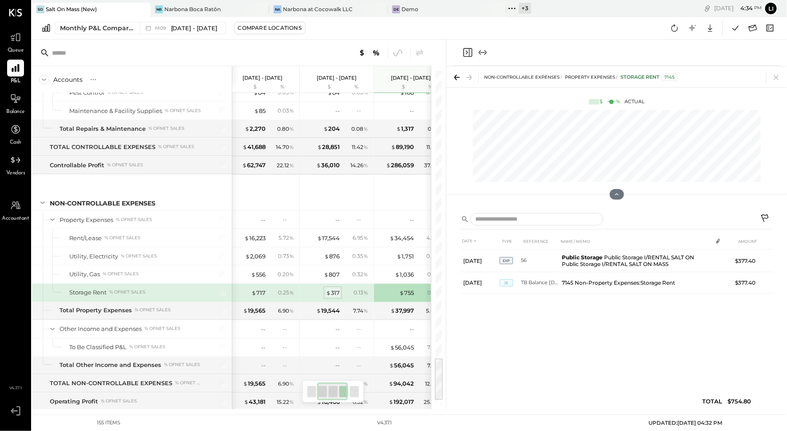
click at [333, 288] on div "$ 317" at bounding box center [333, 292] width 14 height 8
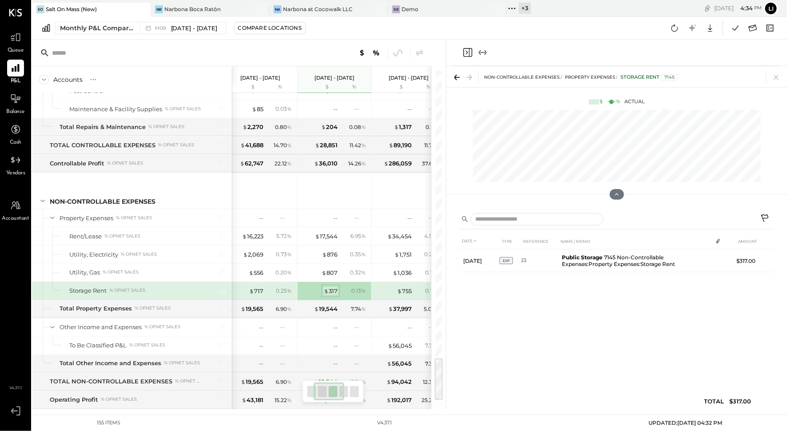
scroll to position [2196, 0]
click at [412, 281] on div "$ 755 0.10 %" at bounding box center [409, 290] width 67 height 18
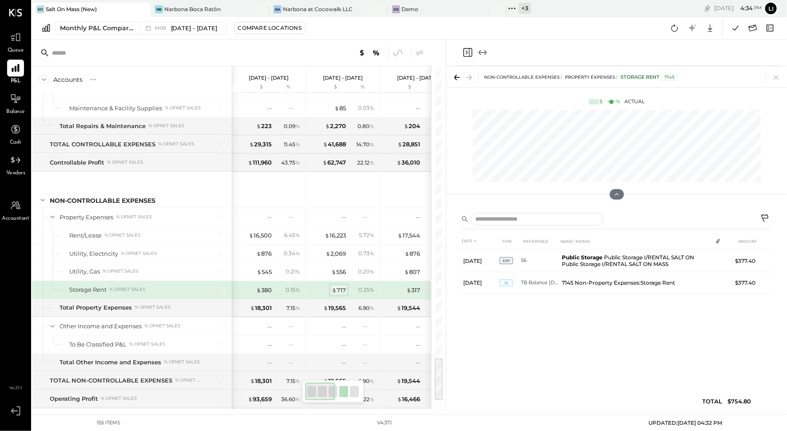
click at [339, 286] on div "$ 717" at bounding box center [339, 290] width 14 height 8
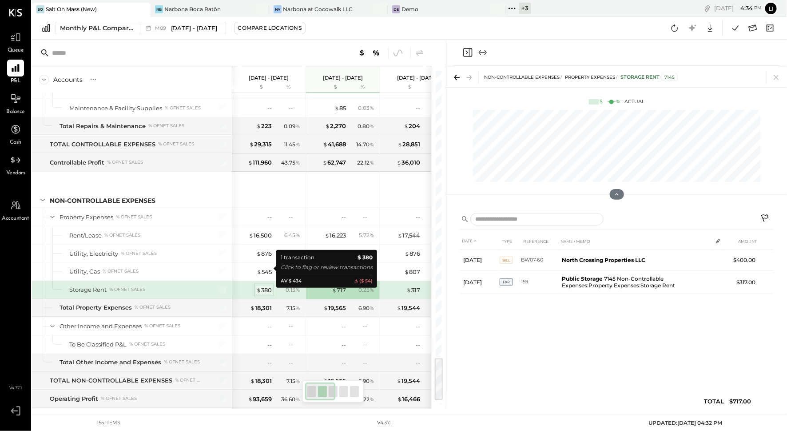
click at [268, 286] on div "$ 380" at bounding box center [264, 290] width 16 height 8
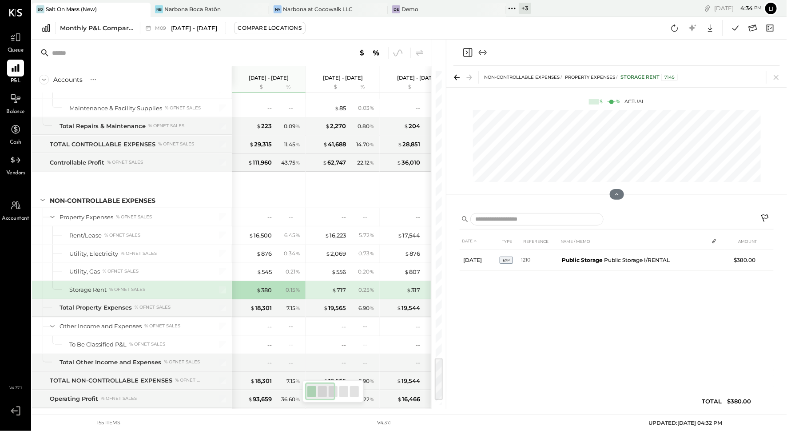
click at [619, 375] on div "DATE TYPE REFERENCE NAME / MEMO AMOUNT [DATE] EXP 1210 Public Storage Public St…" at bounding box center [617, 323] width 314 height 180
click at [467, 51] on icon "Close panel" at bounding box center [467, 53] width 2 height 4
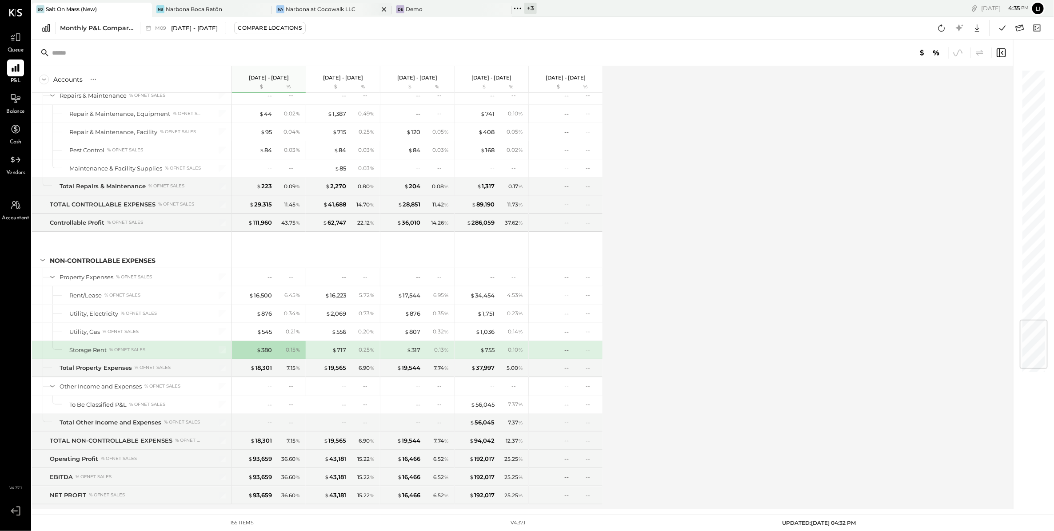
scroll to position [2136, 0]
click at [686, 336] on div "Accounts S % GL [DATE] - [DATE] $ % [DATE] - [DATE] $ % [DATE] - [DATE] $ % [DA…" at bounding box center [523, 287] width 982 height 443
click at [265, 299] on div "$ 16,500" at bounding box center [260, 295] width 23 height 8
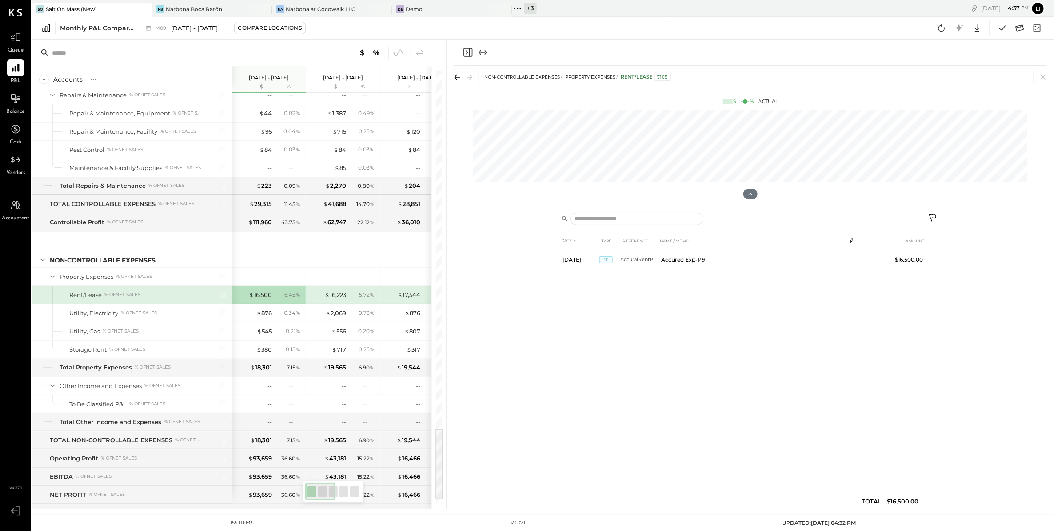
click at [471, 55] on icon "Close panel" at bounding box center [468, 52] width 11 height 11
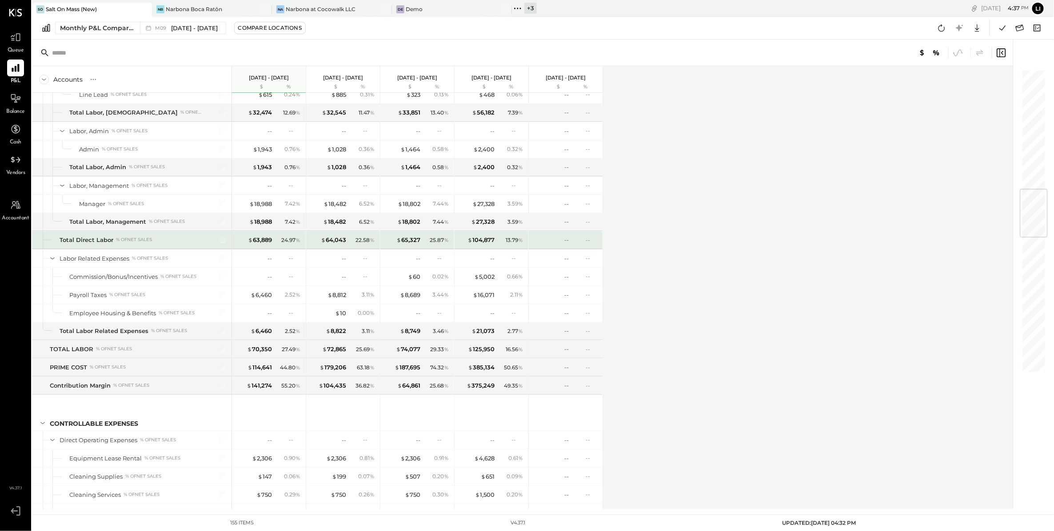
scroll to position [1018, 0]
